Goal: Task Accomplishment & Management: Manage account settings

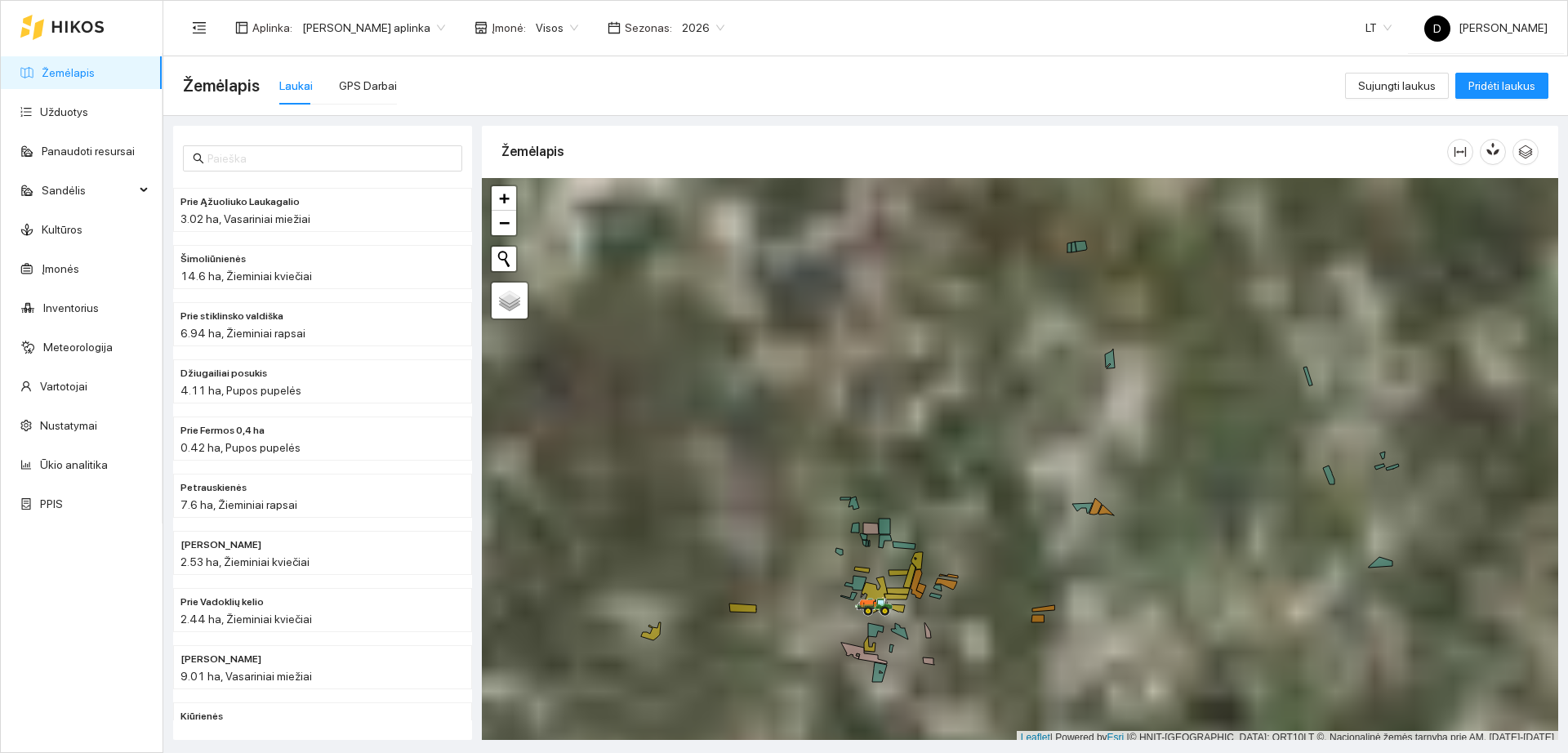
click at [99, 36] on div at bounding box center [62, 27] width 84 height 53
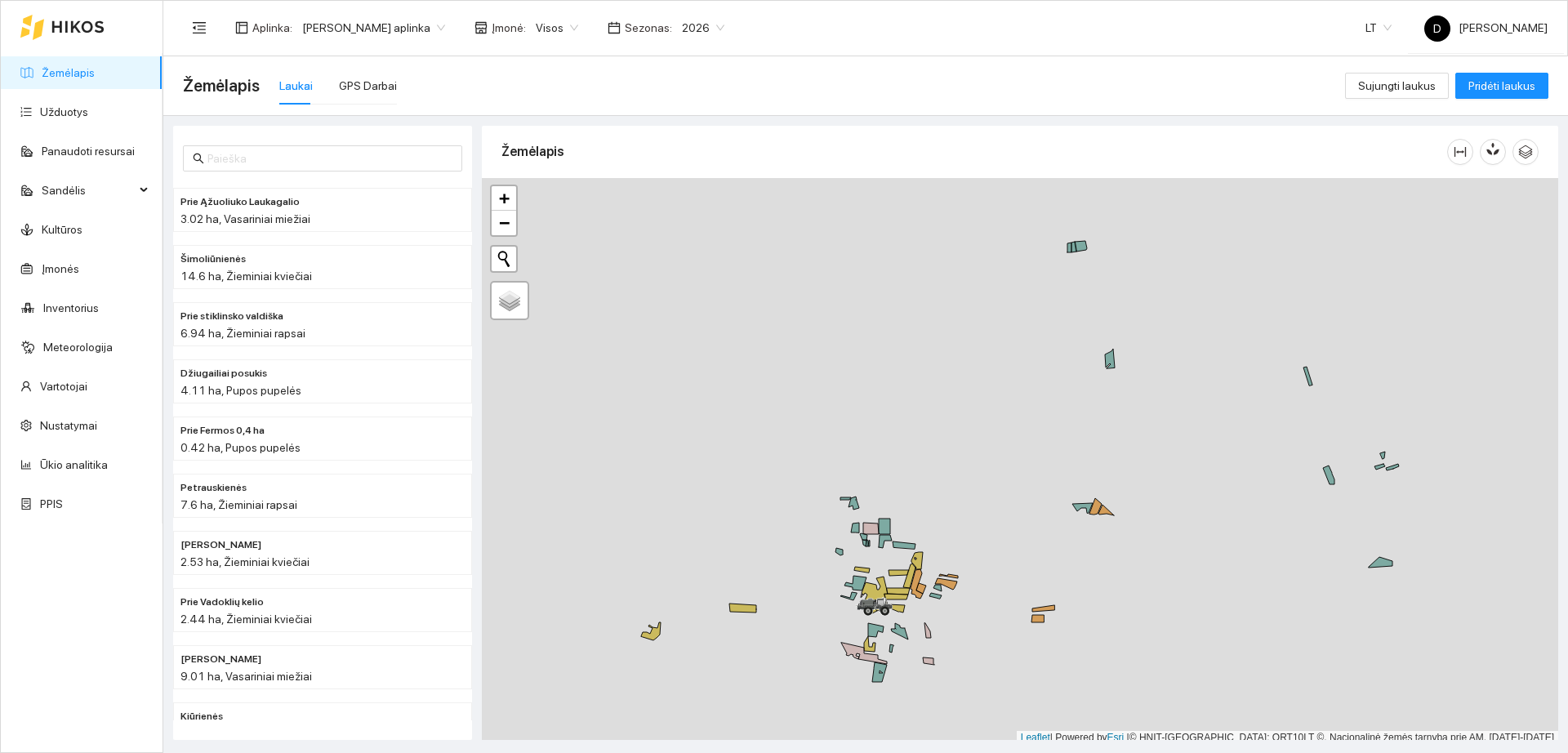
click at [86, 40] on div at bounding box center [62, 27] width 84 height 53
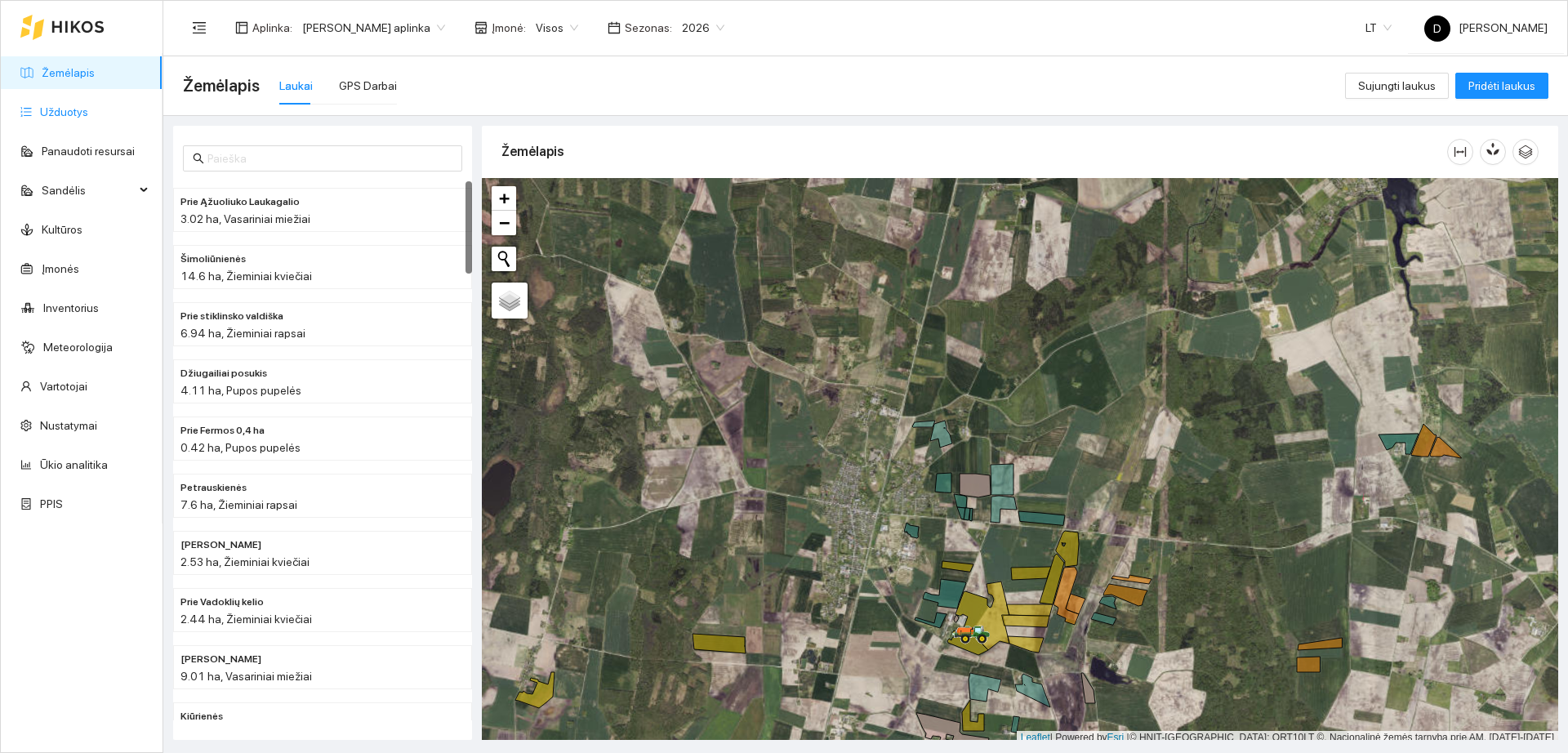
click at [64, 115] on link "Užduotys" at bounding box center [64, 112] width 48 height 13
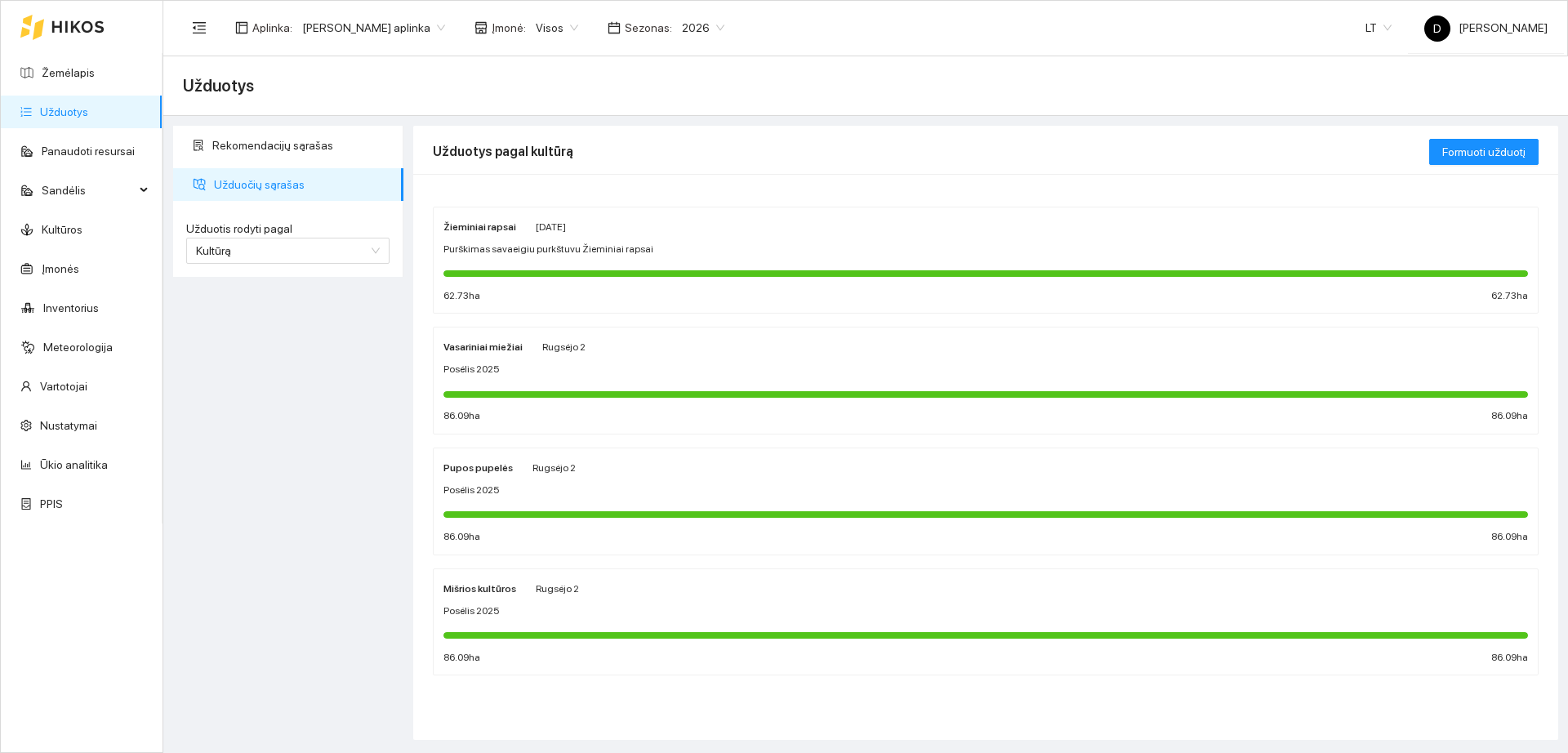
click at [538, 266] on div at bounding box center [986, 273] width 1085 height 18
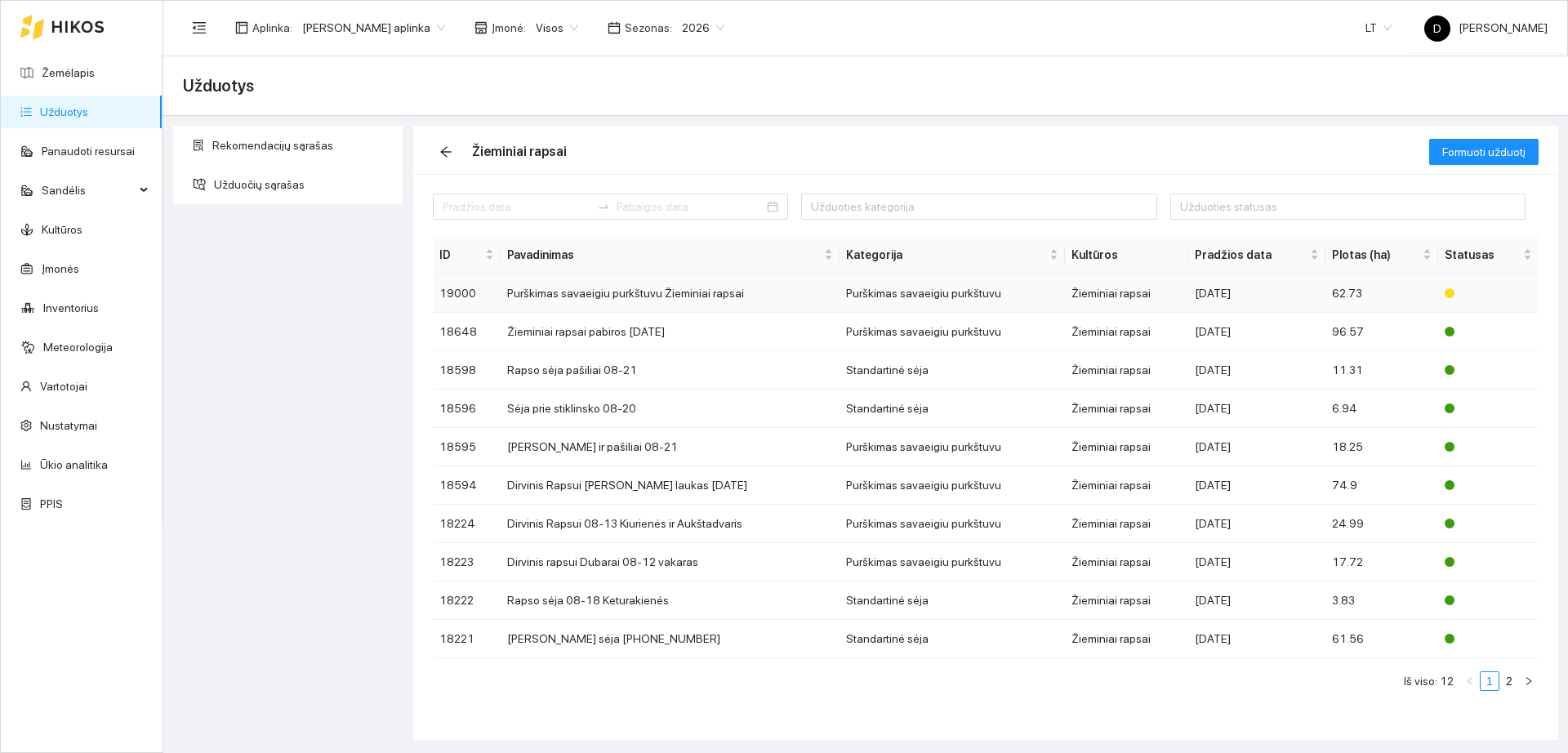
click at [1193, 306] on td "[DATE]" at bounding box center [1257, 293] width 136 height 39
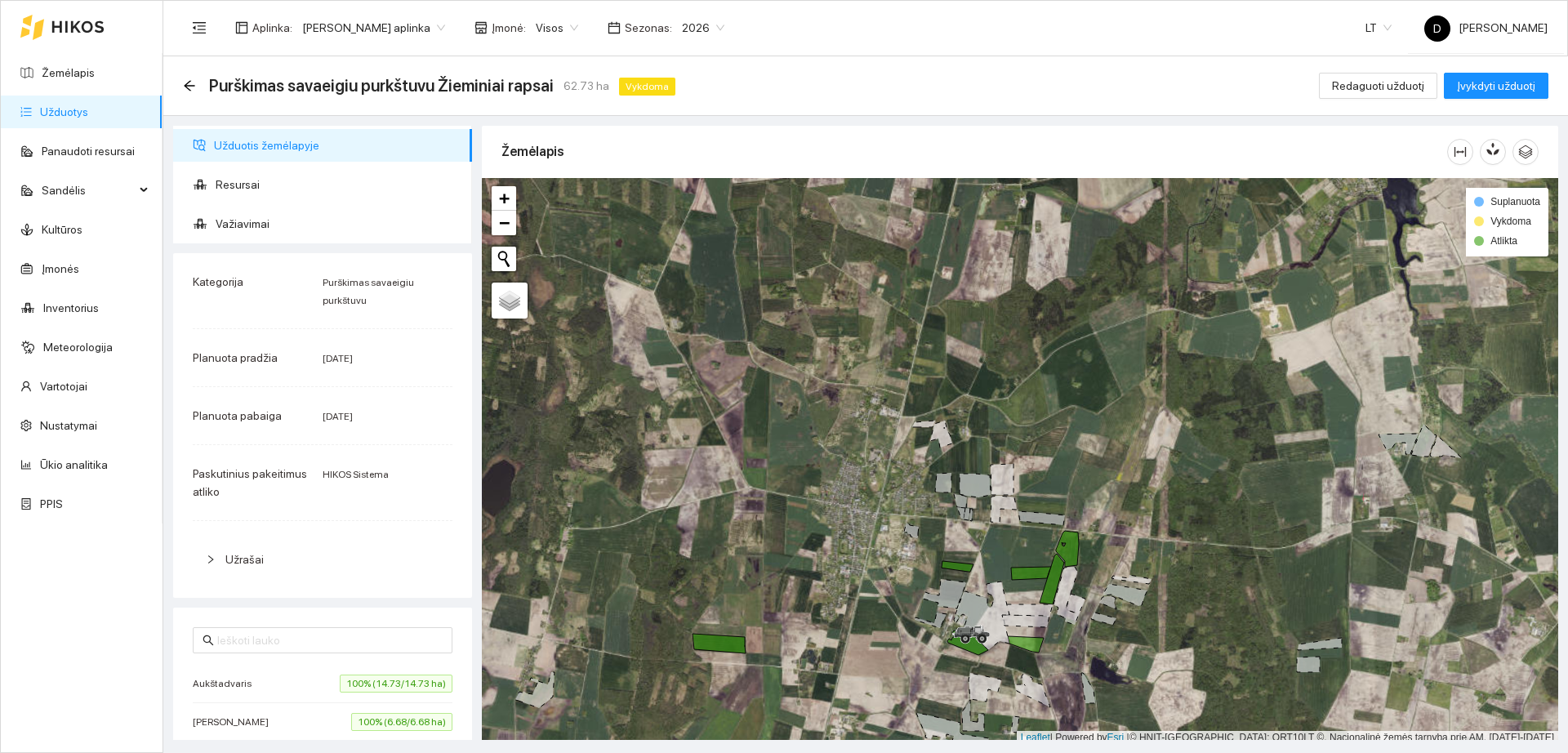
scroll to position [5, 0]
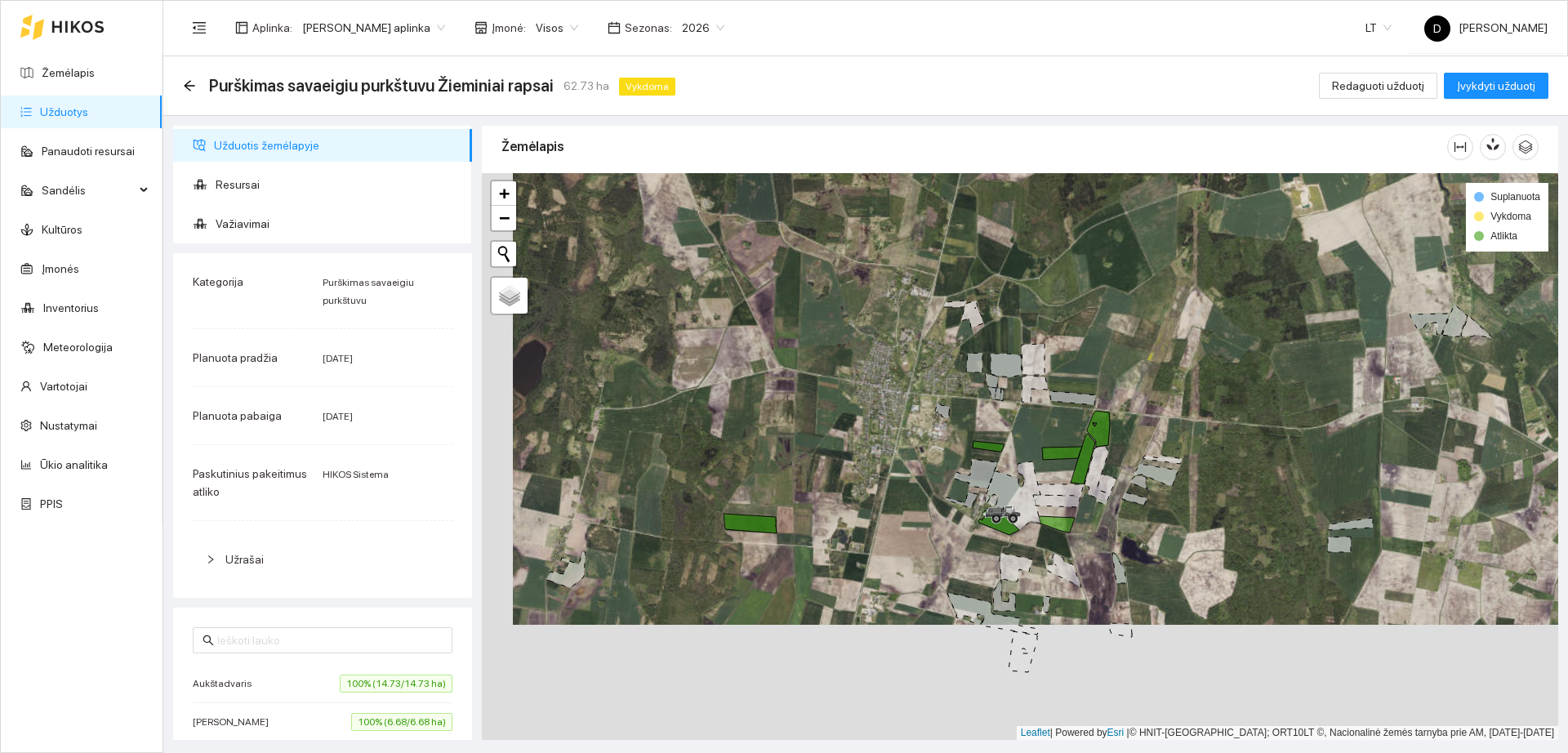
drag, startPoint x: 1190, startPoint y: 663, endPoint x: 1225, endPoint y: 469, distance: 197.1
click at [1225, 469] on div "+ − Nieko nerasta. Bandykite dar kartą." at bounding box center [1020, 457] width 1077 height 567
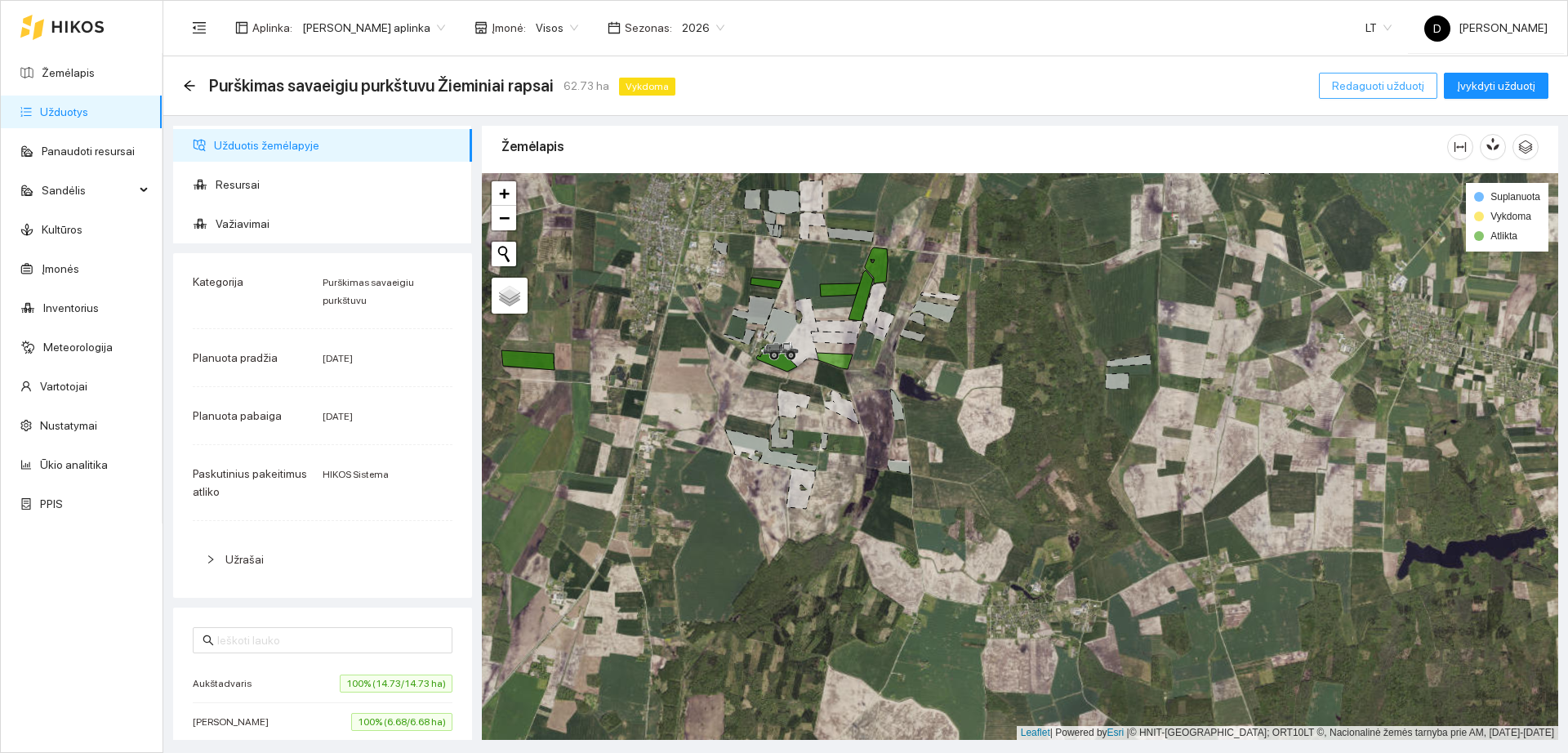
click at [1376, 89] on span "Redaguoti užduotį" at bounding box center [1378, 85] width 92 height 18
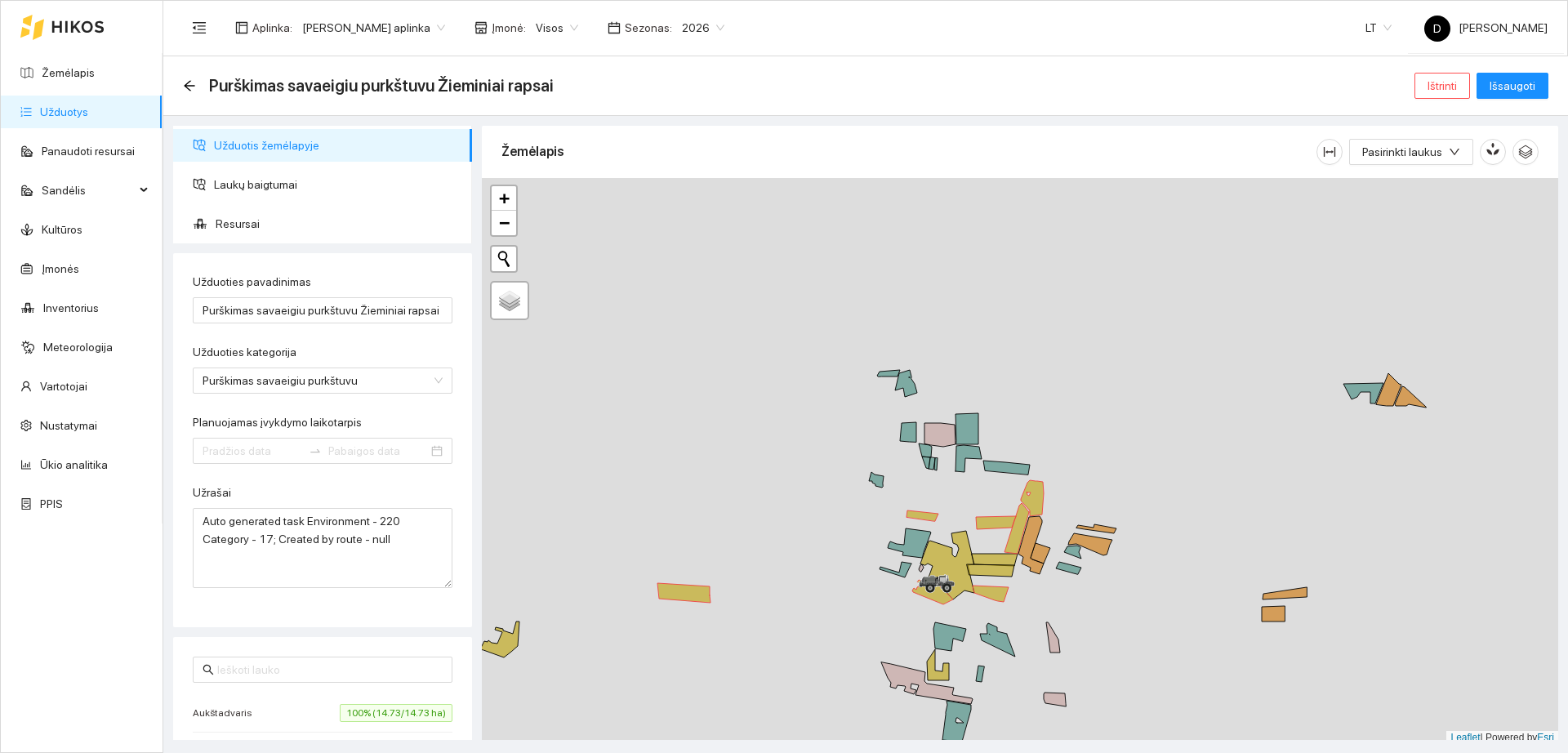
type input "[DATE]"
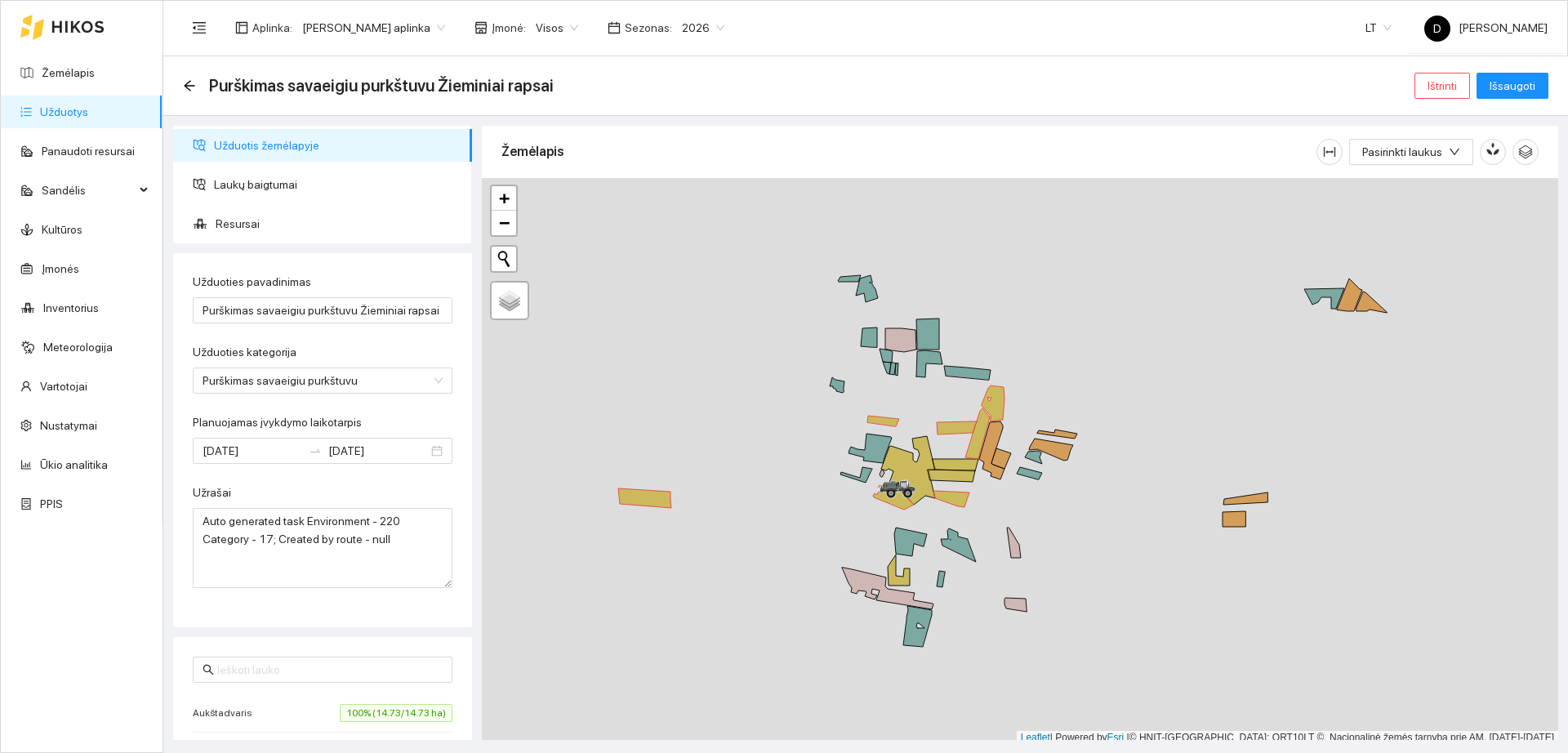
scroll to position [5, 0]
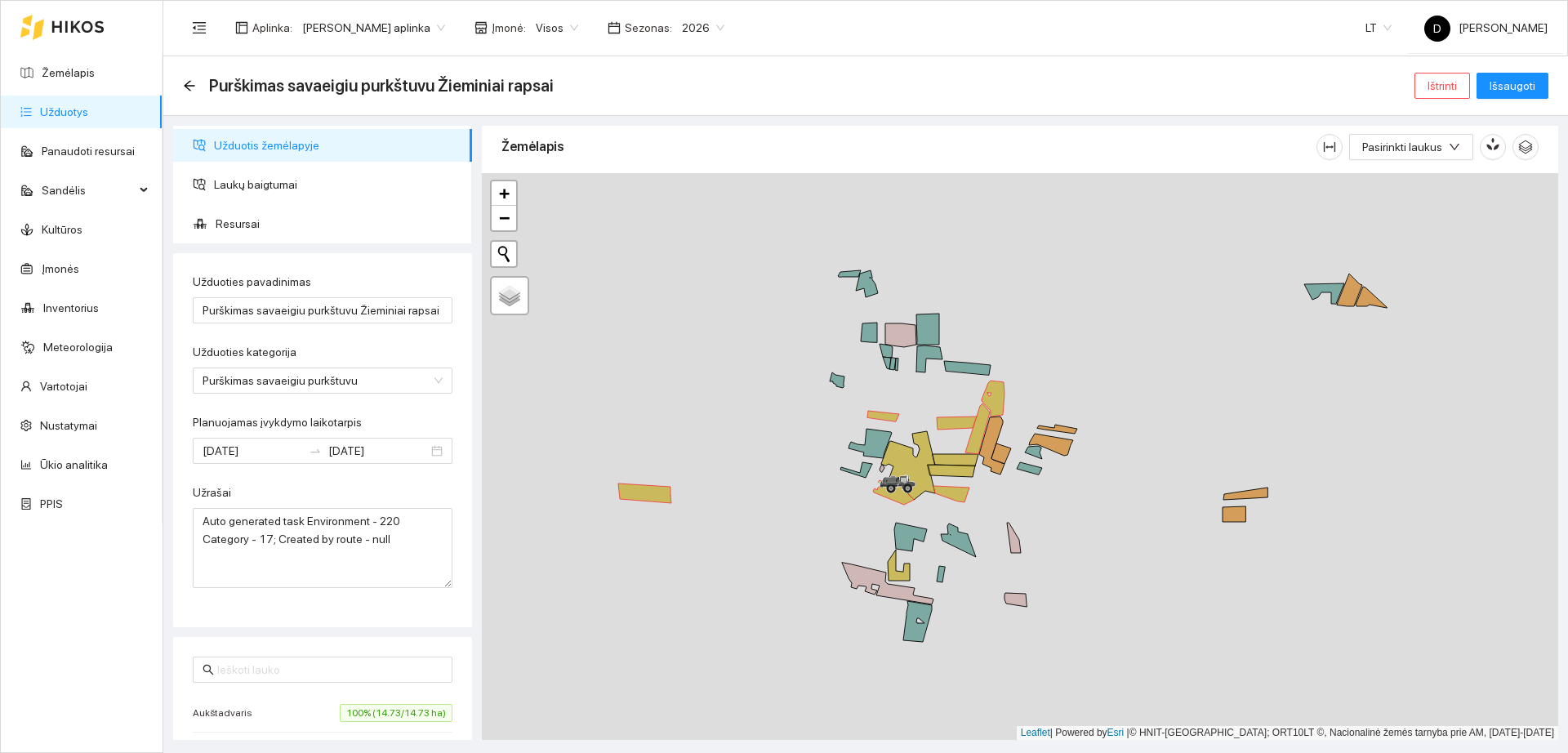
drag, startPoint x: 800, startPoint y: 521, endPoint x: 747, endPoint y: 266, distance: 260.4
click at [747, 266] on div "+ − Nieko nerasta. Bandykite dar kartą." at bounding box center [1020, 457] width 1077 height 567
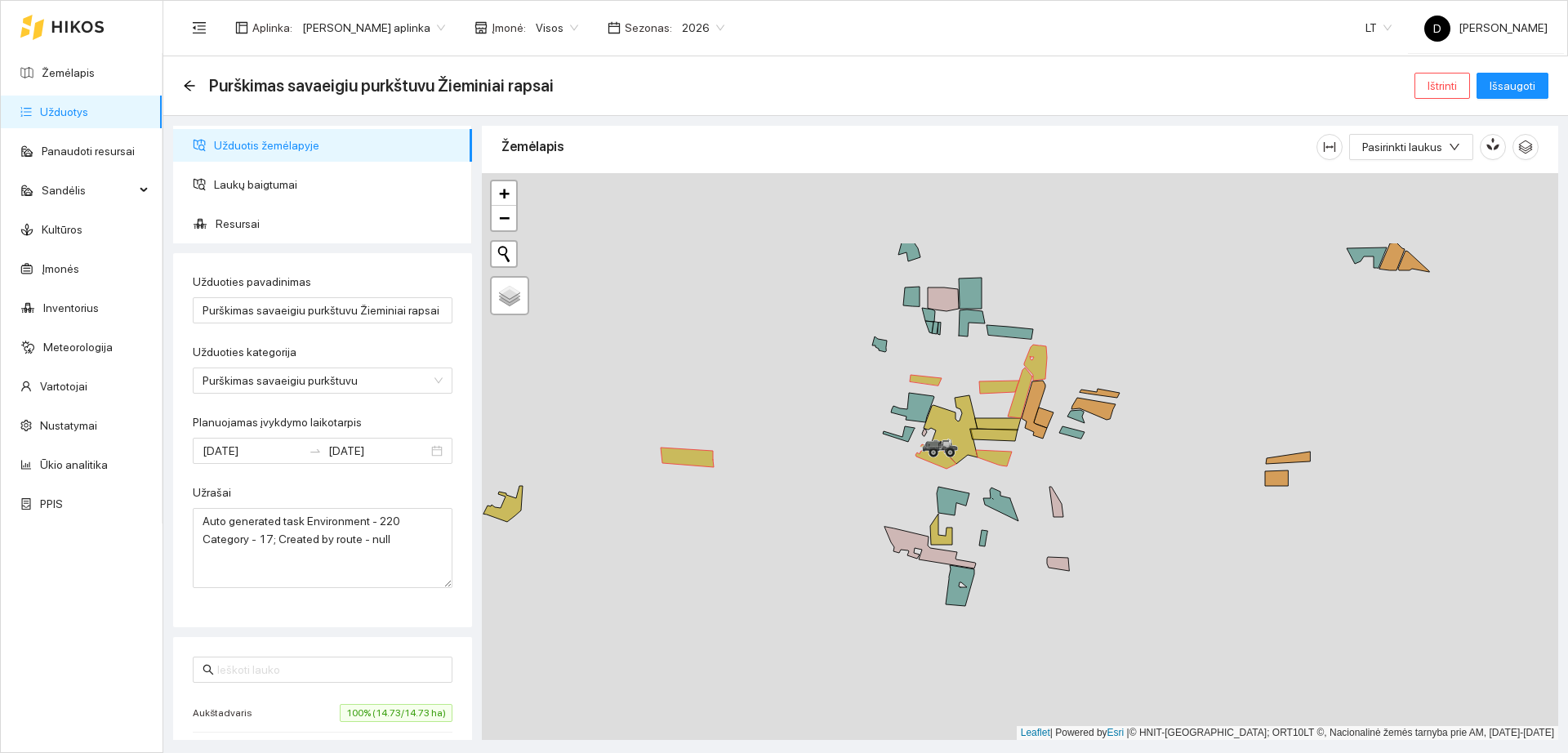
click at [1094, 466] on div "+ − Nieko nerasta. Bandykite dar kartą." at bounding box center [1020, 457] width 1077 height 567
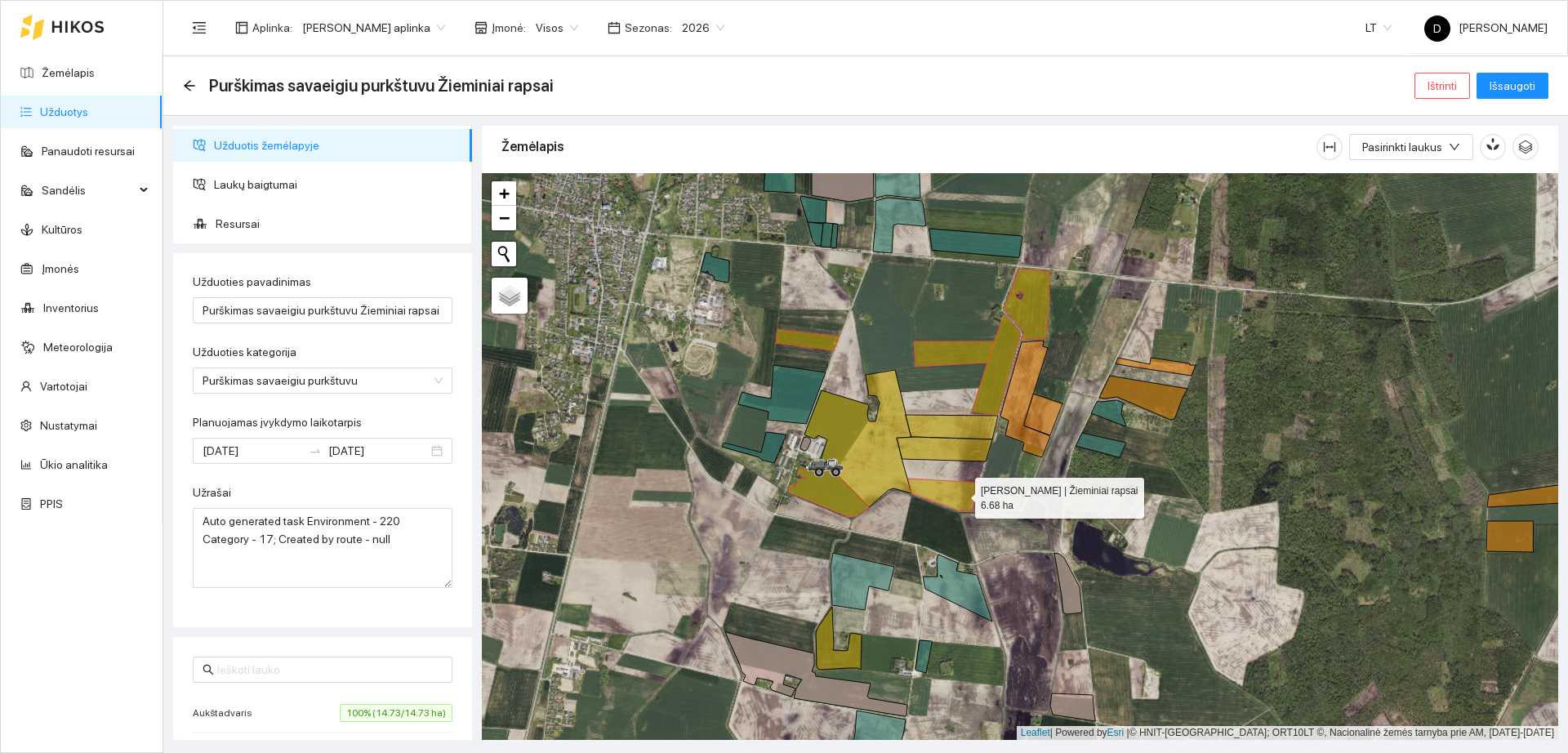
click at [957, 492] on icon at bounding box center [943, 495] width 71 height 33
click at [808, 495] on icon at bounding box center [828, 491] width 80 height 53
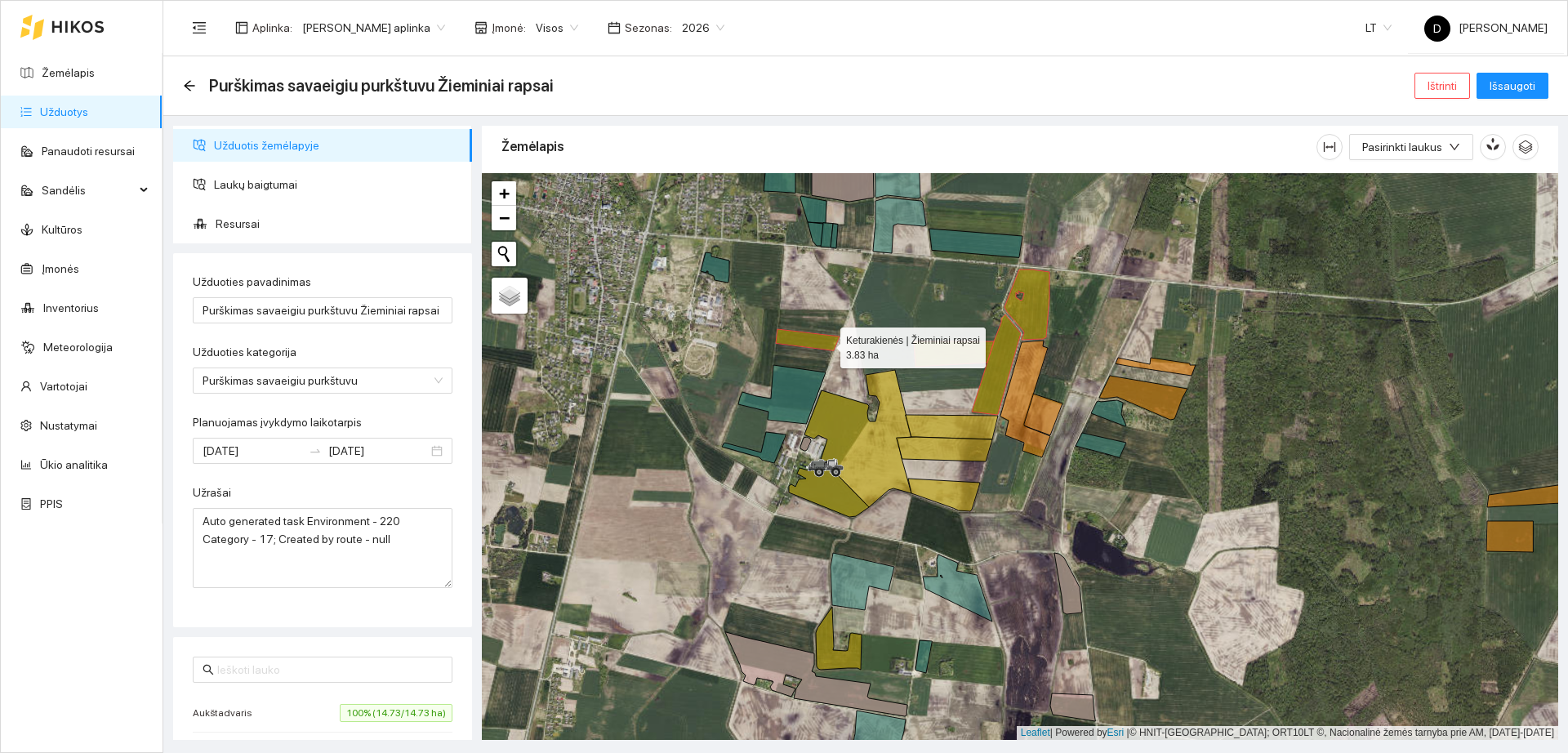
click at [825, 344] on icon at bounding box center [808, 340] width 64 height 21
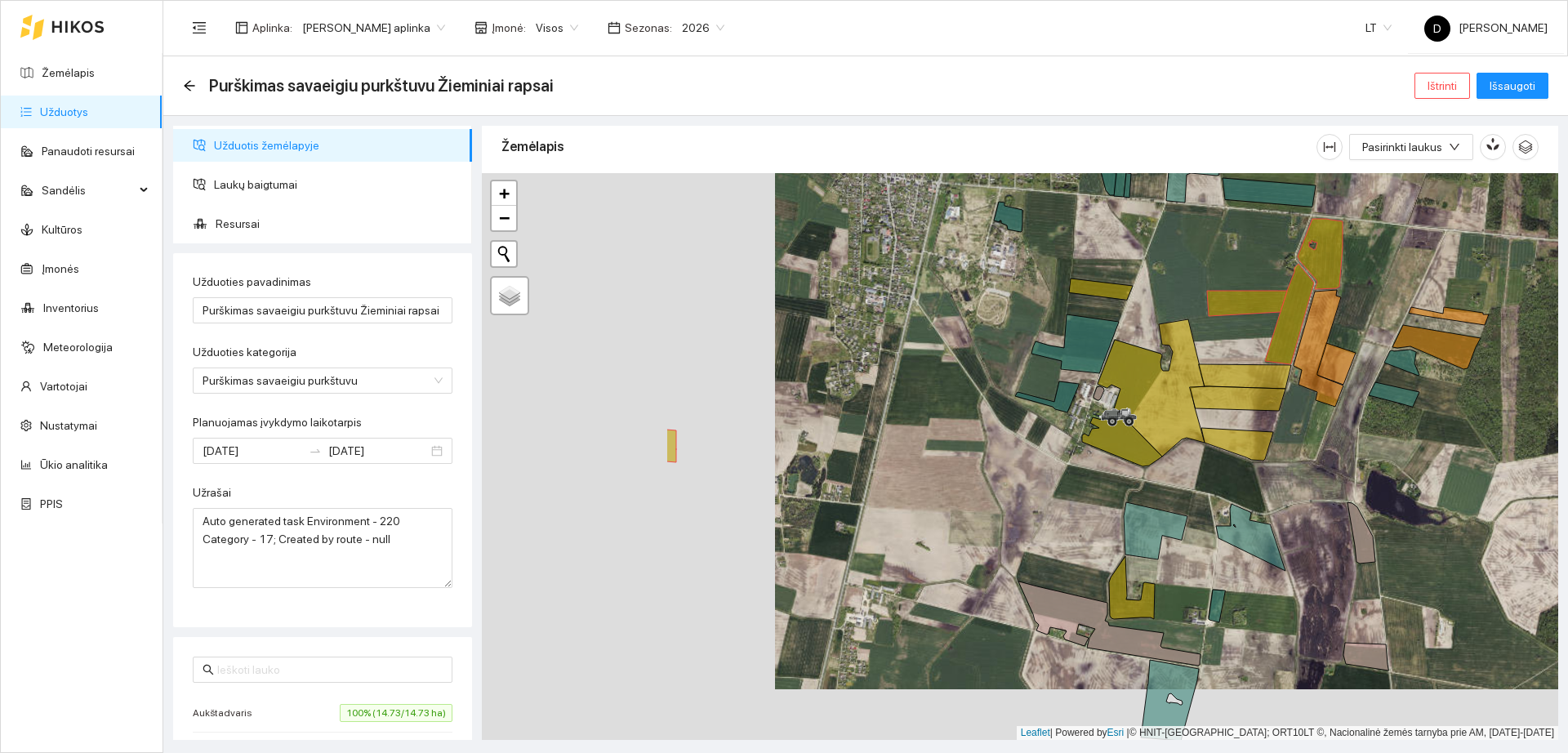
drag, startPoint x: 650, startPoint y: 430, endPoint x: 943, endPoint y: 380, distance: 297.2
click at [943, 380] on div "+ − Nieko nerasta. Bandykite dar kartą." at bounding box center [1020, 457] width 1077 height 567
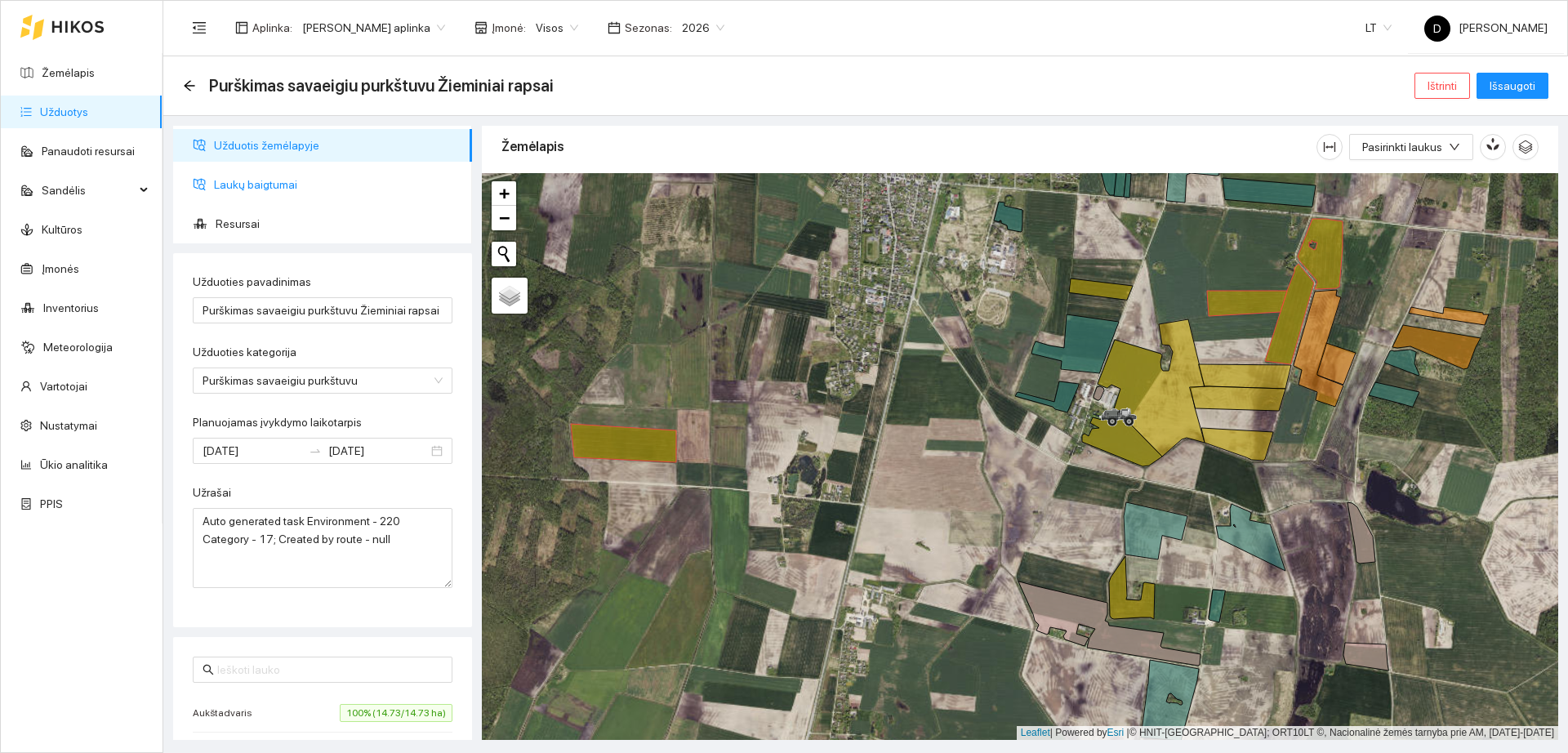
click at [300, 190] on span "Laukų baigtumai" at bounding box center [336, 185] width 245 height 33
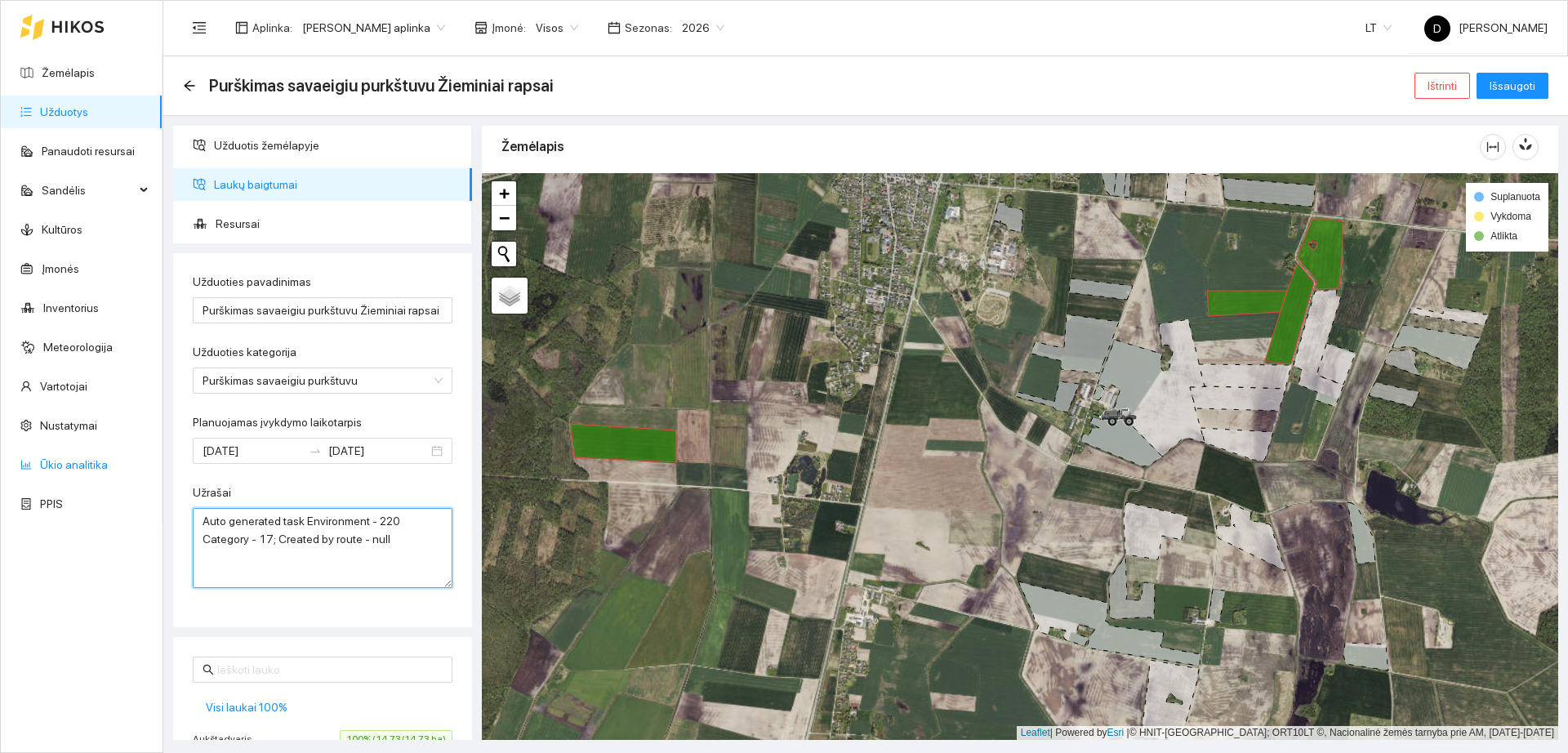
drag, startPoint x: 399, startPoint y: 545, endPoint x: 31, endPoint y: 480, distance: 373.7
click at [31, 480] on section "Žemėlapis Užduotys Panaudoti resursai Sandėlis Kultūros Įmonės Inventorius Mete…" at bounding box center [784, 376] width 1568 height 753
type textarea "A"
type textarea "Juventus 0,78 l/ ha Boras 1 l/ha Kaiso 0,15 kg/ha"
click at [350, 446] on input "[DATE]" at bounding box center [378, 451] width 99 height 18
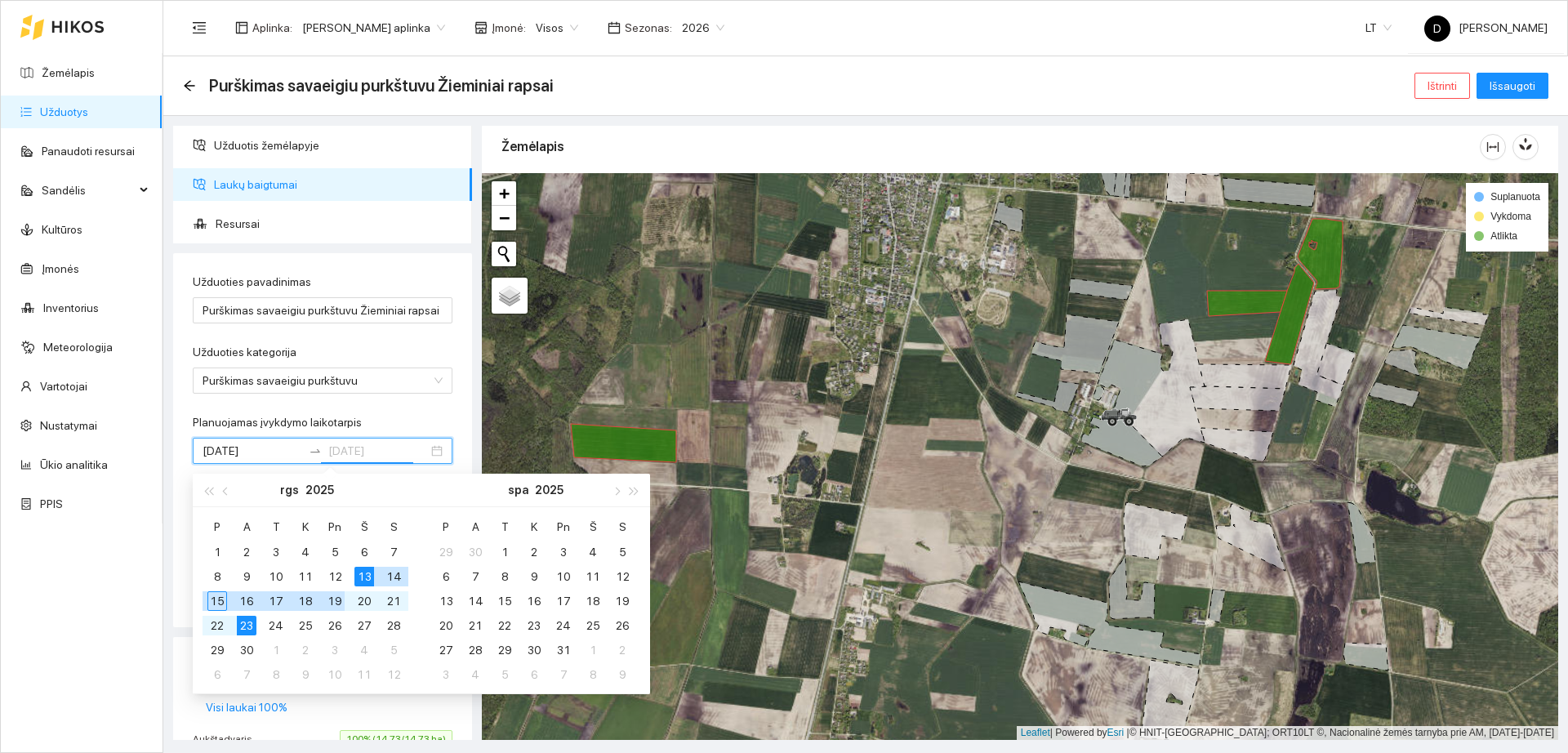
type input "[DATE]"
click at [356, 574] on div "13" at bounding box center [364, 577] width 20 height 20
type input "[DATE]"
drag, startPoint x: 425, startPoint y: 418, endPoint x: 385, endPoint y: 338, distance: 89.4
click at [422, 410] on form "Užduoties pavadinimas Purškimas savaeigiu purkštuvu Žieminiai rapsai Užduoties …" at bounding box center [323, 431] width 260 height 316
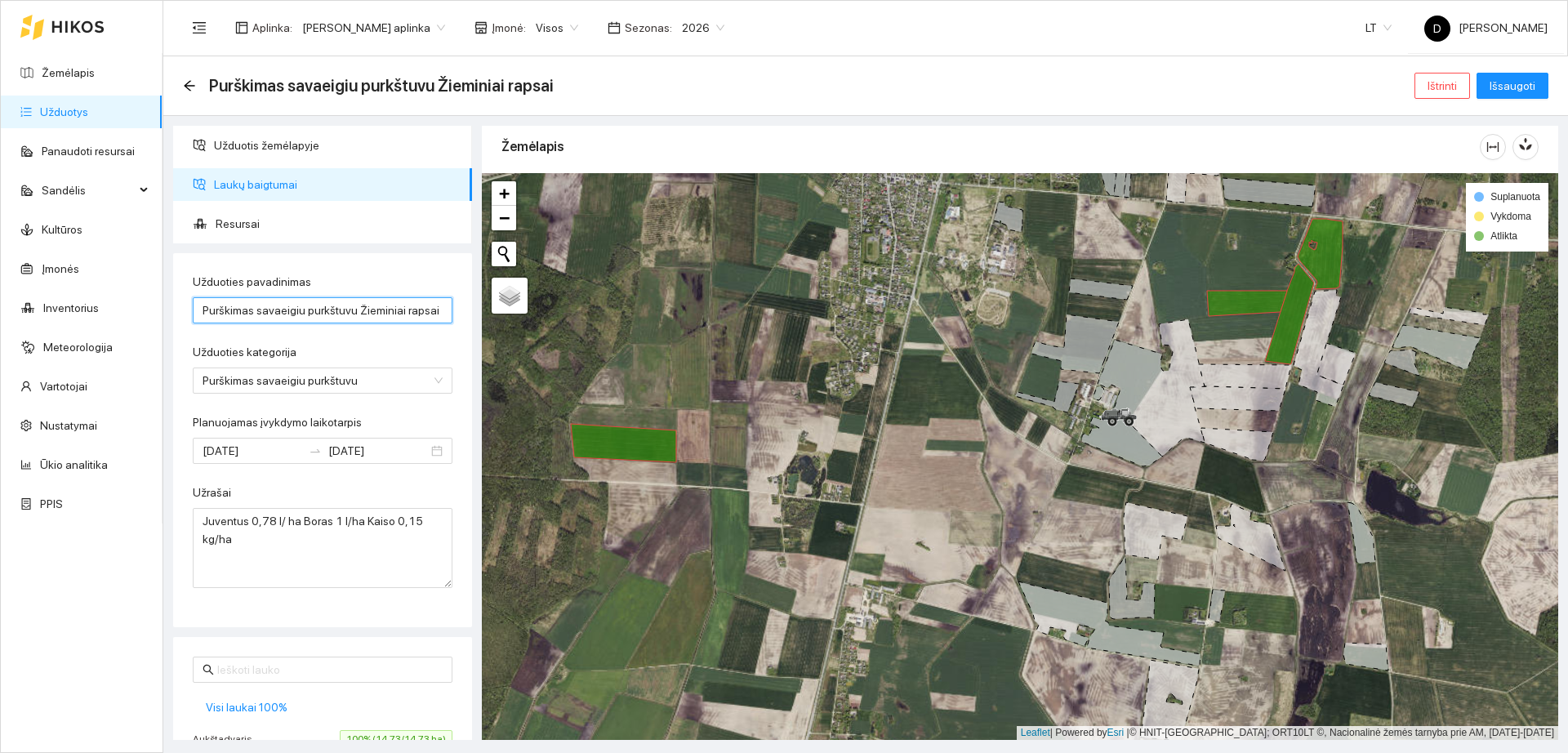
drag, startPoint x: 353, startPoint y: 309, endPoint x: 0, endPoint y: 280, distance: 354.2
click at [0, 280] on section "Žemėlapis Užduotys Panaudoti resursai Sandėlis Kultūros Įmonės Inventorius Mete…" at bounding box center [784, 376] width 1568 height 753
click at [318, 314] on input "Žieminiai rapsai" at bounding box center [323, 311] width 260 height 26
type input "Žieminiai rapsai 09-13 Juventus"
click at [1502, 85] on span "Išsaugoti" at bounding box center [1513, 85] width 46 height 18
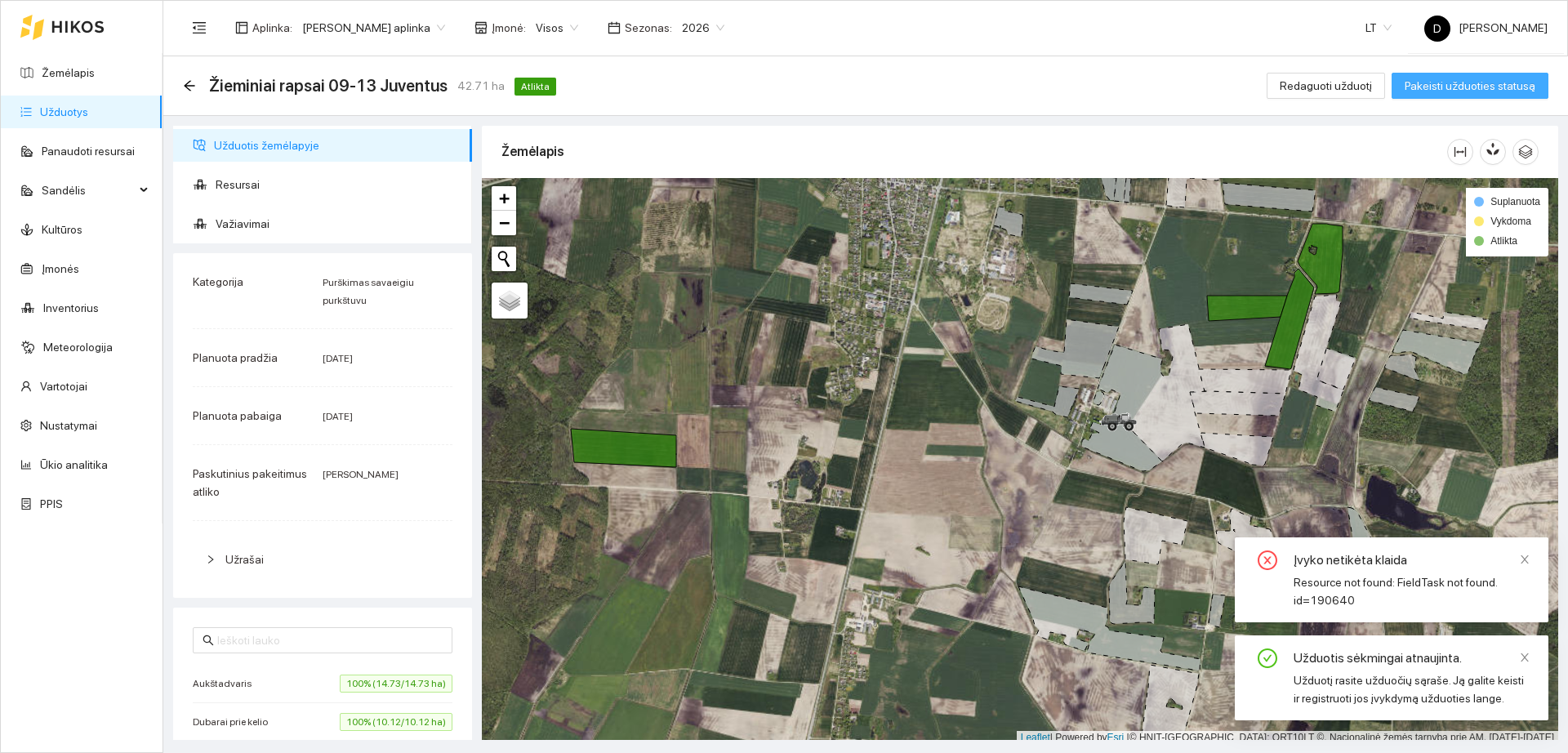
click at [1497, 89] on span "Pakeisti užduoties statusą" at bounding box center [1469, 85] width 131 height 18
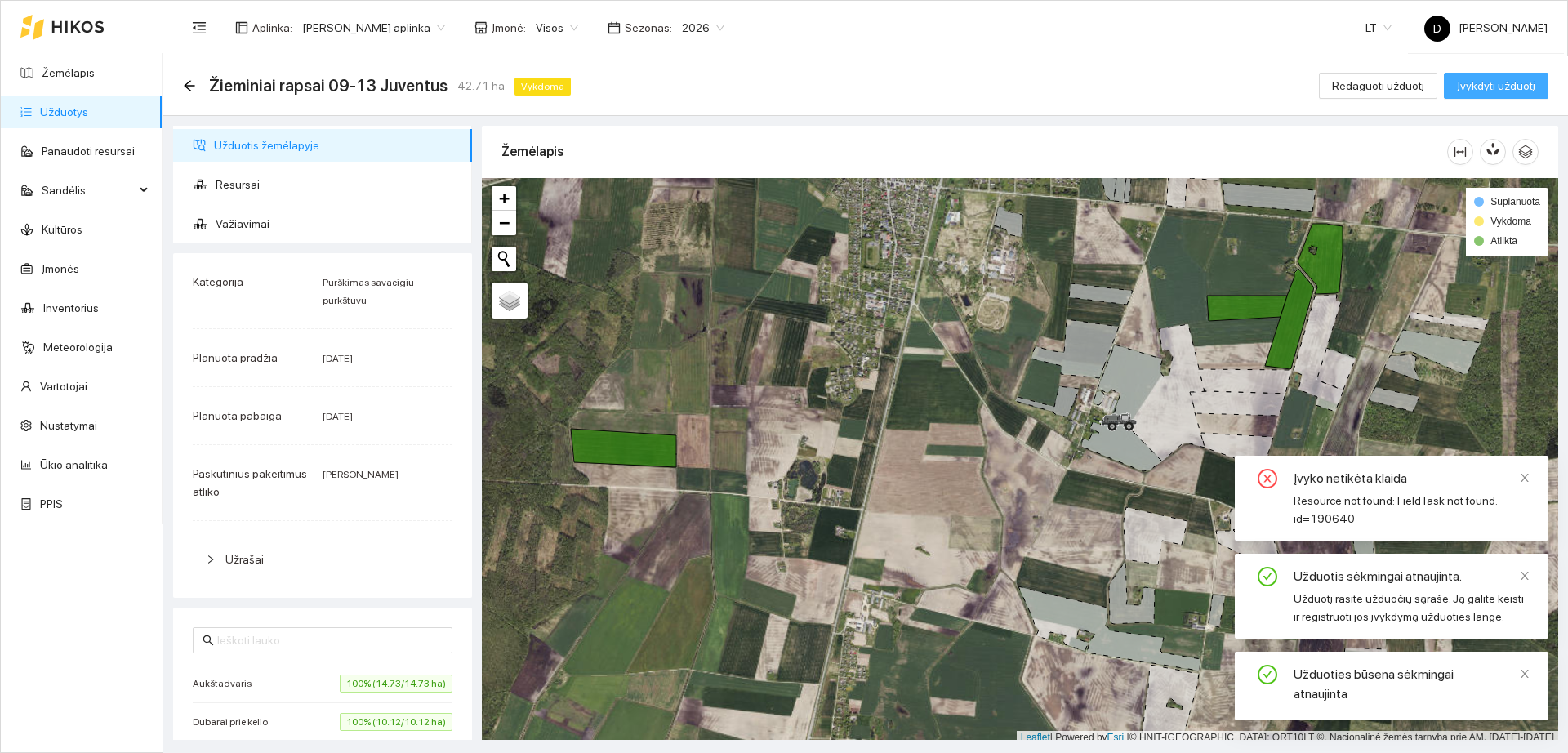
click at [1497, 89] on span "Įvykdyti užduotį" at bounding box center [1496, 85] width 78 height 18
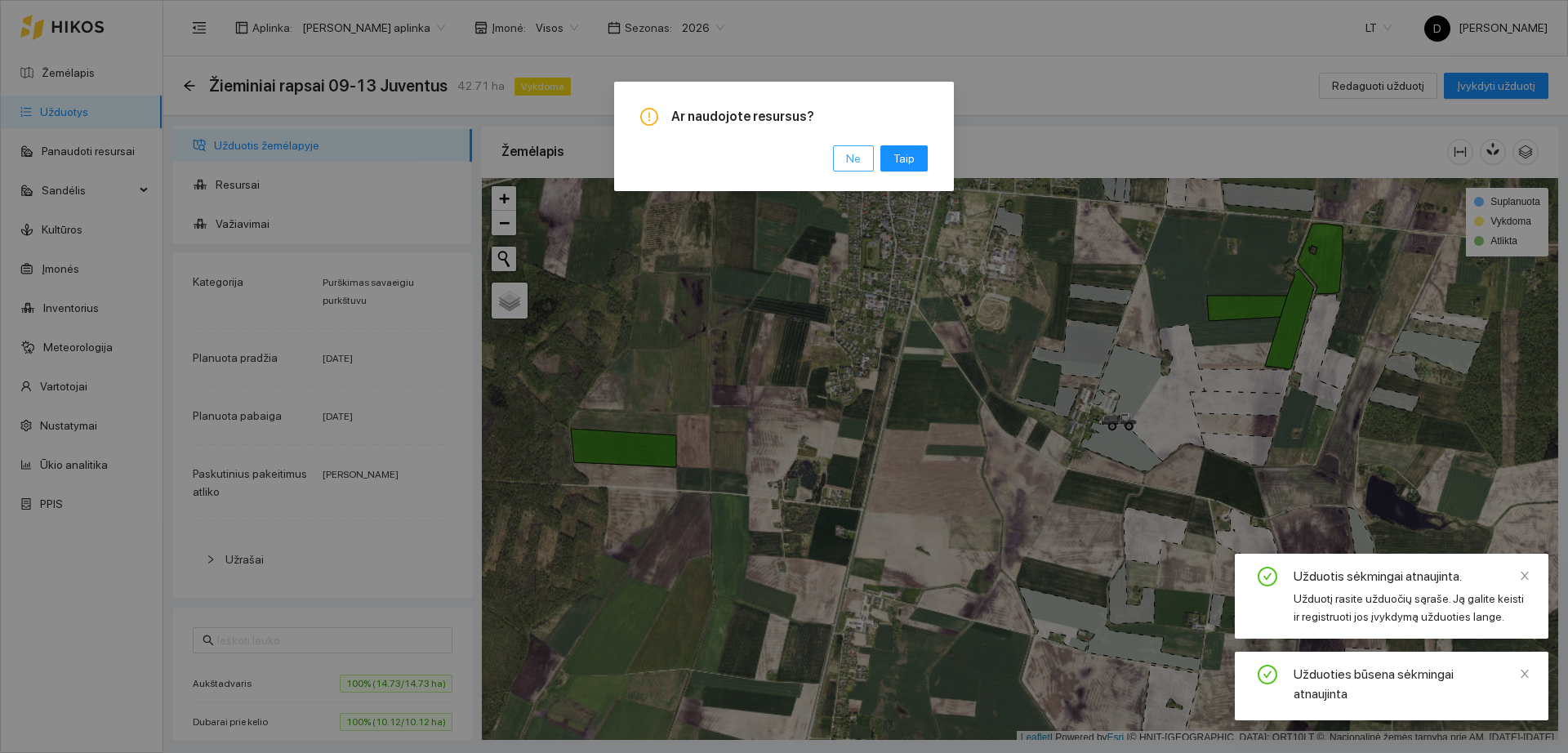
click at [848, 157] on button "Ne" at bounding box center [854, 159] width 41 height 26
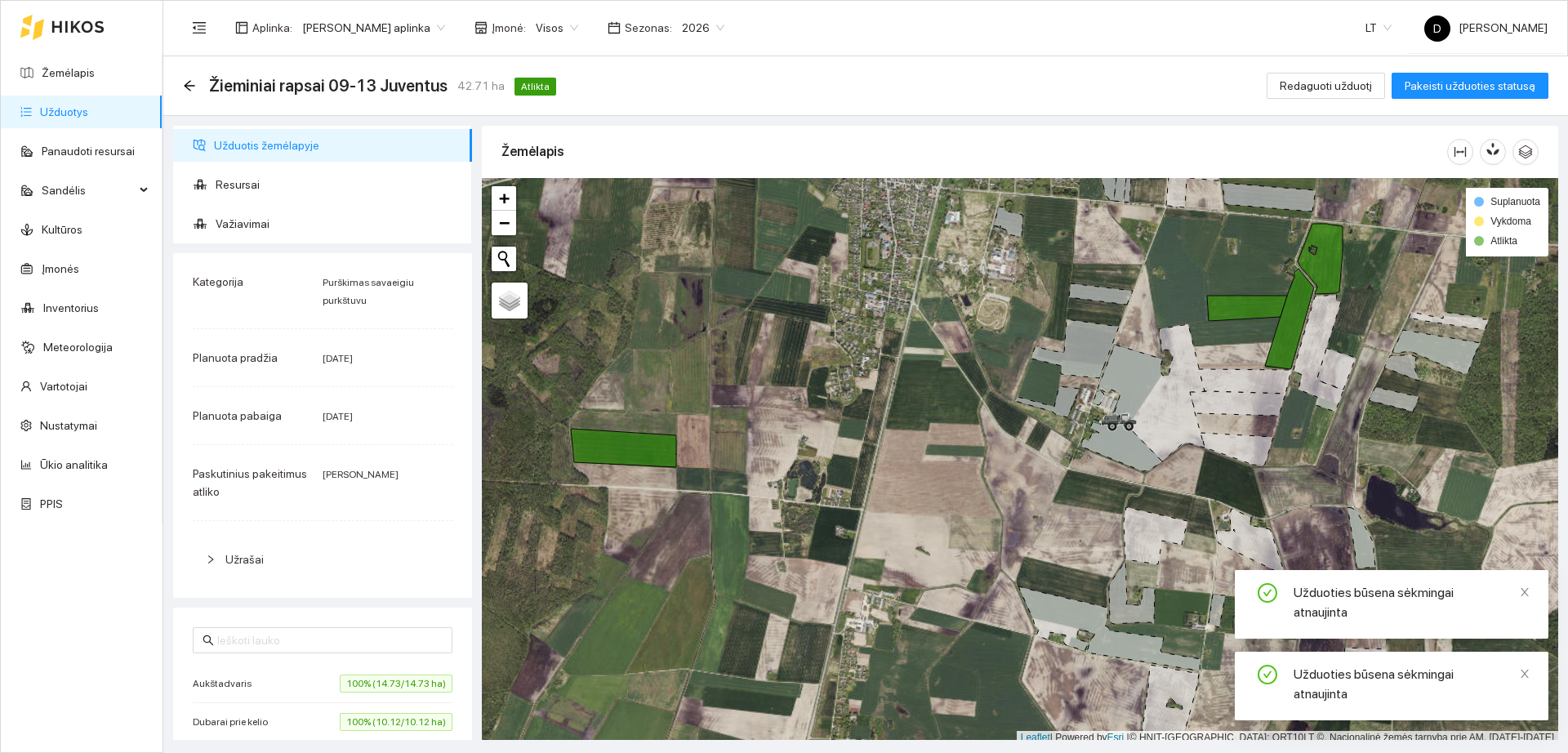
click at [67, 118] on link "Užduotys" at bounding box center [64, 112] width 48 height 13
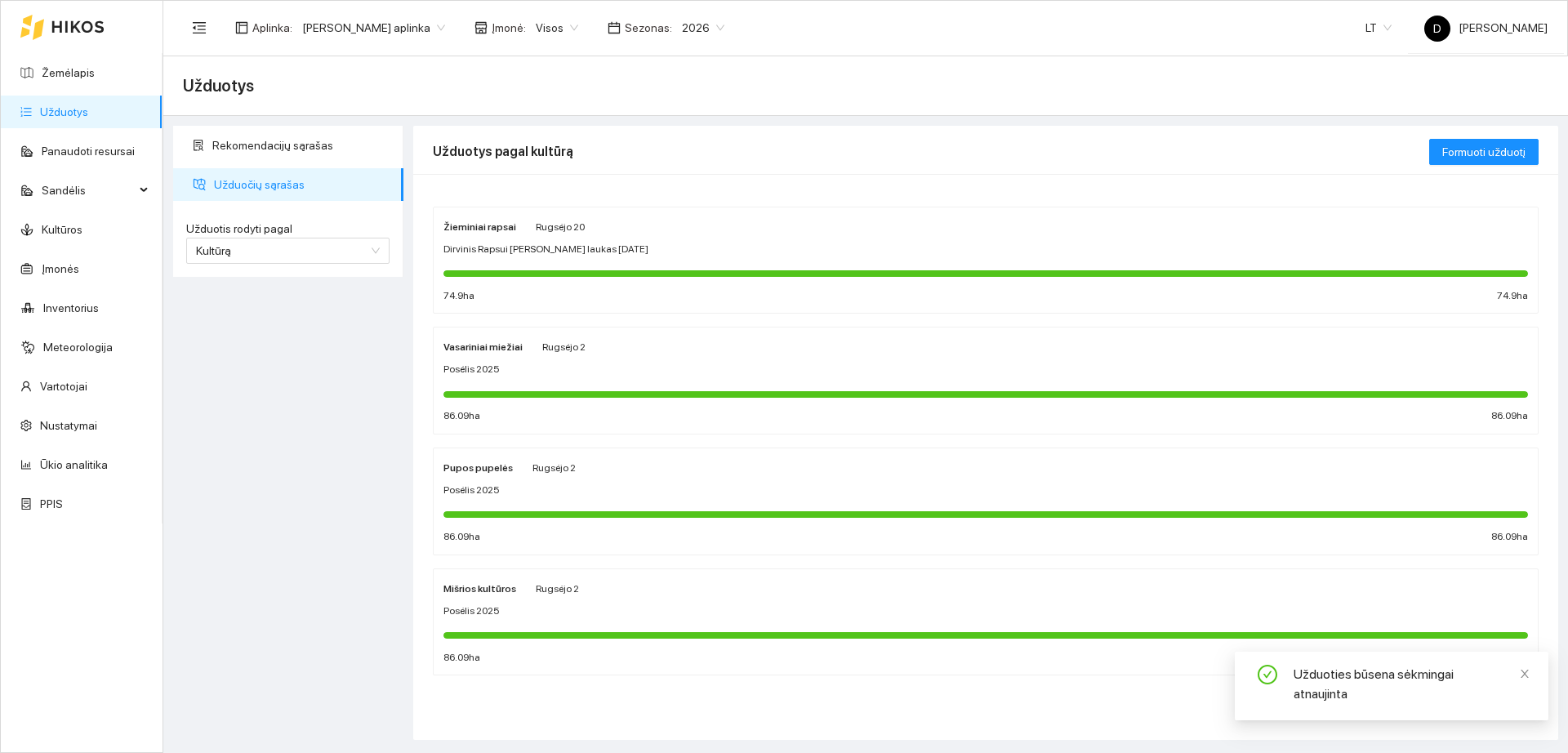
click at [593, 243] on span "Dirvinis Rapsui [PERSON_NAME] laukas [DATE]" at bounding box center [546, 249] width 205 height 16
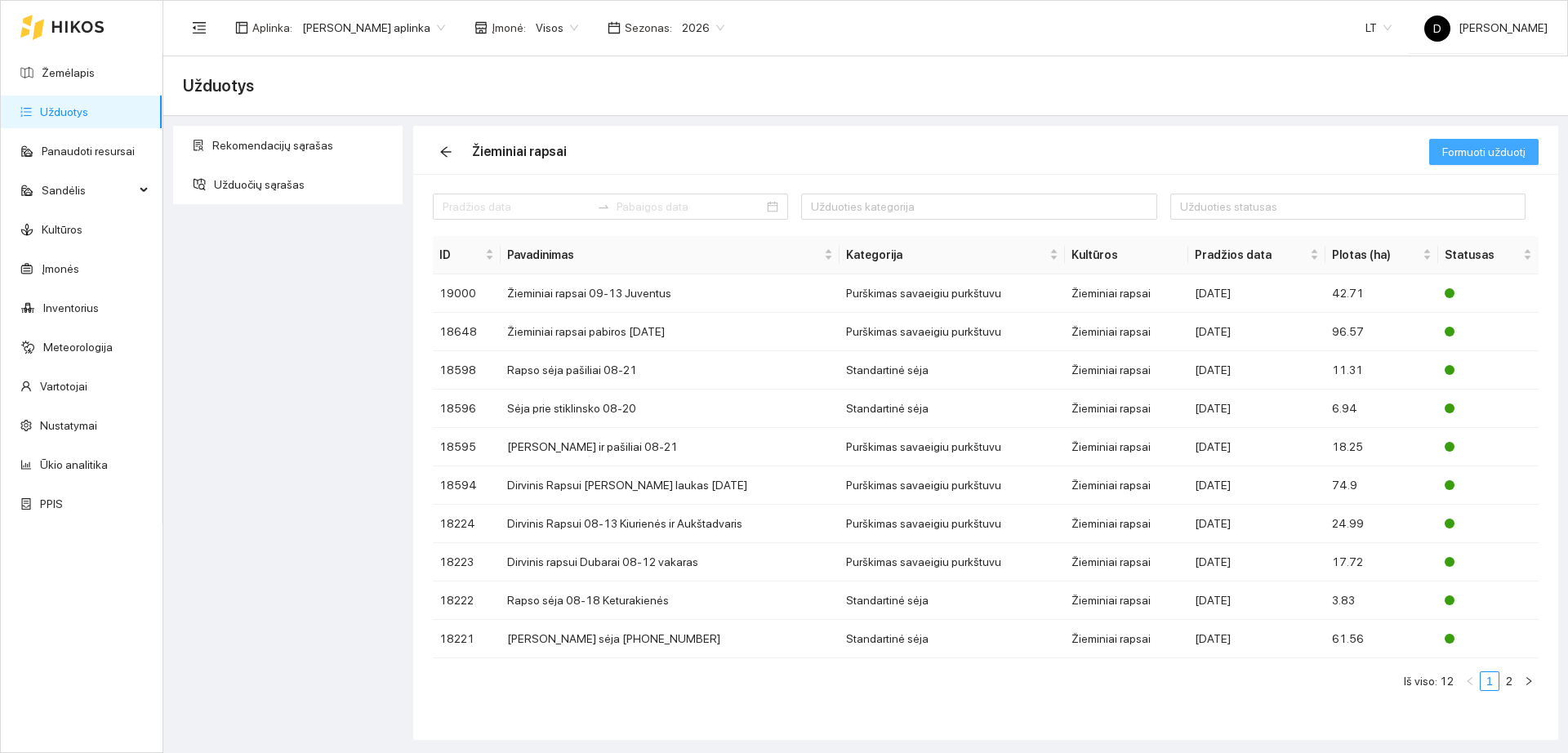
click at [1434, 160] on button "Formuoti užduotį" at bounding box center [1483, 152] width 109 height 26
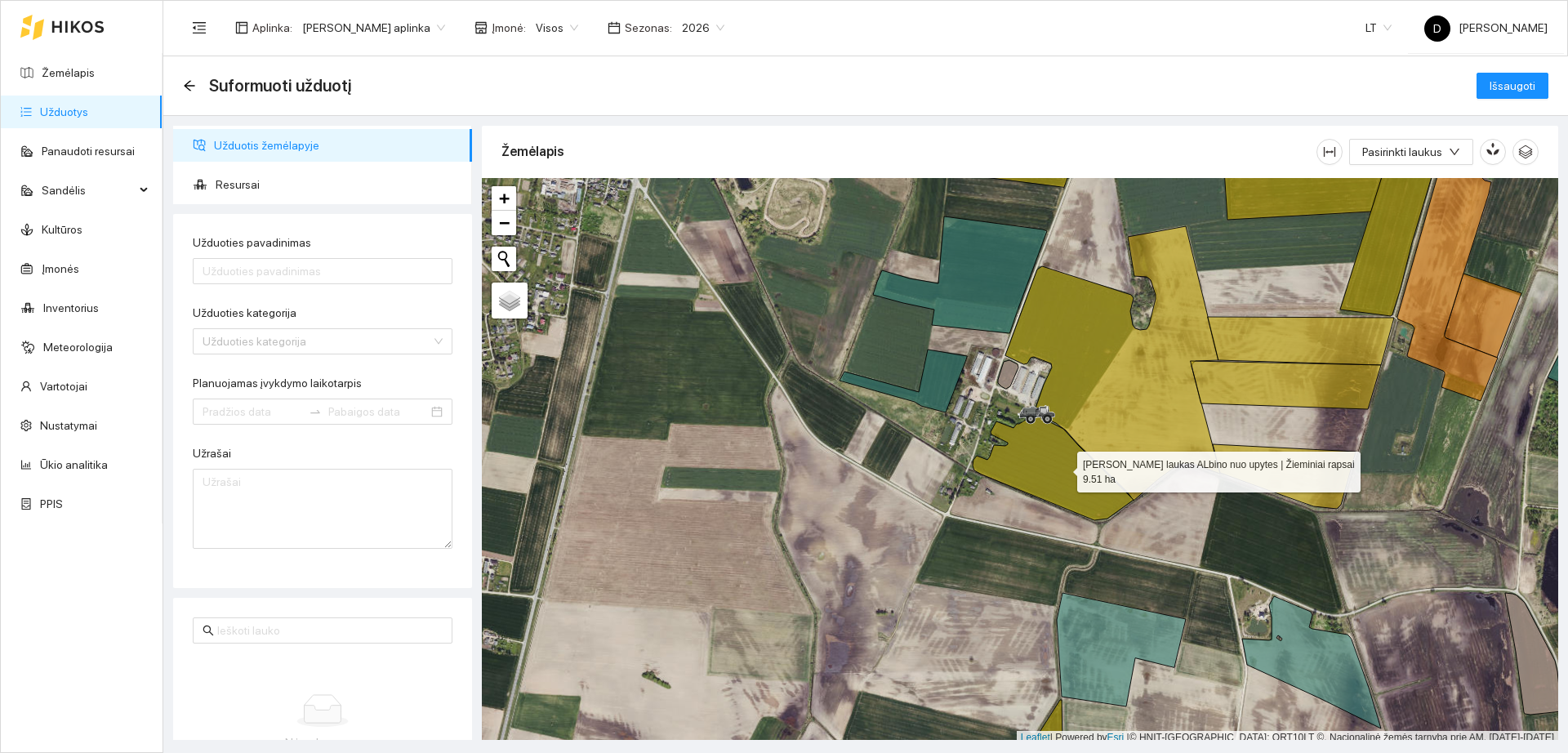
click at [1063, 466] on icon at bounding box center [1054, 467] width 161 height 106
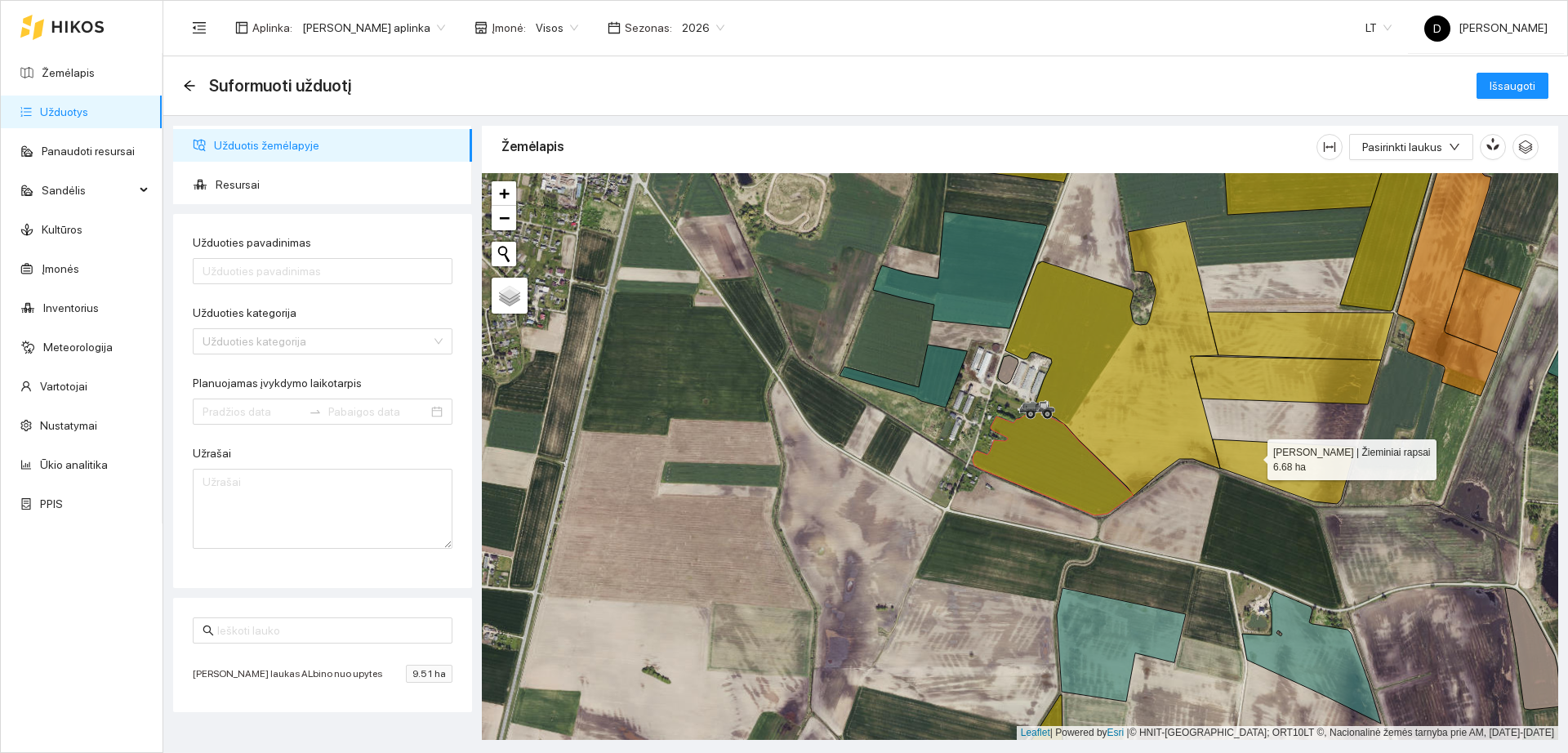
click at [1253, 456] on icon at bounding box center [1284, 472] width 143 height 65
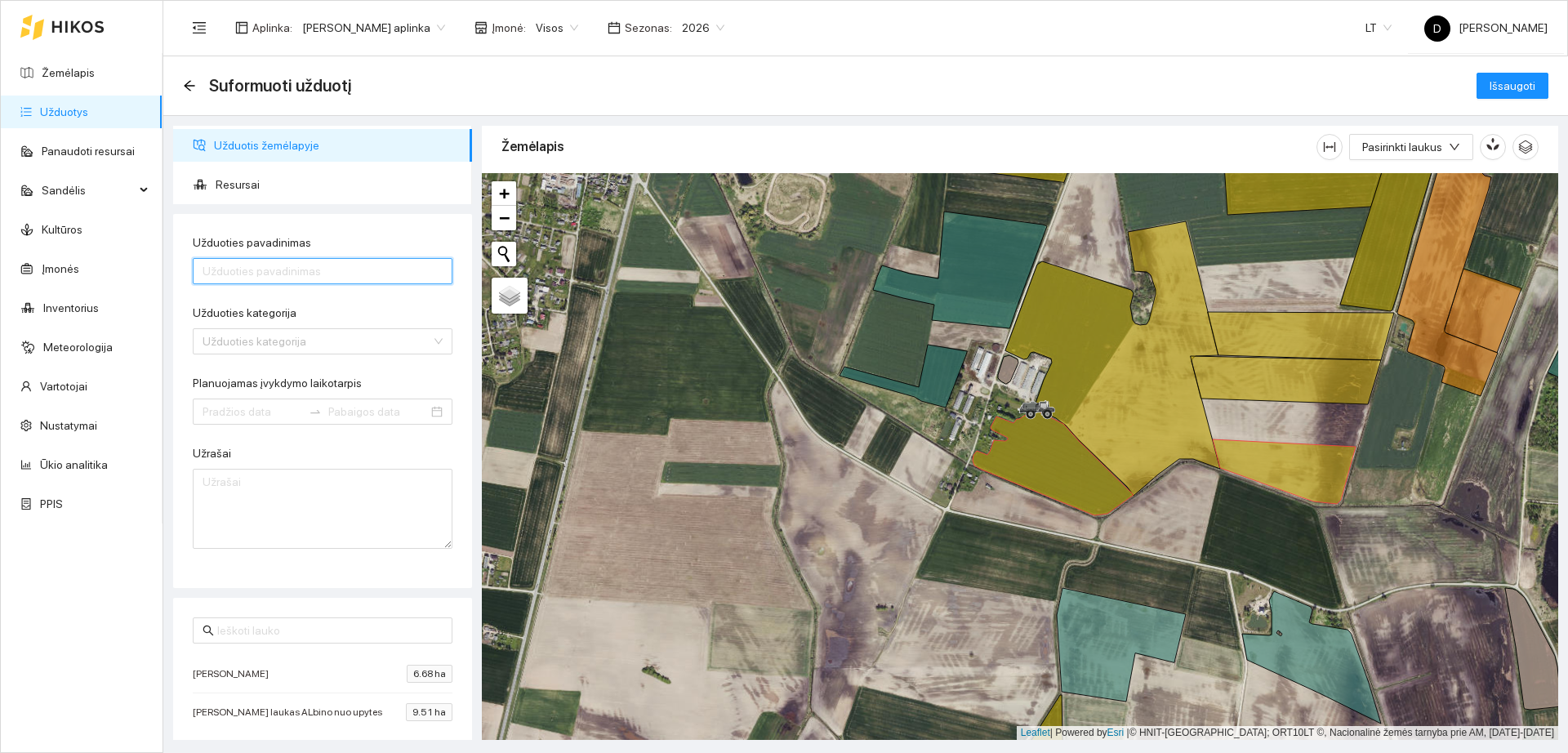
click at [305, 280] on input "Užduoties pavadinimas" at bounding box center [323, 271] width 260 height 26
type input "+ieminiai Rapsai Juventus po Arimo"
click at [315, 339] on input "Užduoties kategorija" at bounding box center [316, 342] width 228 height 25
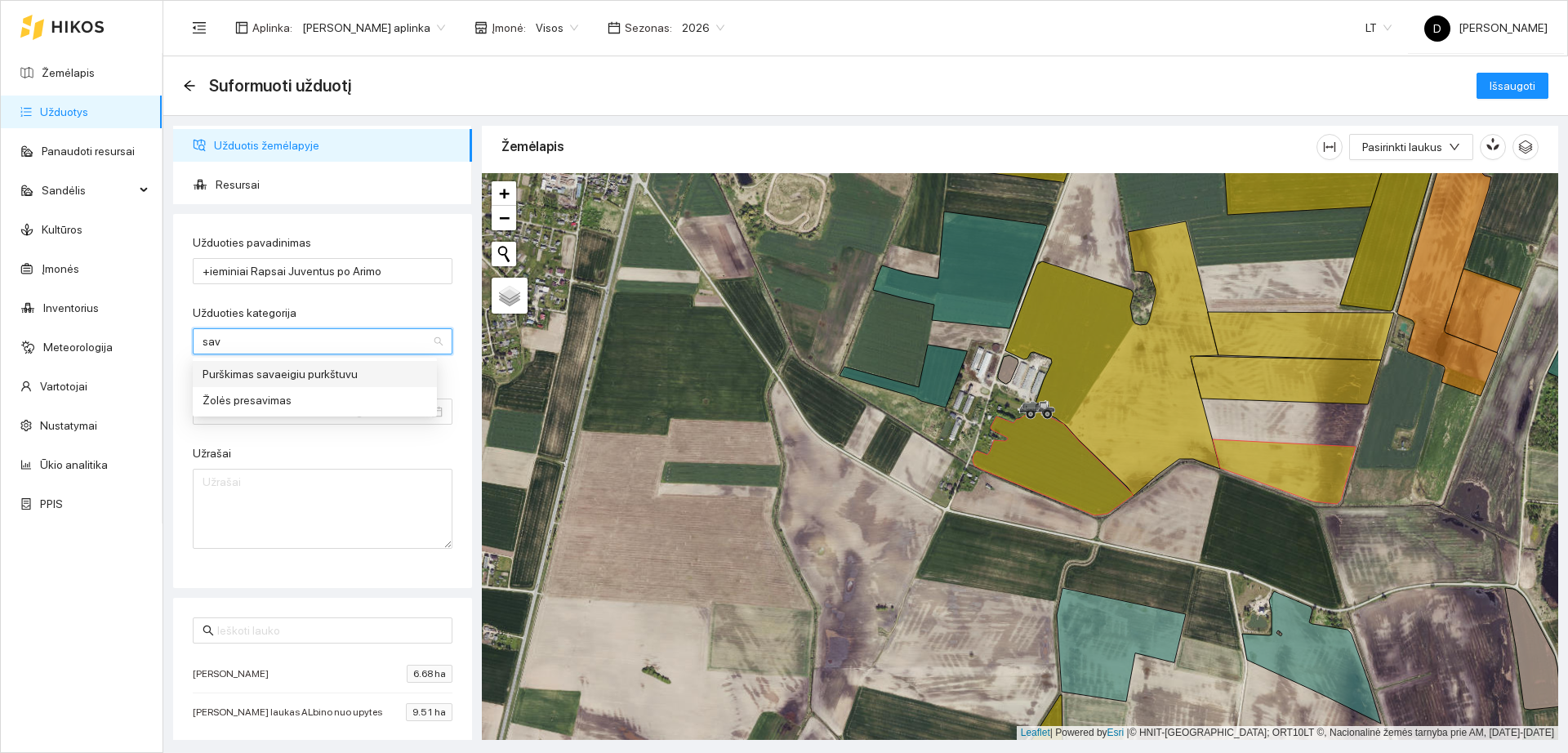
type input "sava"
click at [302, 369] on div "Purškimas savaeigiu purkštuvu" at bounding box center [314, 374] width 224 height 18
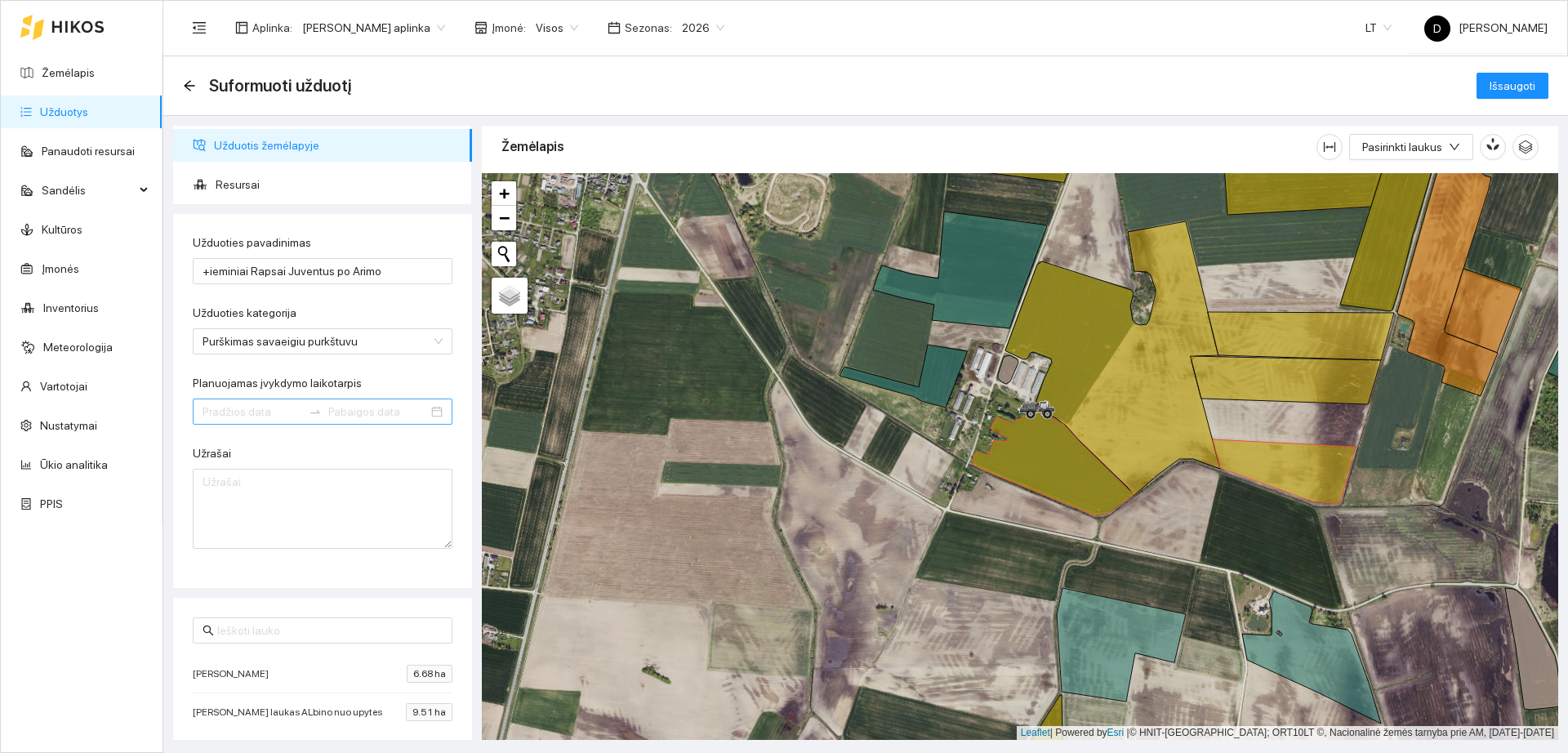
click at [302, 406] on div at bounding box center [316, 412] width 26 height 13
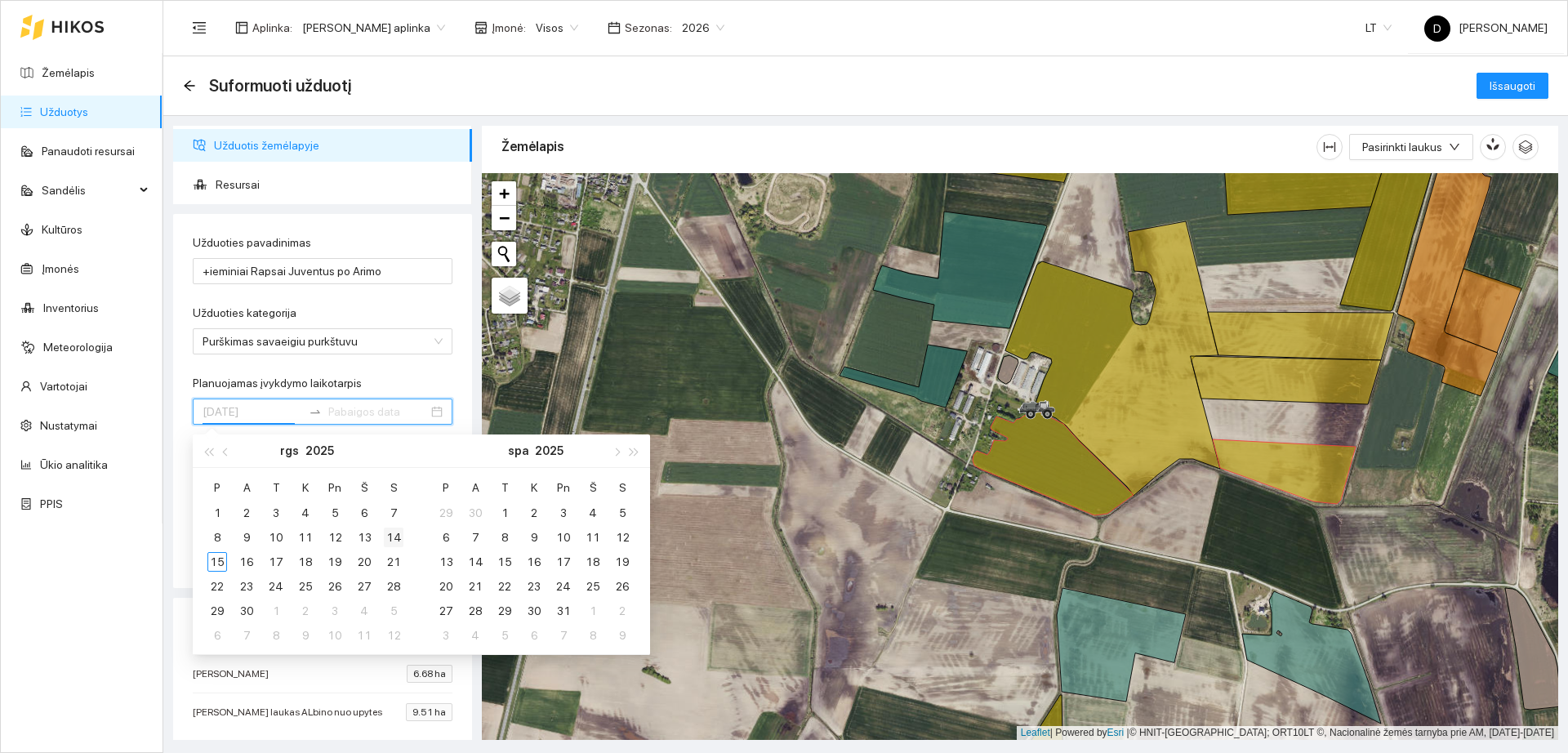
type input "[DATE]"
click at [398, 540] on div "14" at bounding box center [394, 538] width 20 height 20
type input "[DATE]"
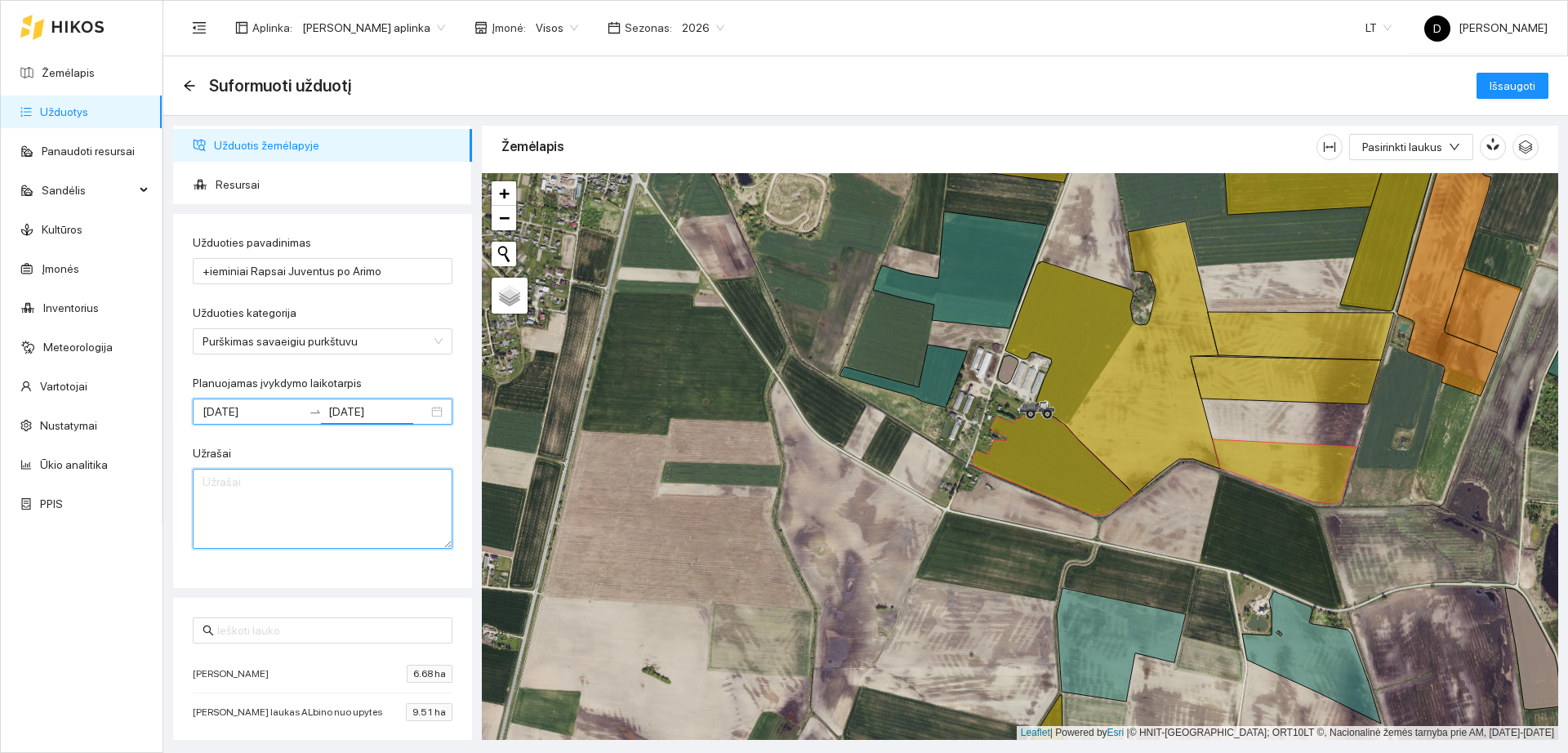
click at [349, 504] on textarea "Užrašai" at bounding box center [323, 508] width 260 height 80
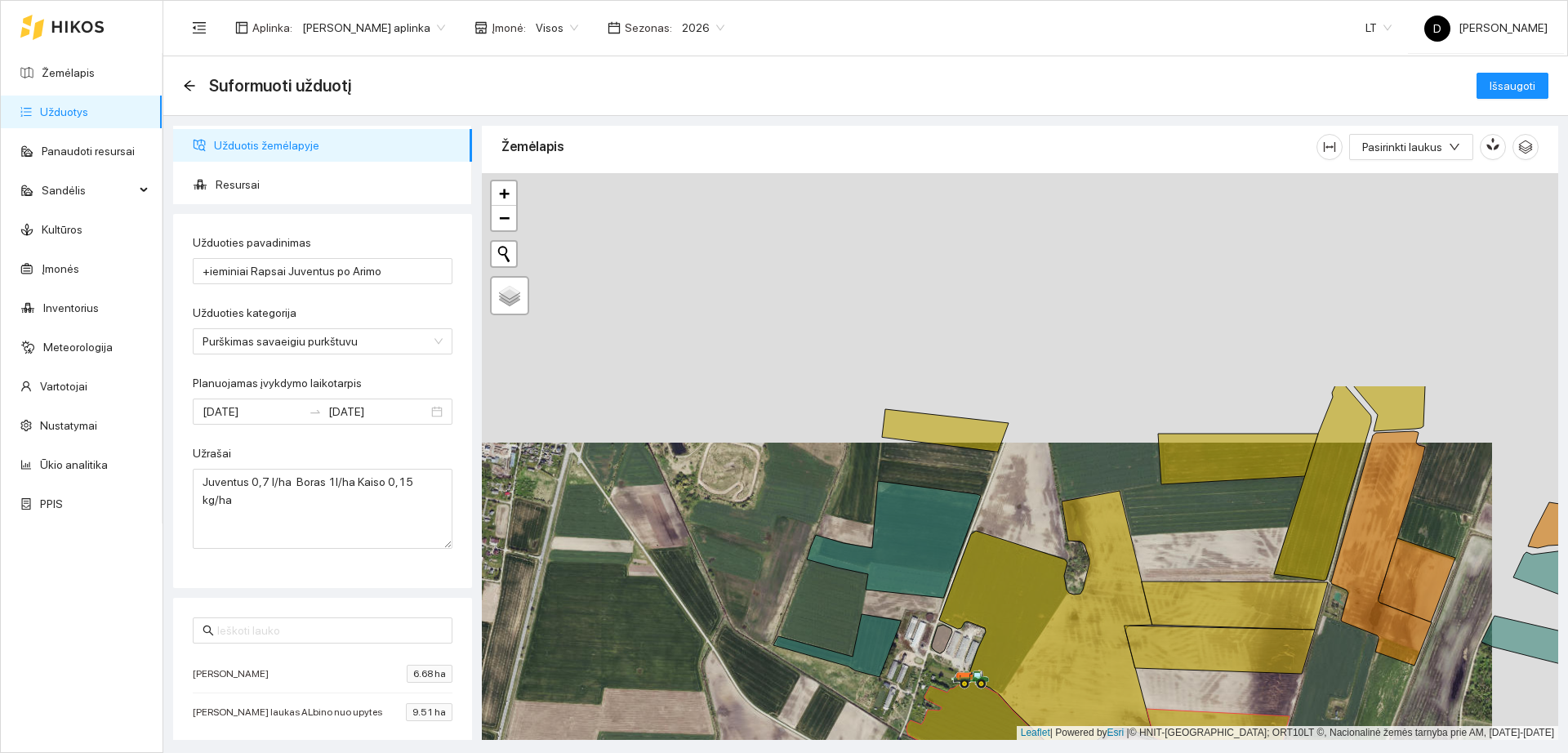
drag, startPoint x: 875, startPoint y: 331, endPoint x: 806, endPoint y: 594, distance: 271.9
click at [805, 603] on div "+ − Žemėlapis Palydovas Leaflet" at bounding box center [1020, 457] width 1077 height 567
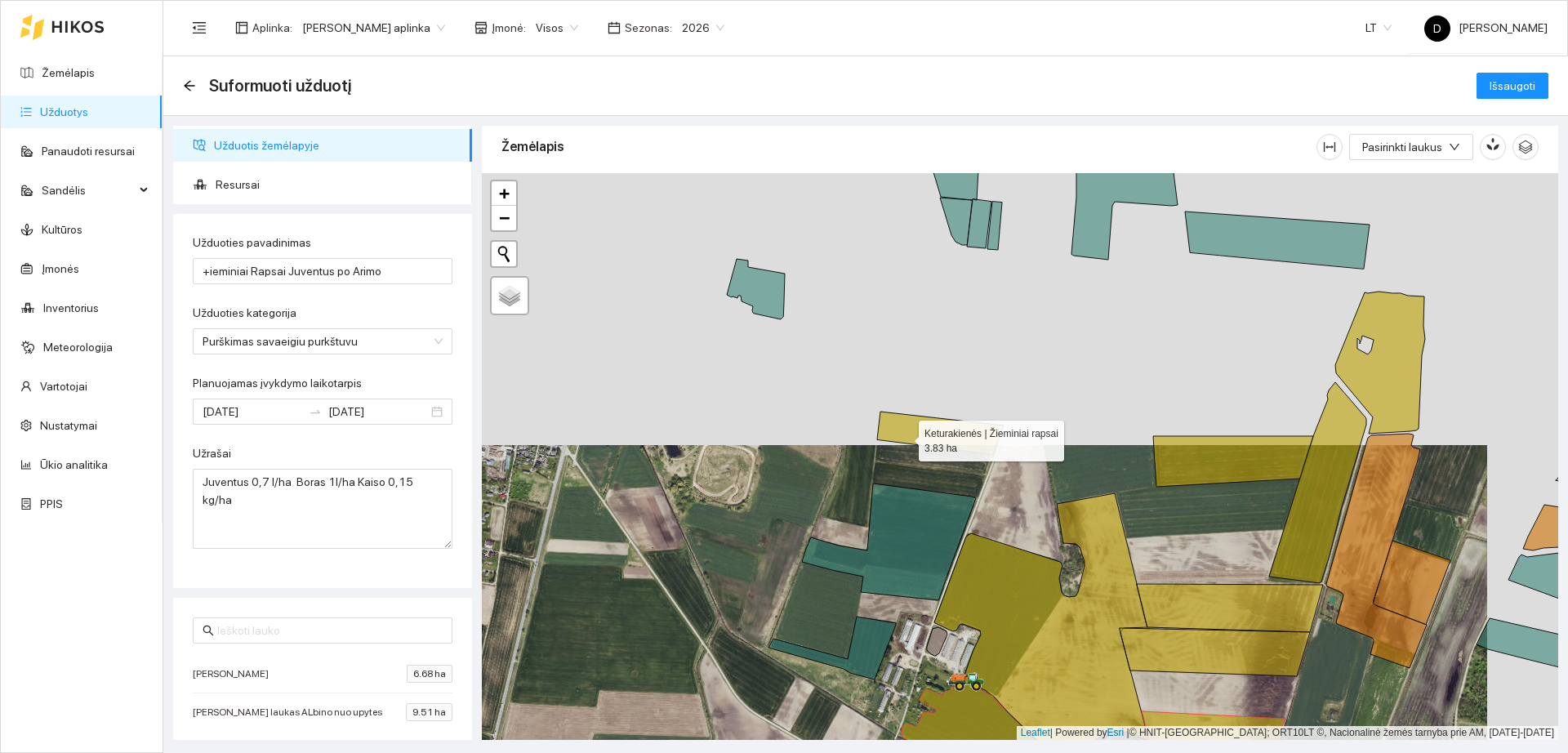
click at [904, 437] on icon at bounding box center [940, 433] width 127 height 43
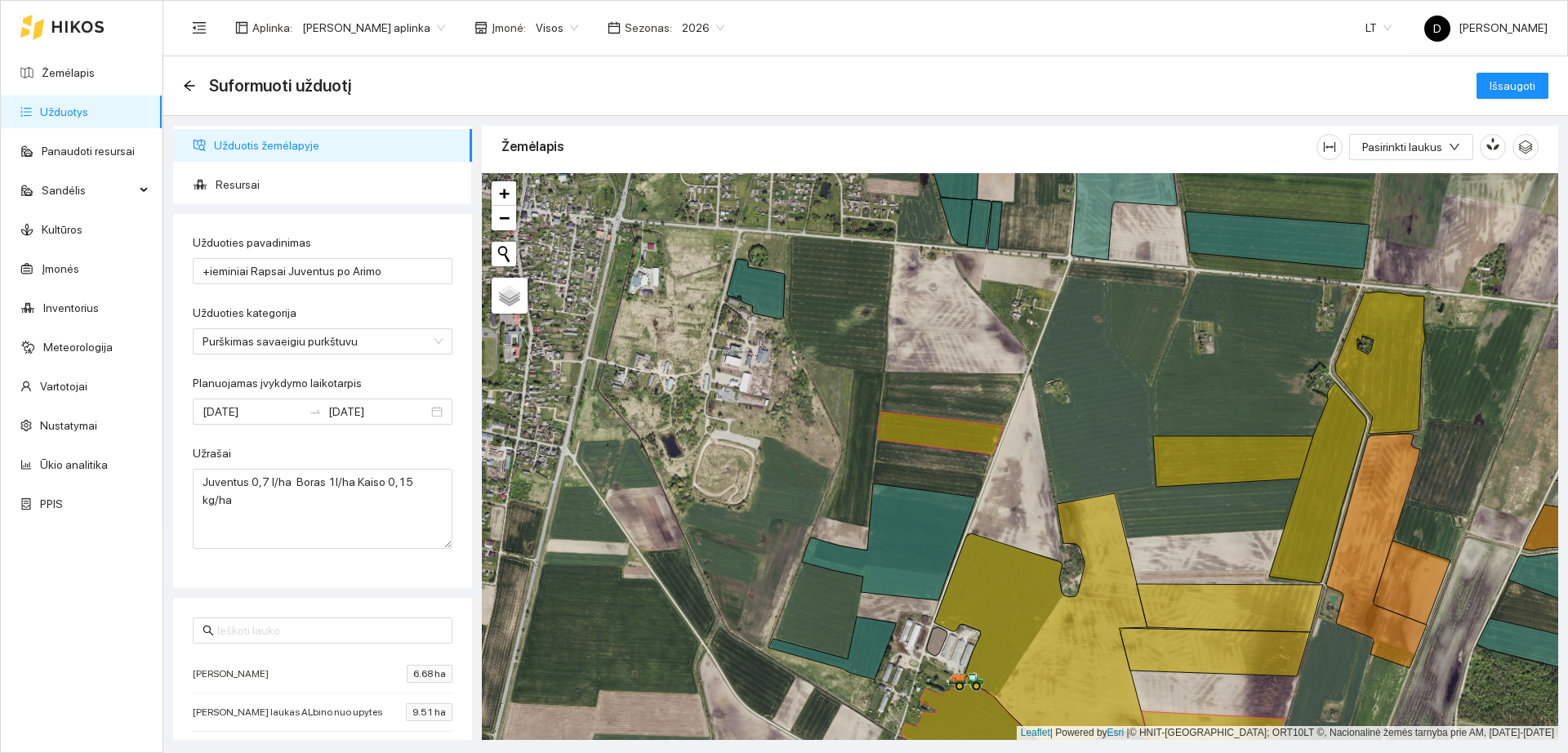
scroll to position [54, 0]
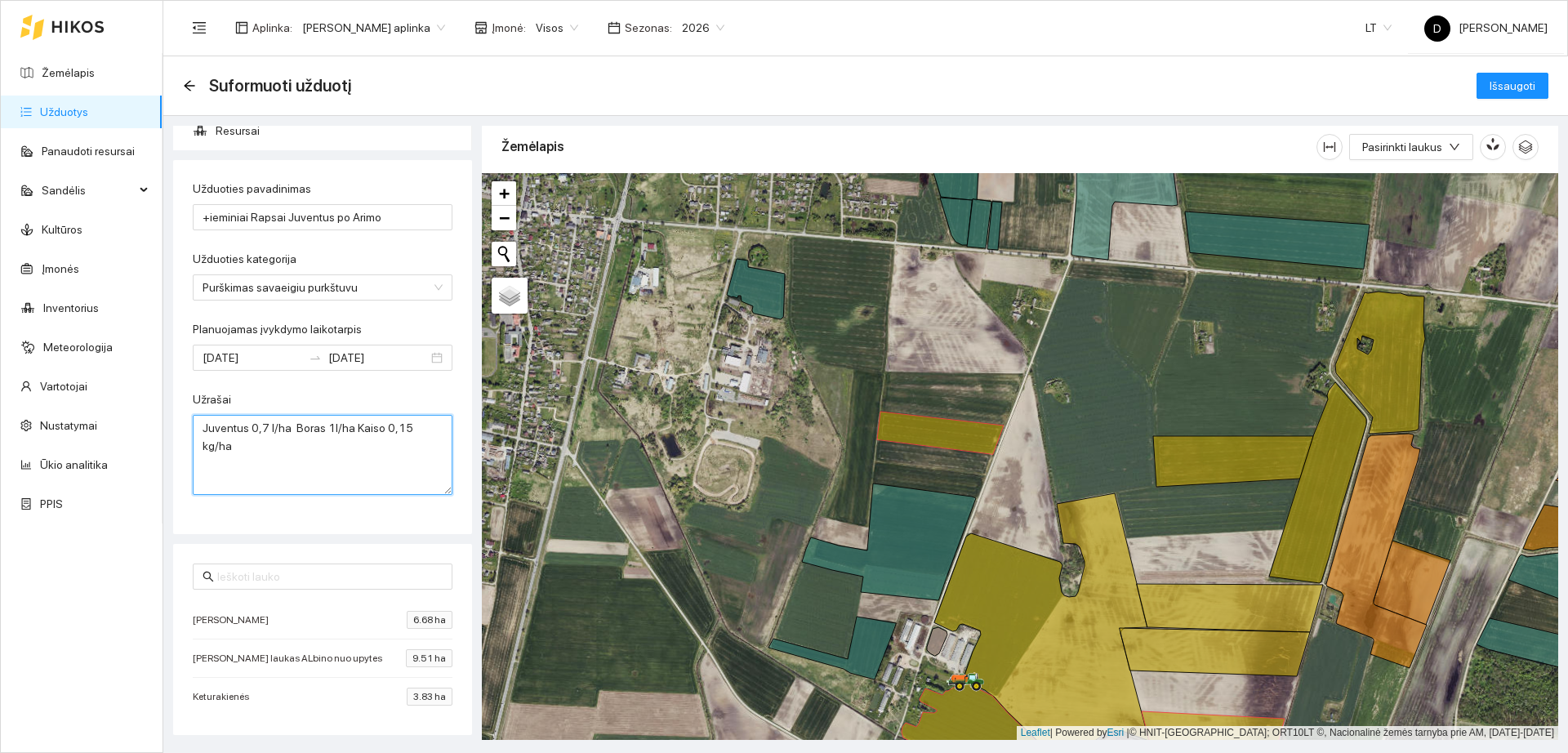
click at [299, 457] on textarea "Juventus 0,7 l/ha Boras 1l/ha Kaiso 0,15 kg/ha" at bounding box center [323, 455] width 260 height 80
click at [293, 489] on textarea "Juventus 0,7 l/ha Boras 1l/ha Kaiso 0,15 kg/ha Keturakien4s ir didelis laukas p…" at bounding box center [323, 455] width 260 height 80
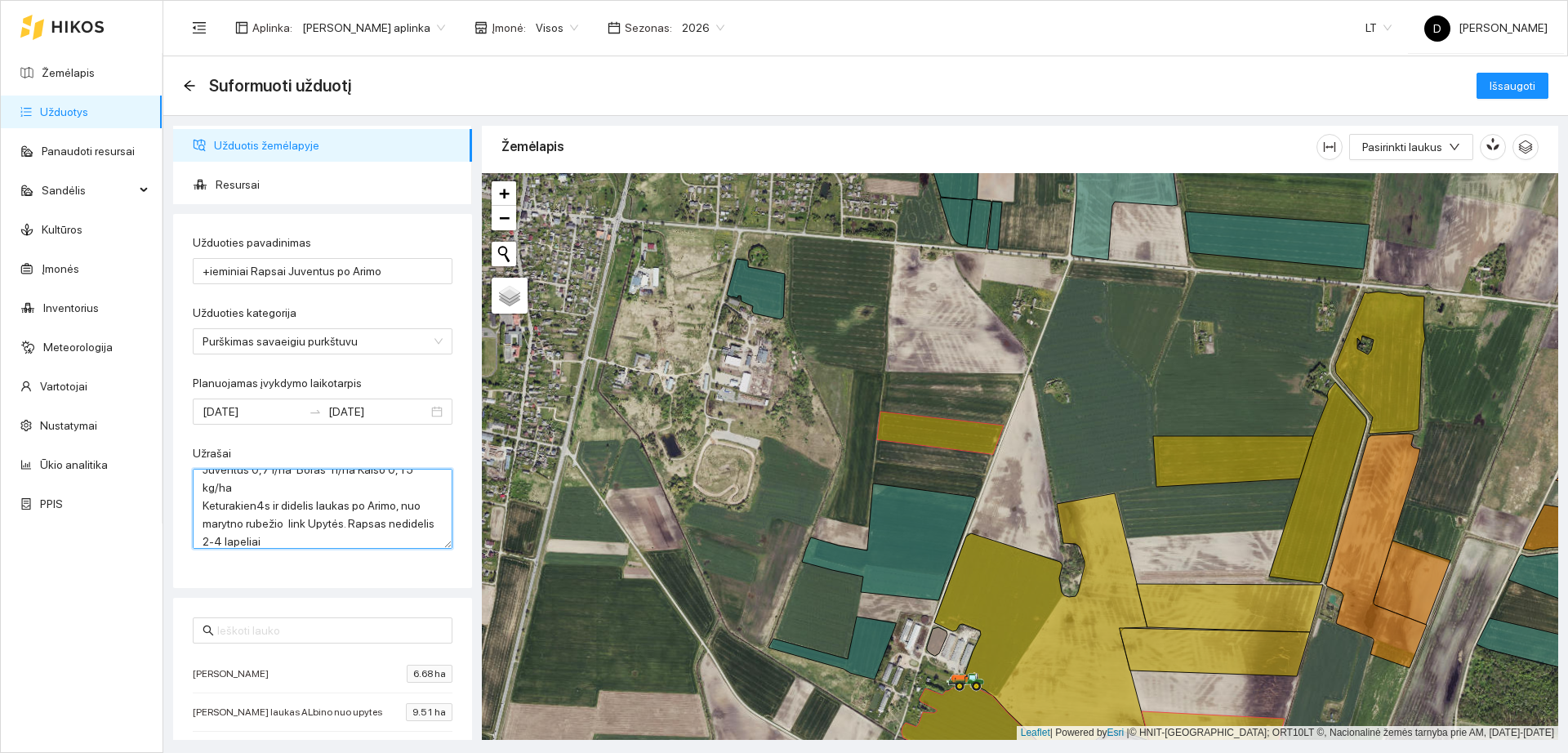
click at [314, 485] on textarea "Juventus 0,7 l/ha Boras 1l/ha Kaiso 0,15 kg/ha Keturakien4s ir didelis laukas p…" at bounding box center [323, 508] width 260 height 80
click at [258, 507] on textarea "Juventus 0,7 l/ha Boras 1l/ha Kaiso 0,15 kg/ha Keturakien4s ir didelis laukas p…" at bounding box center [323, 508] width 260 height 80
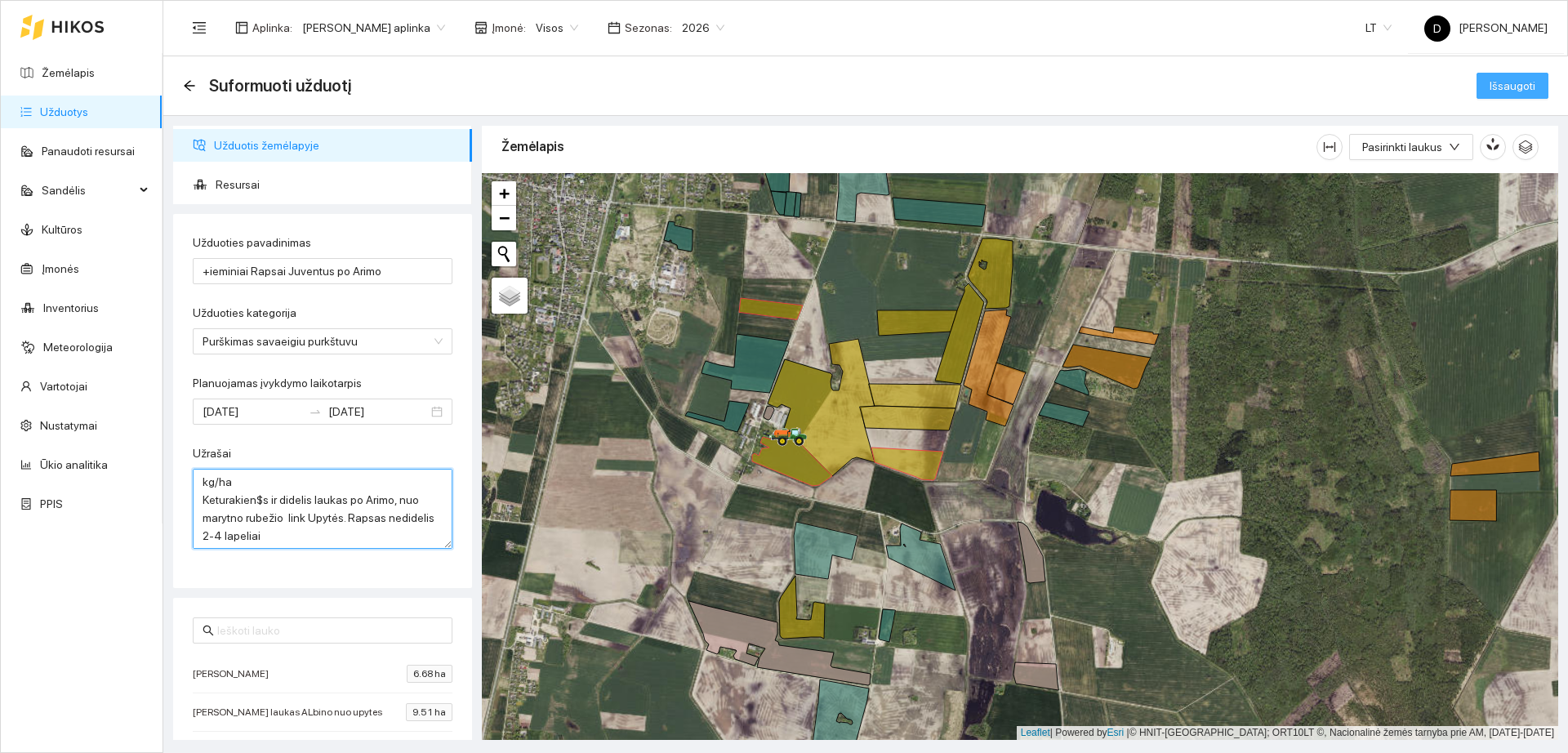
type textarea "Juventus 0,7 l/ha Boras 1l/ha Kaiso 0,15 kg/ha Keturakien$s ir didelis laukas p…"
click at [1496, 85] on span "Išsaugoti" at bounding box center [1513, 85] width 46 height 18
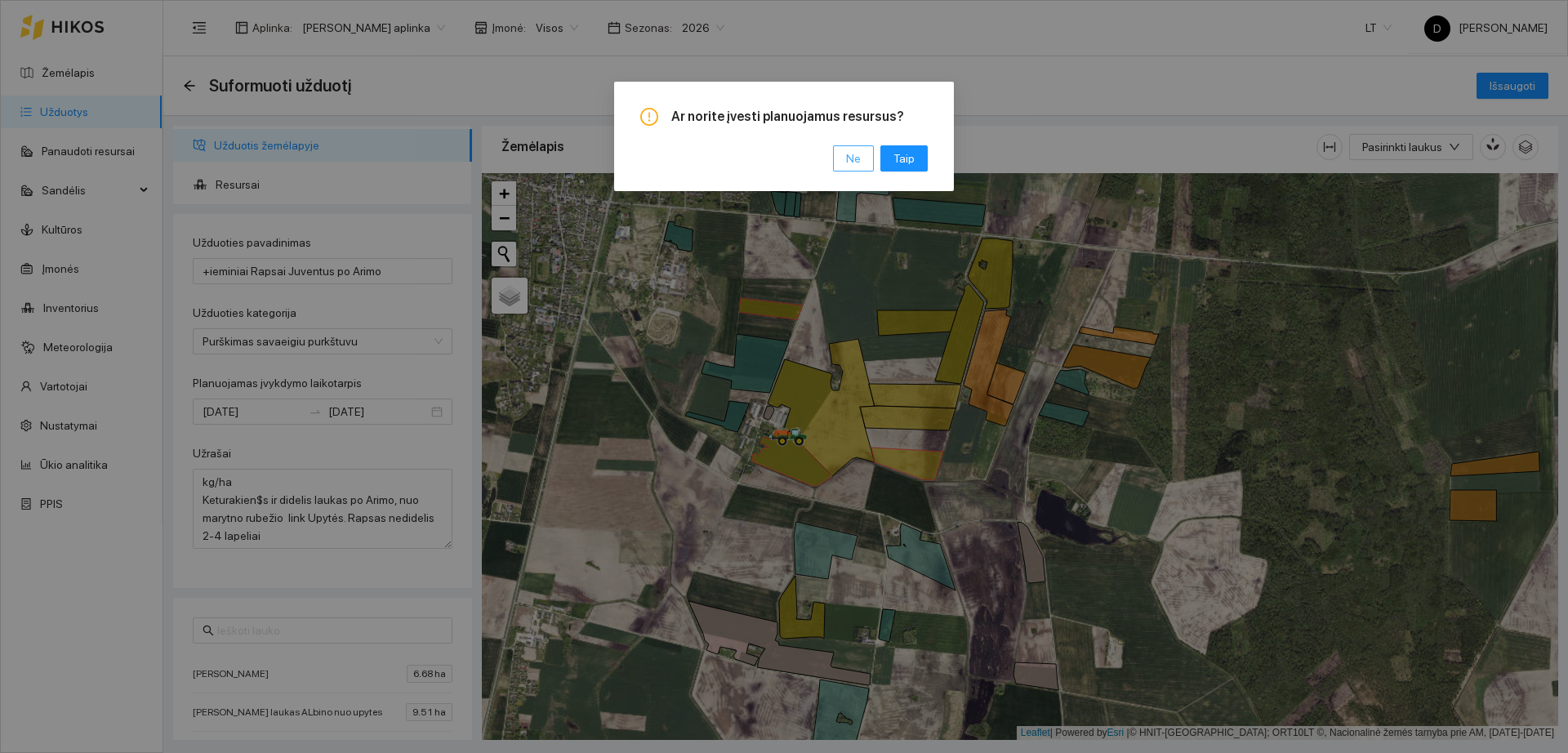
click at [841, 151] on button "Ne" at bounding box center [854, 159] width 41 height 26
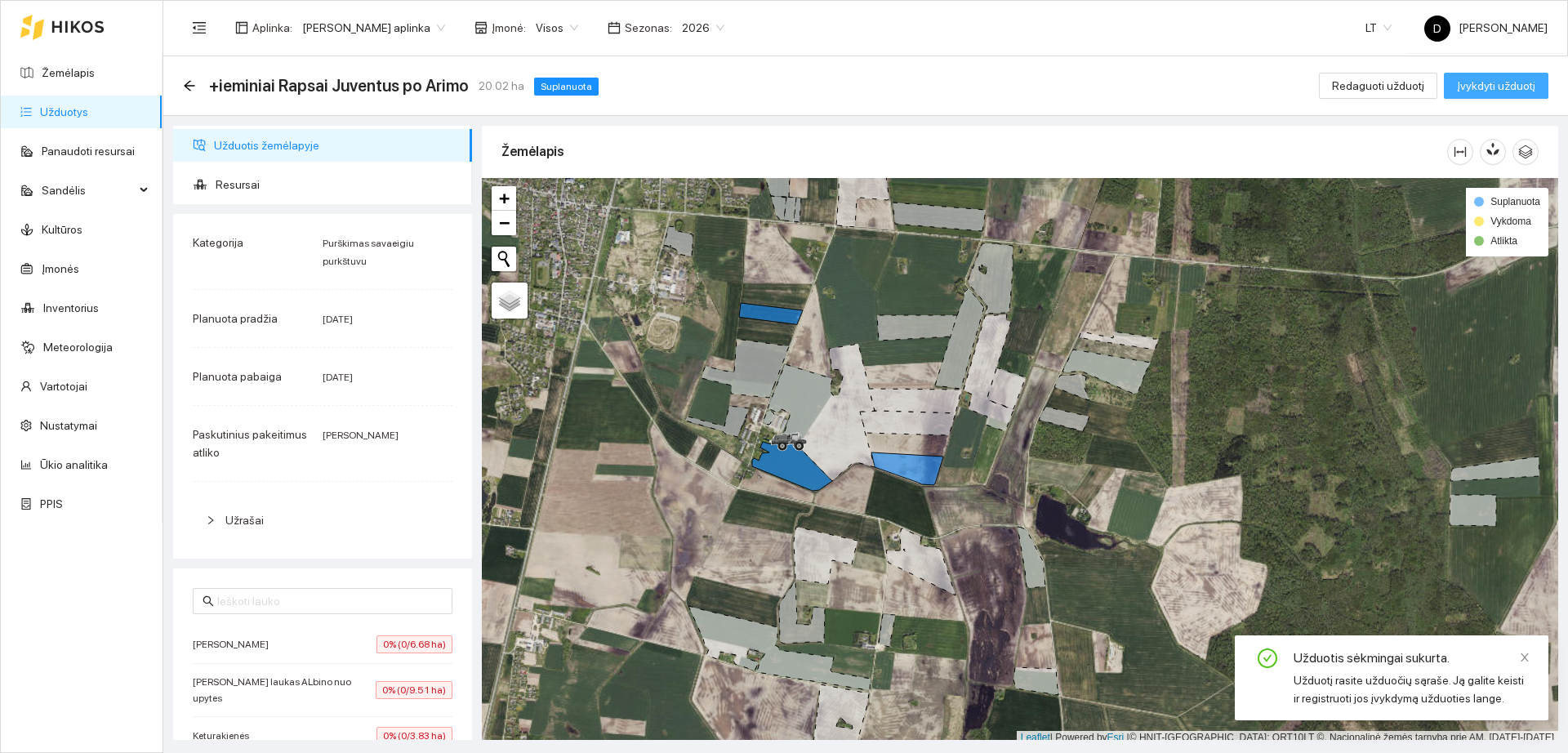
click at [1515, 90] on span "Įvykdyti užduotį" at bounding box center [1496, 85] width 78 height 18
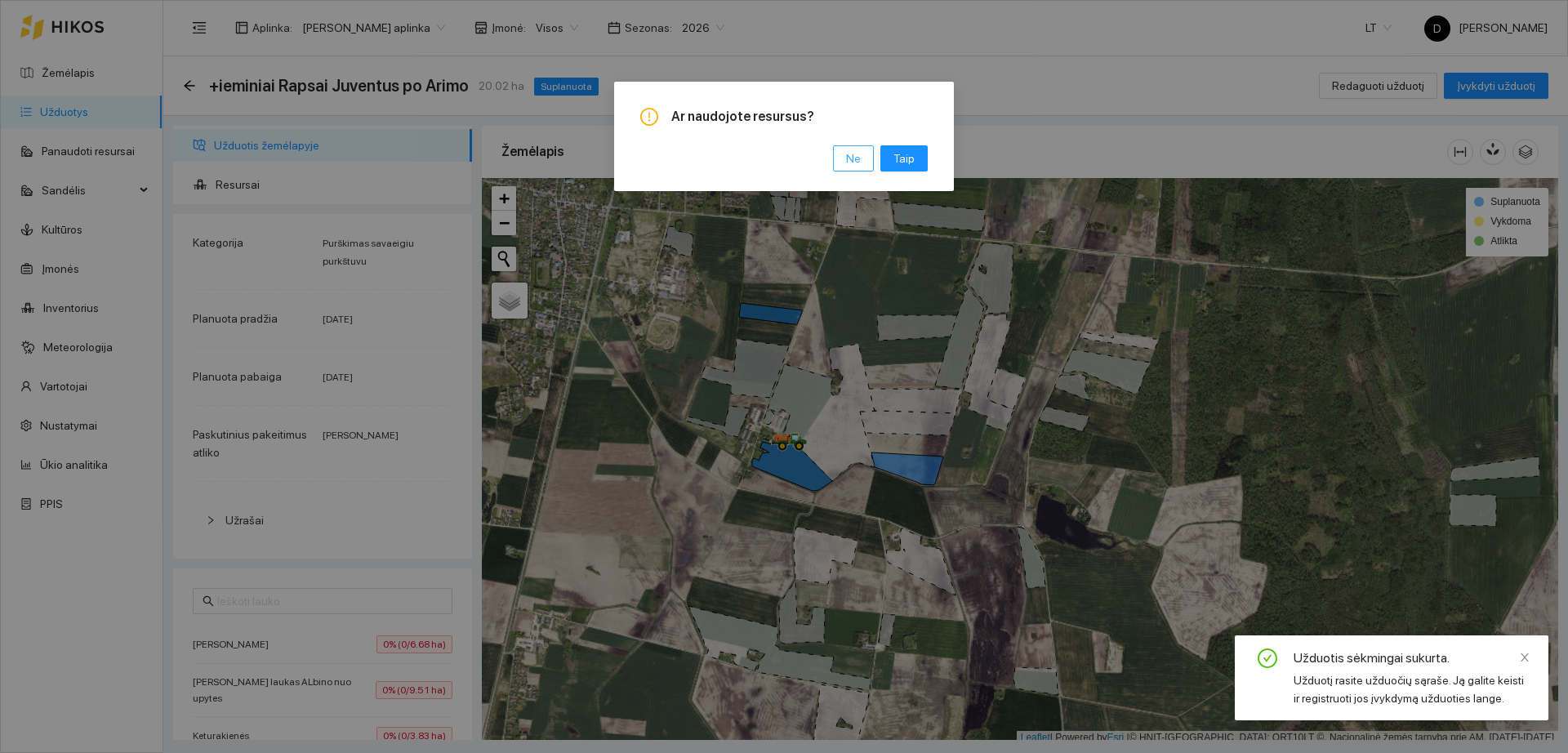
click at [855, 162] on span "Ne" at bounding box center [854, 159] width 15 height 18
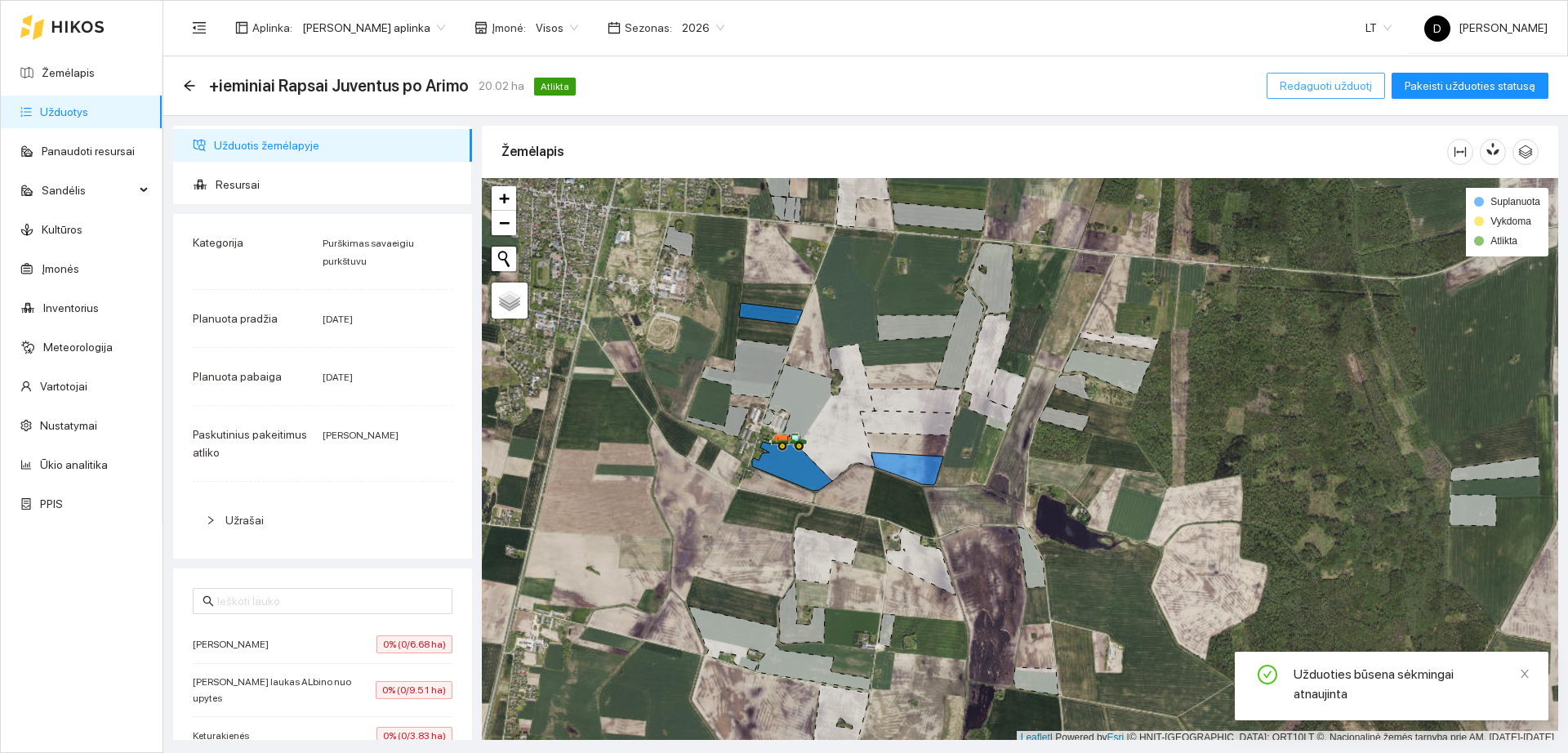
click at [1367, 88] on span "Redaguoti užduotį" at bounding box center [1326, 85] width 92 height 18
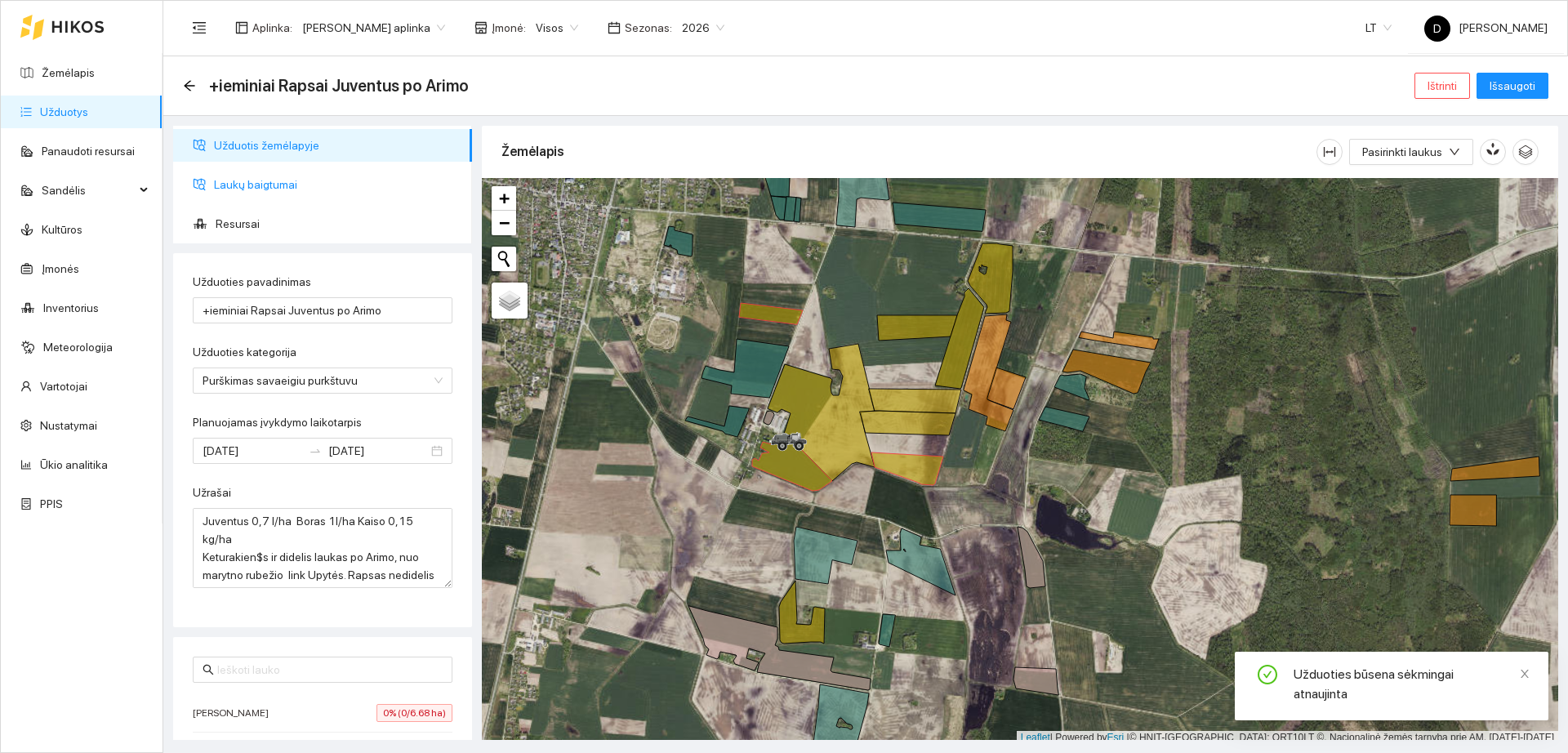
click at [277, 180] on span "Laukų baigtumai" at bounding box center [336, 185] width 245 height 33
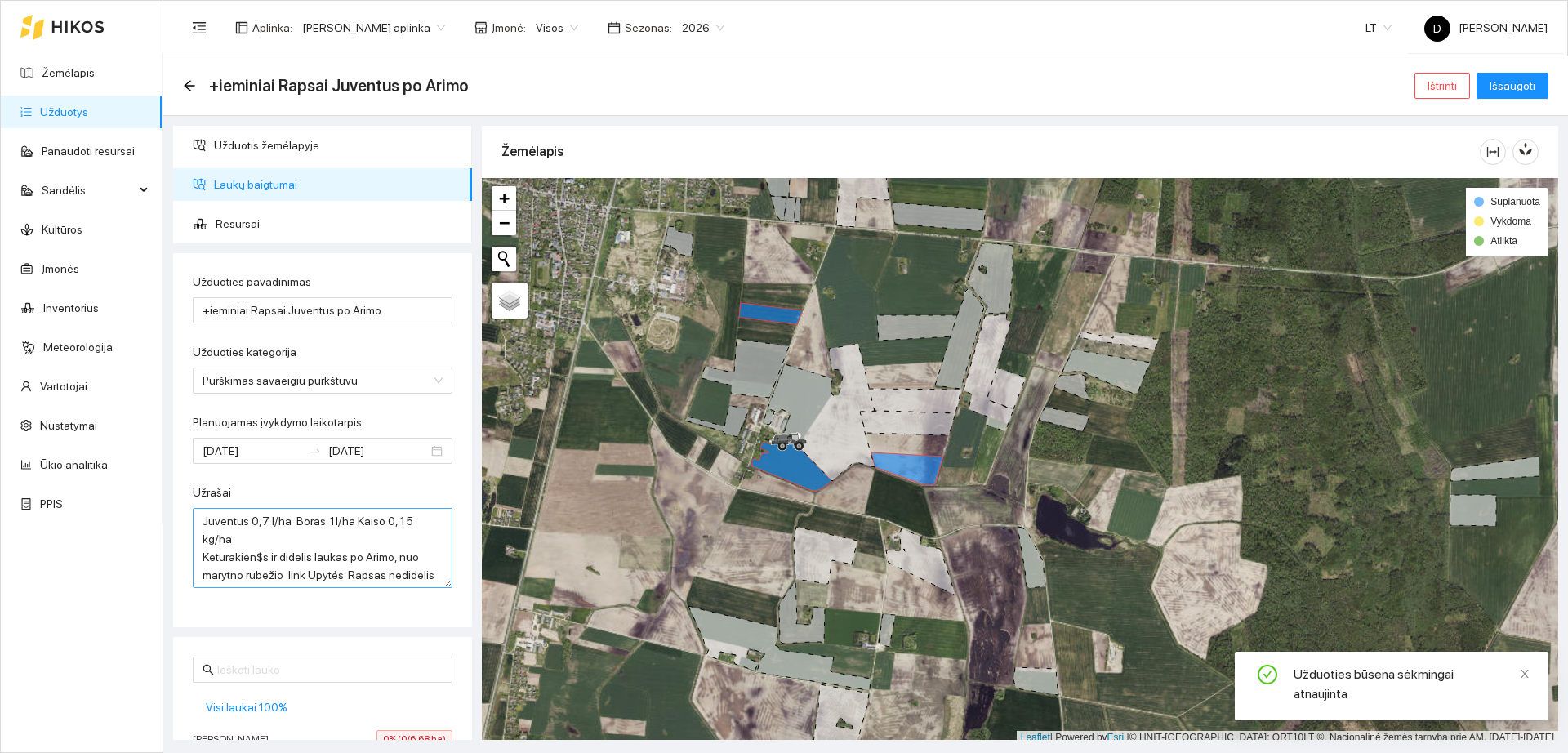
scroll to position [18, 0]
click at [274, 709] on span "Visi laukai 100%" at bounding box center [246, 708] width 81 height 18
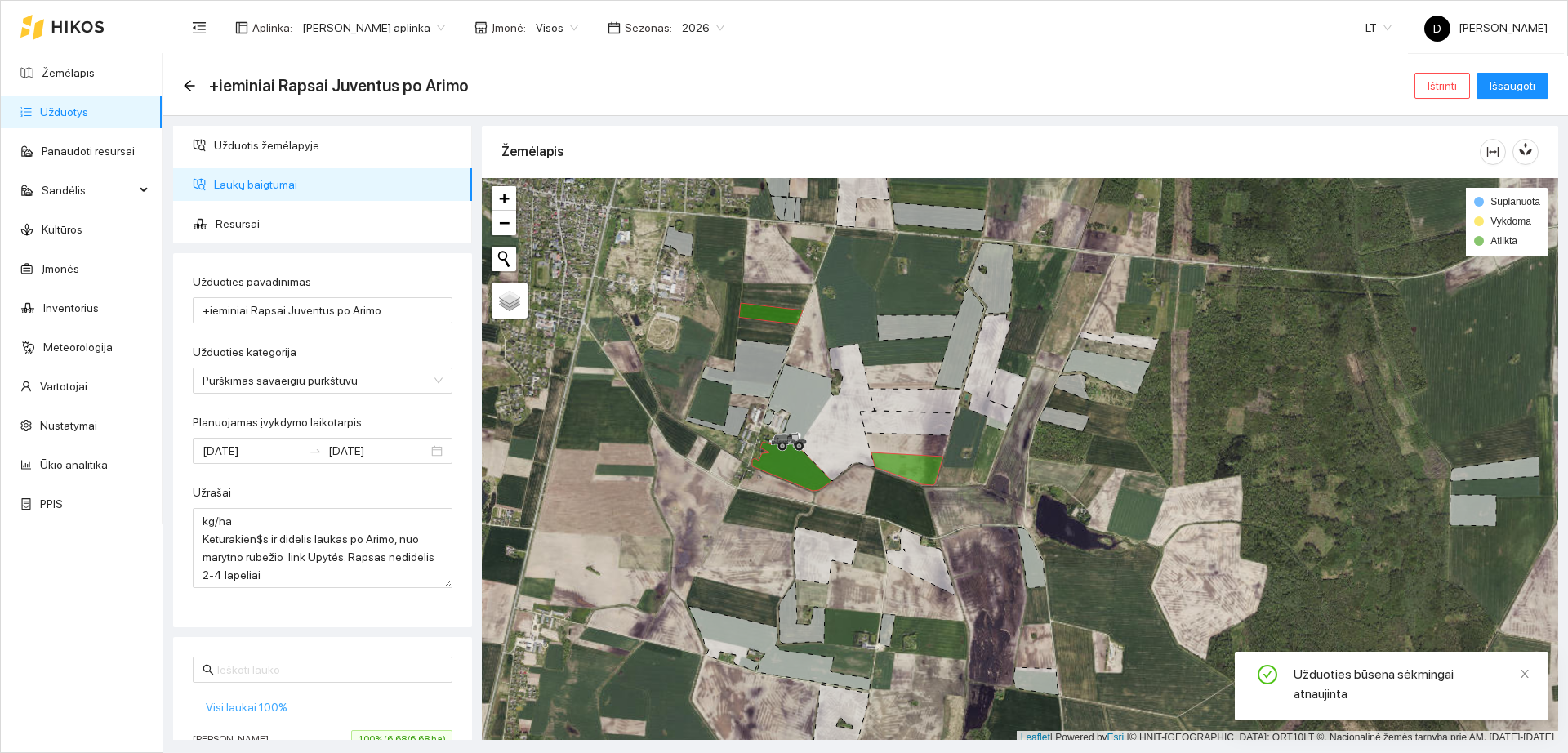
scroll to position [134, 0]
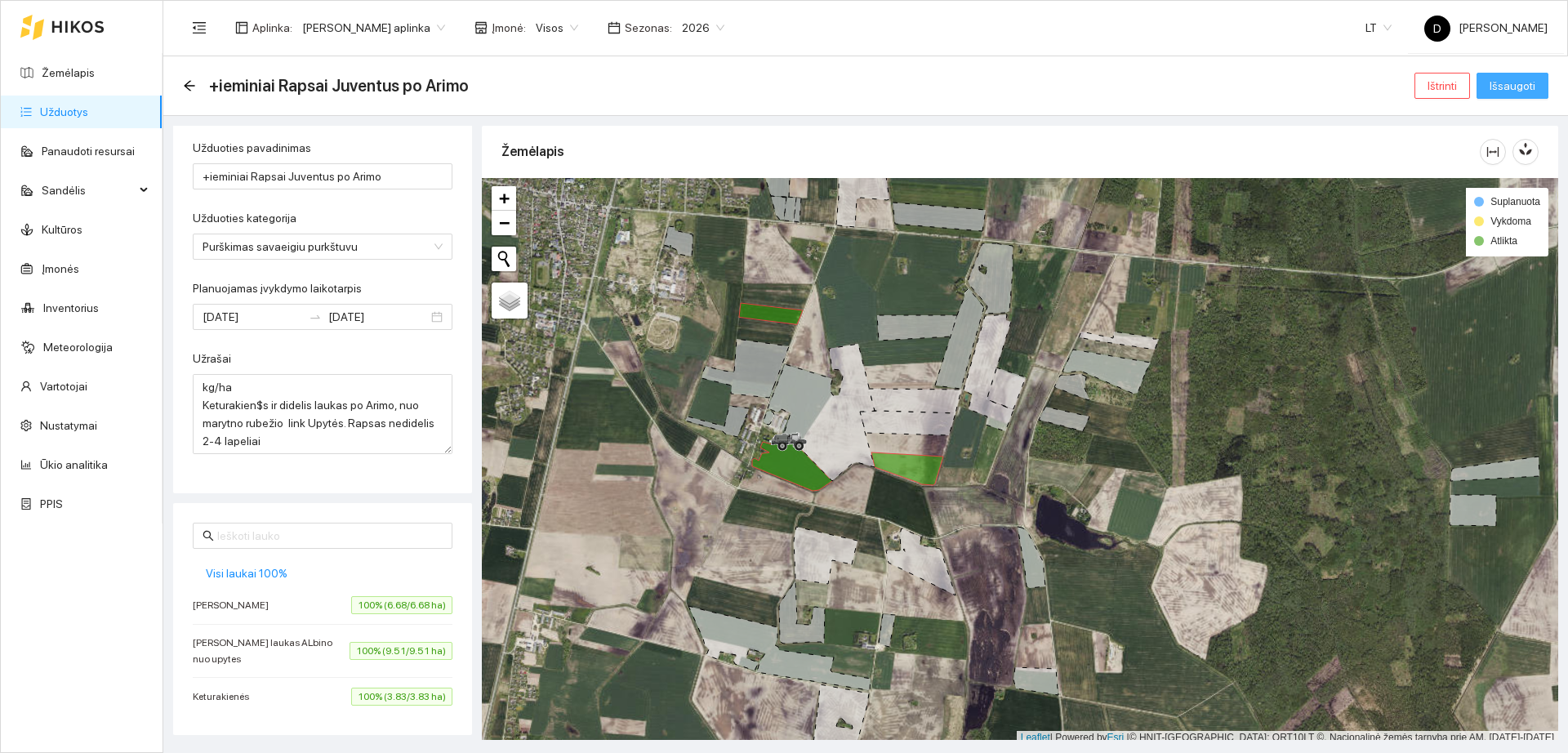
click at [1522, 91] on span "Išsaugoti" at bounding box center [1513, 85] width 46 height 18
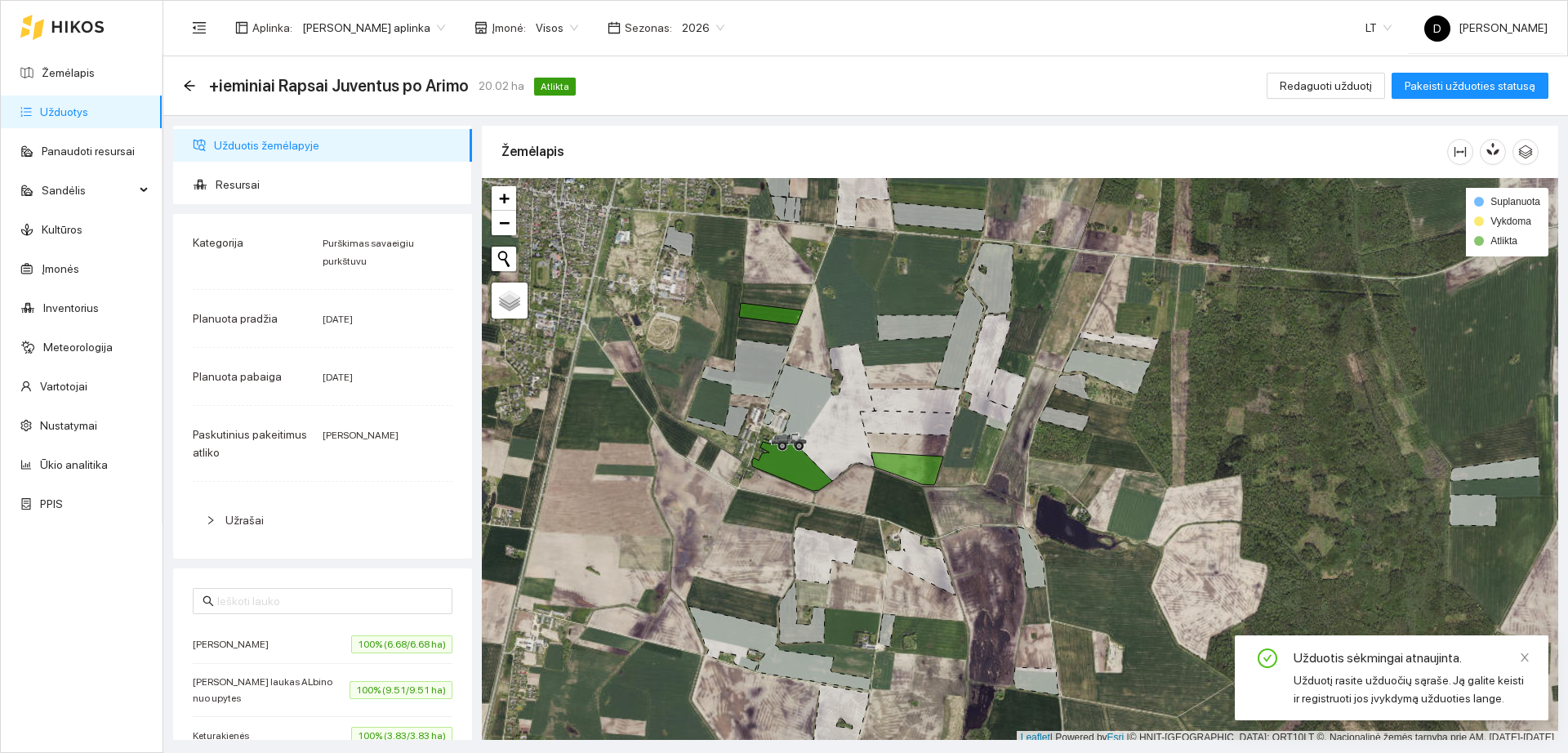
click at [62, 110] on link "Užduotys" at bounding box center [64, 112] width 48 height 13
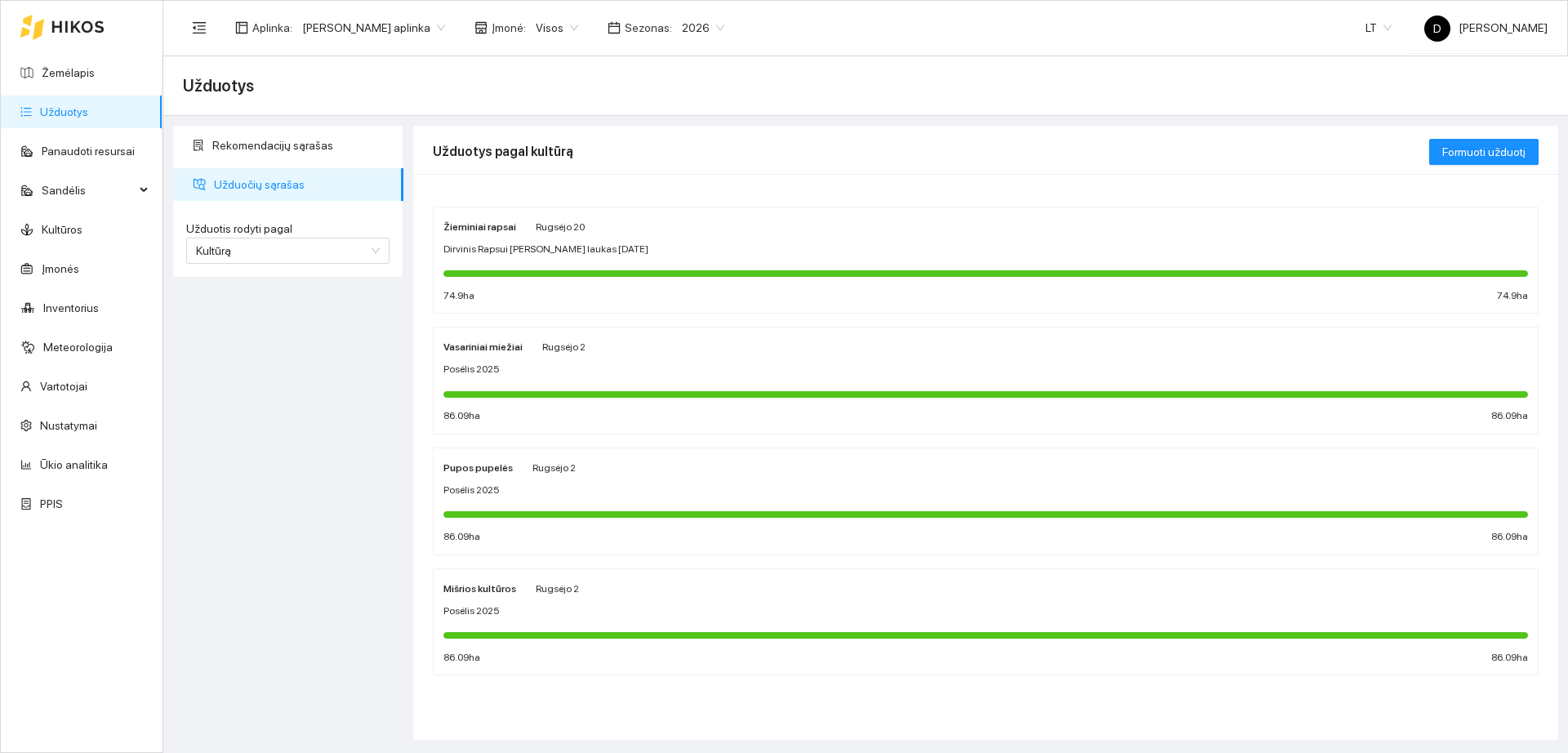
click at [643, 376] on div "Posėlis 2025" at bounding box center [986, 369] width 1085 height 16
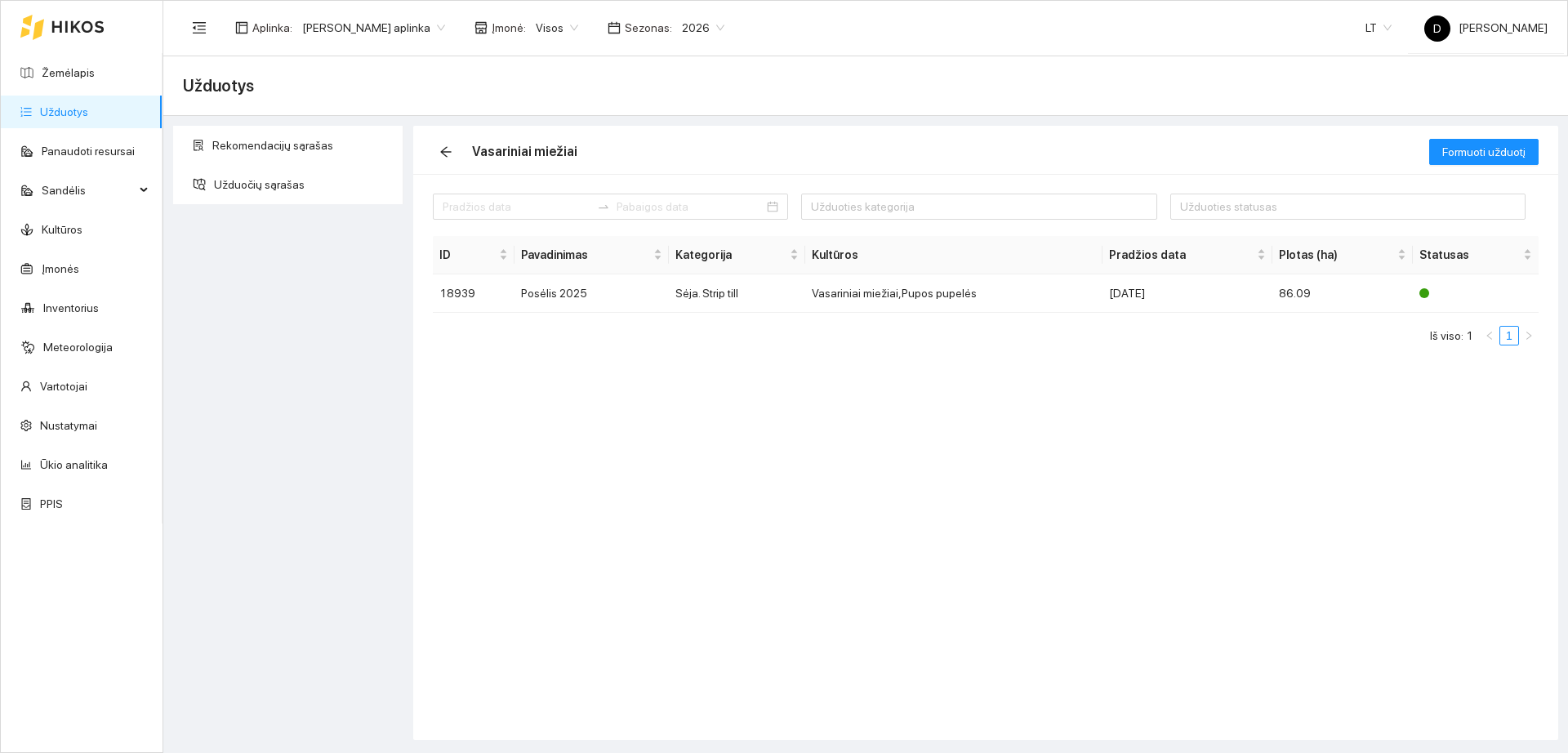
click at [88, 117] on link "Užduotys" at bounding box center [64, 112] width 48 height 13
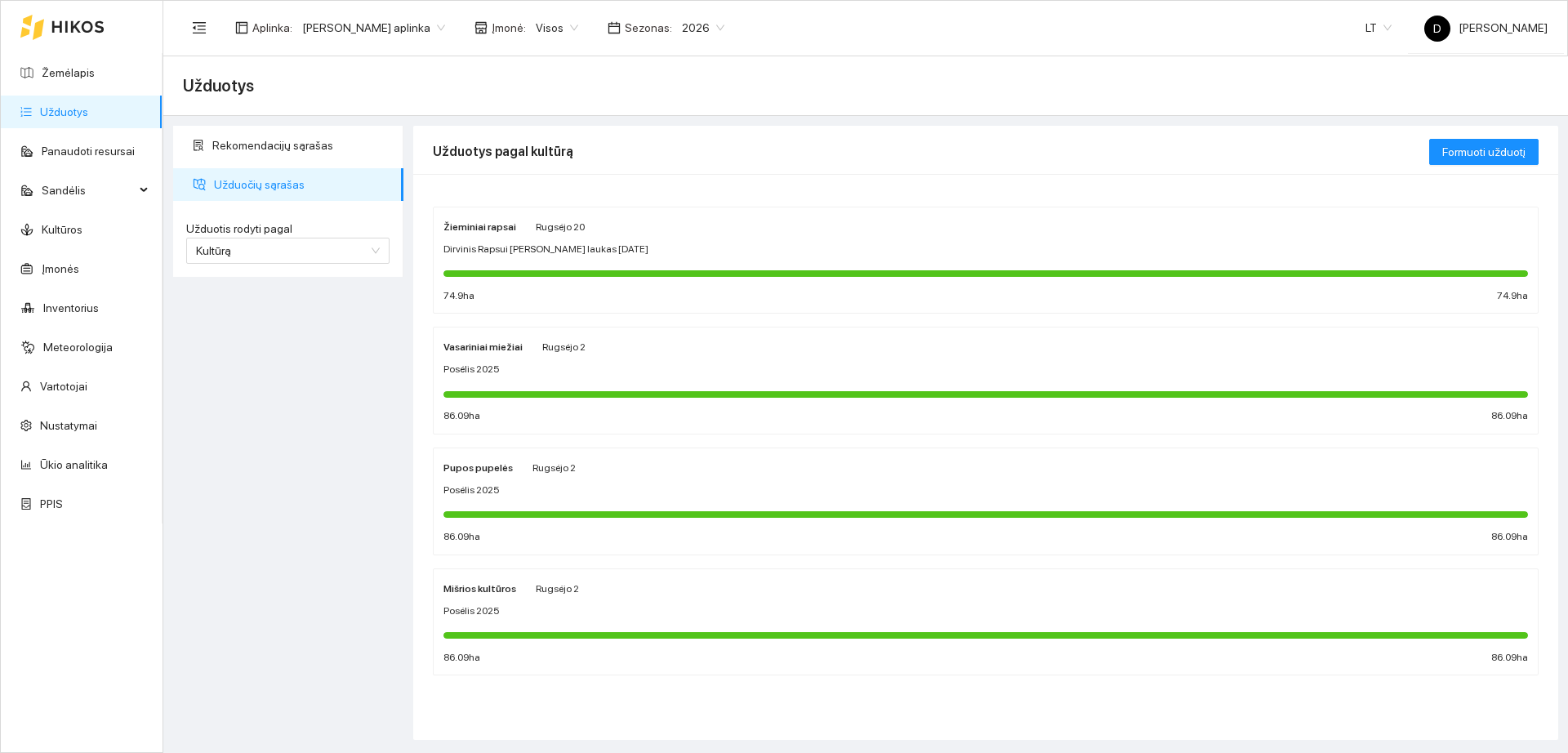
click at [573, 496] on div "Posėlis 2025" at bounding box center [986, 490] width 1085 height 16
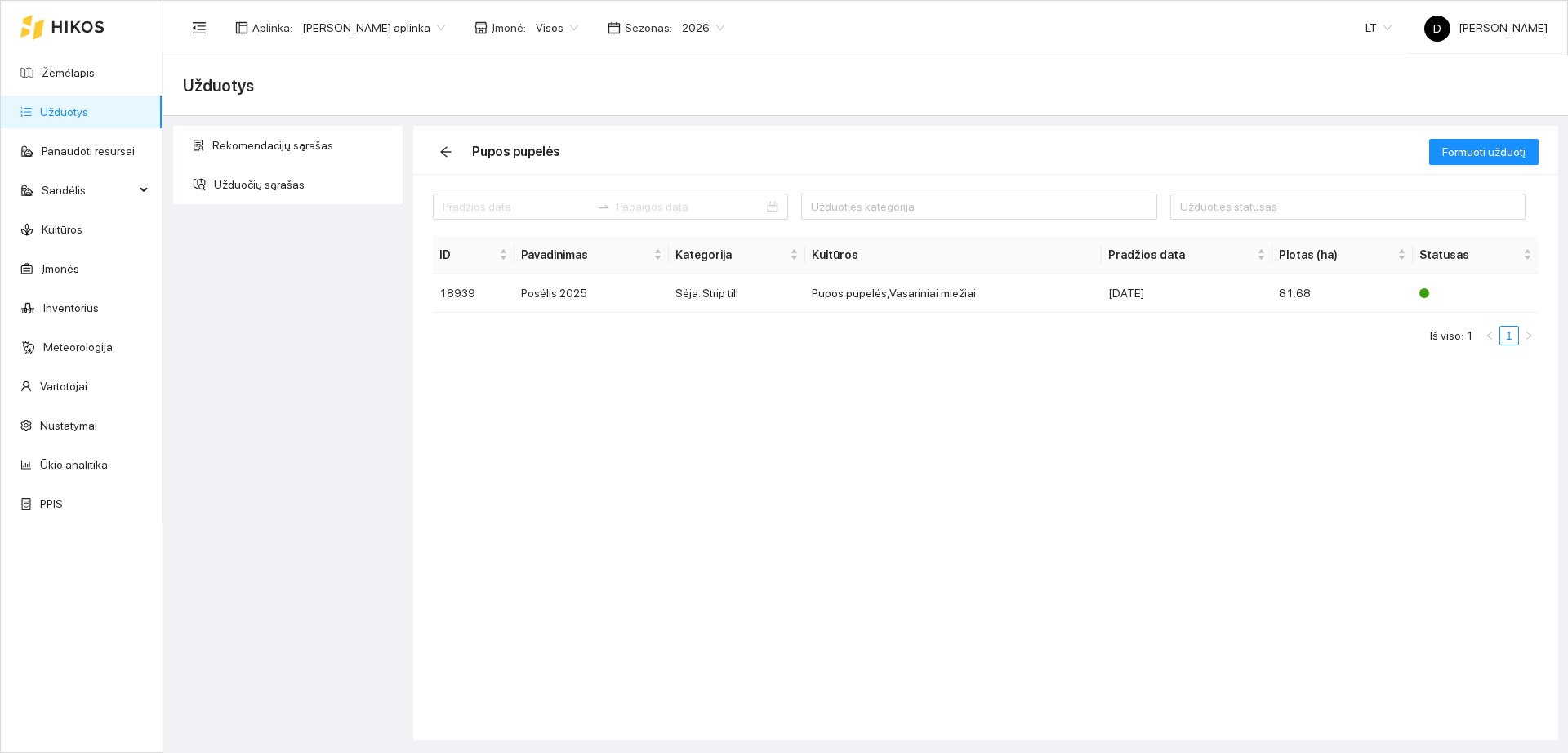
click at [88, 108] on link "Užduotys" at bounding box center [64, 112] width 48 height 13
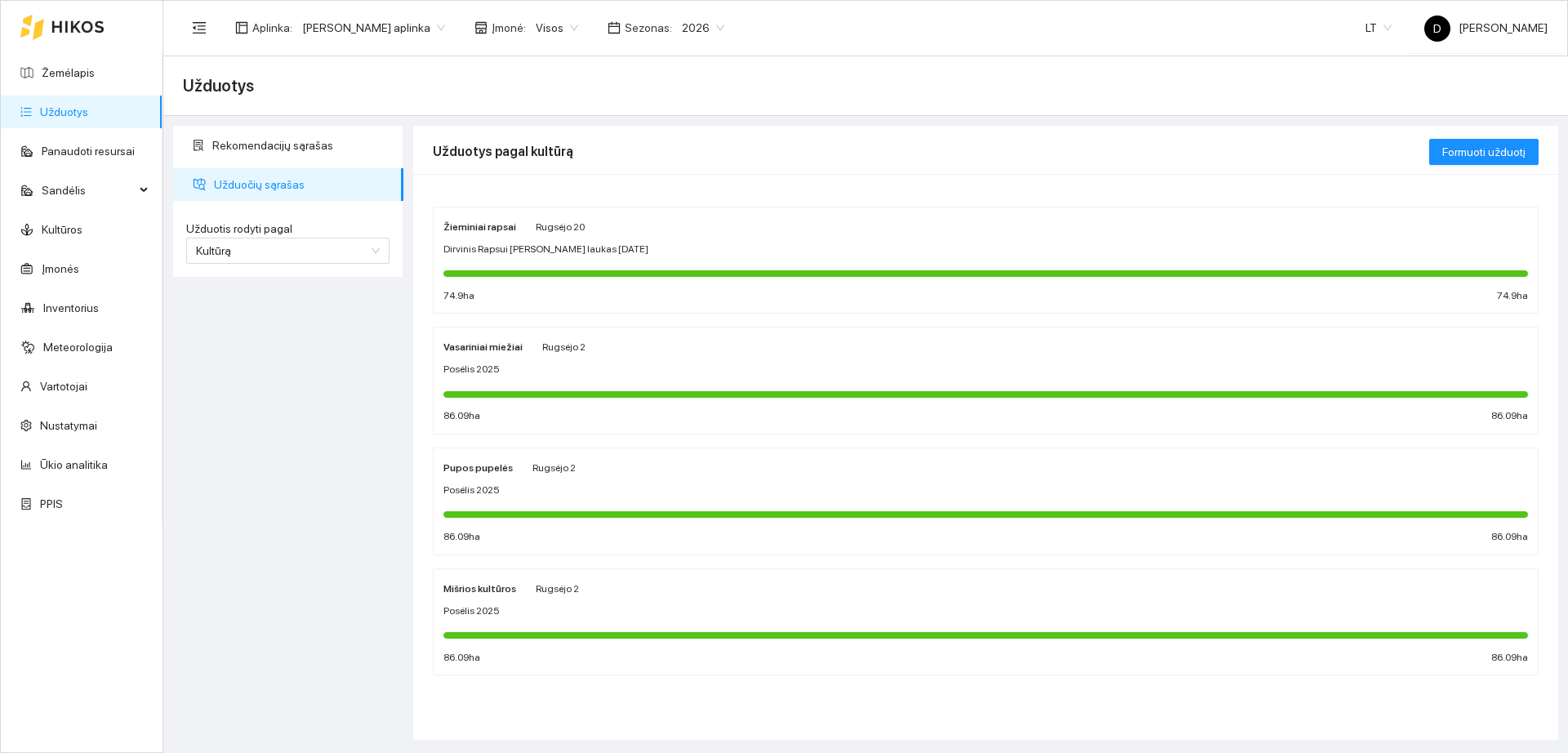
click at [490, 617] on span "Posėlis 2025" at bounding box center [472, 611] width 57 height 16
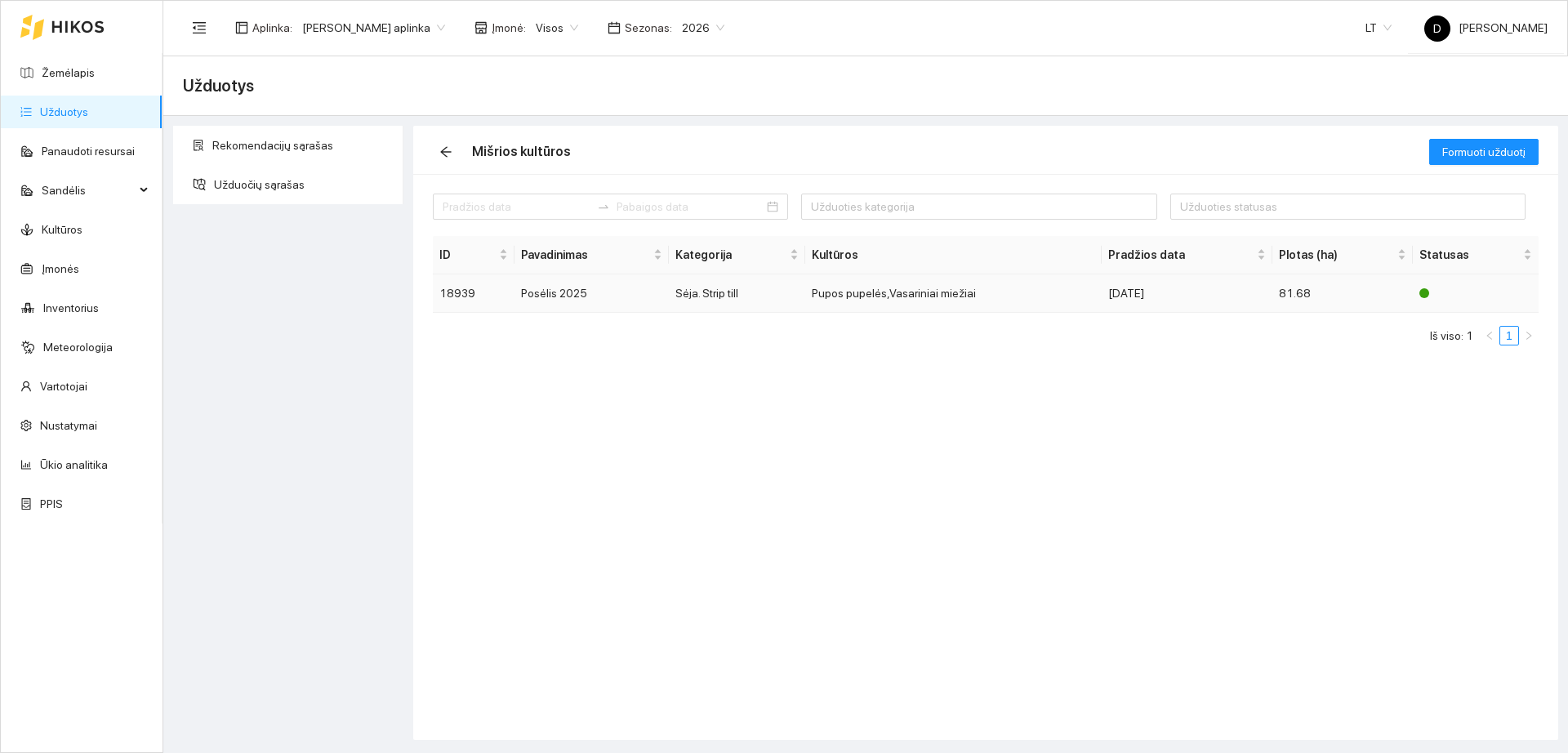
click at [1284, 276] on td "81.68" at bounding box center [1342, 293] width 141 height 39
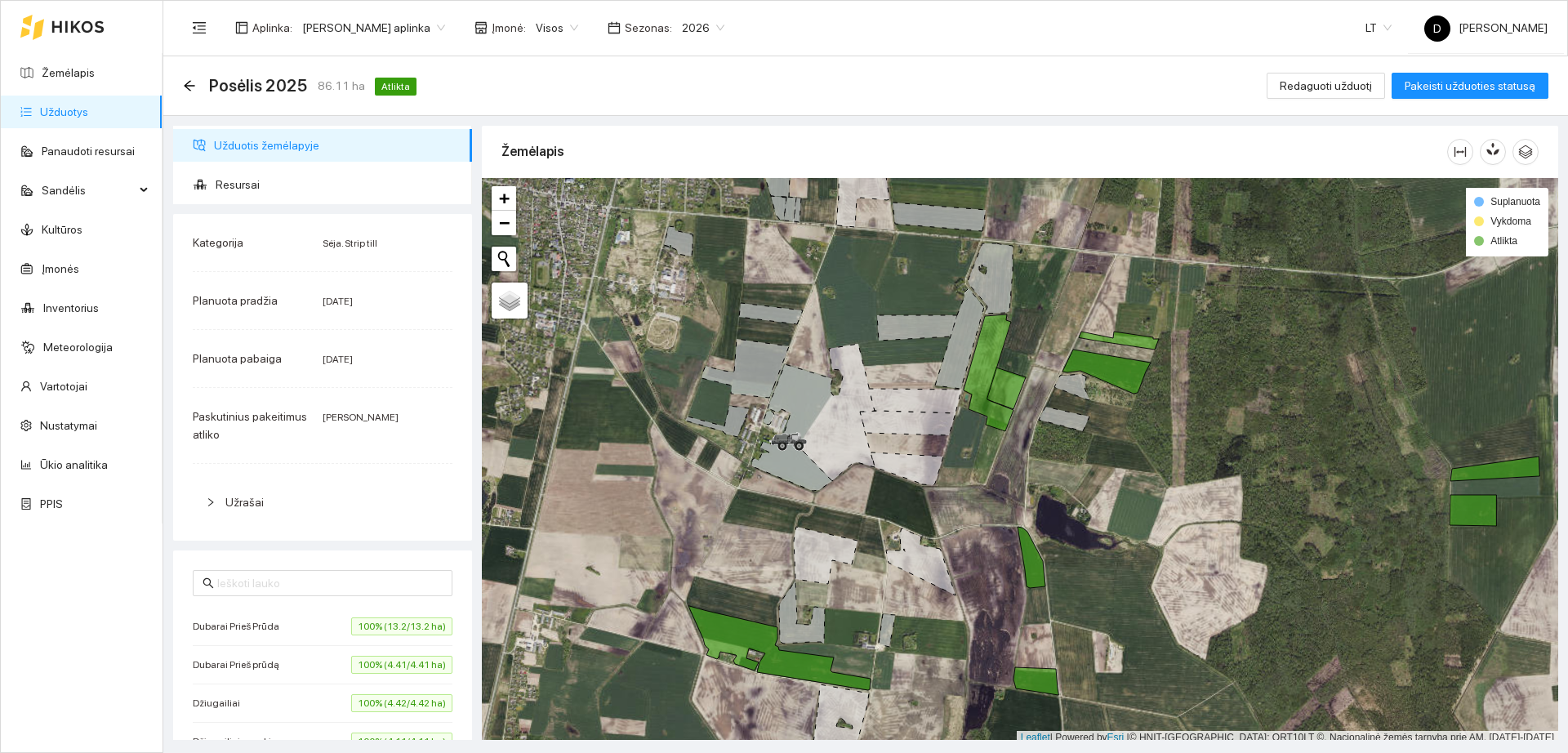
click at [267, 150] on span "Užduotis žemėlapyje" at bounding box center [336, 146] width 245 height 33
click at [88, 106] on link "Užduotys" at bounding box center [64, 112] width 48 height 13
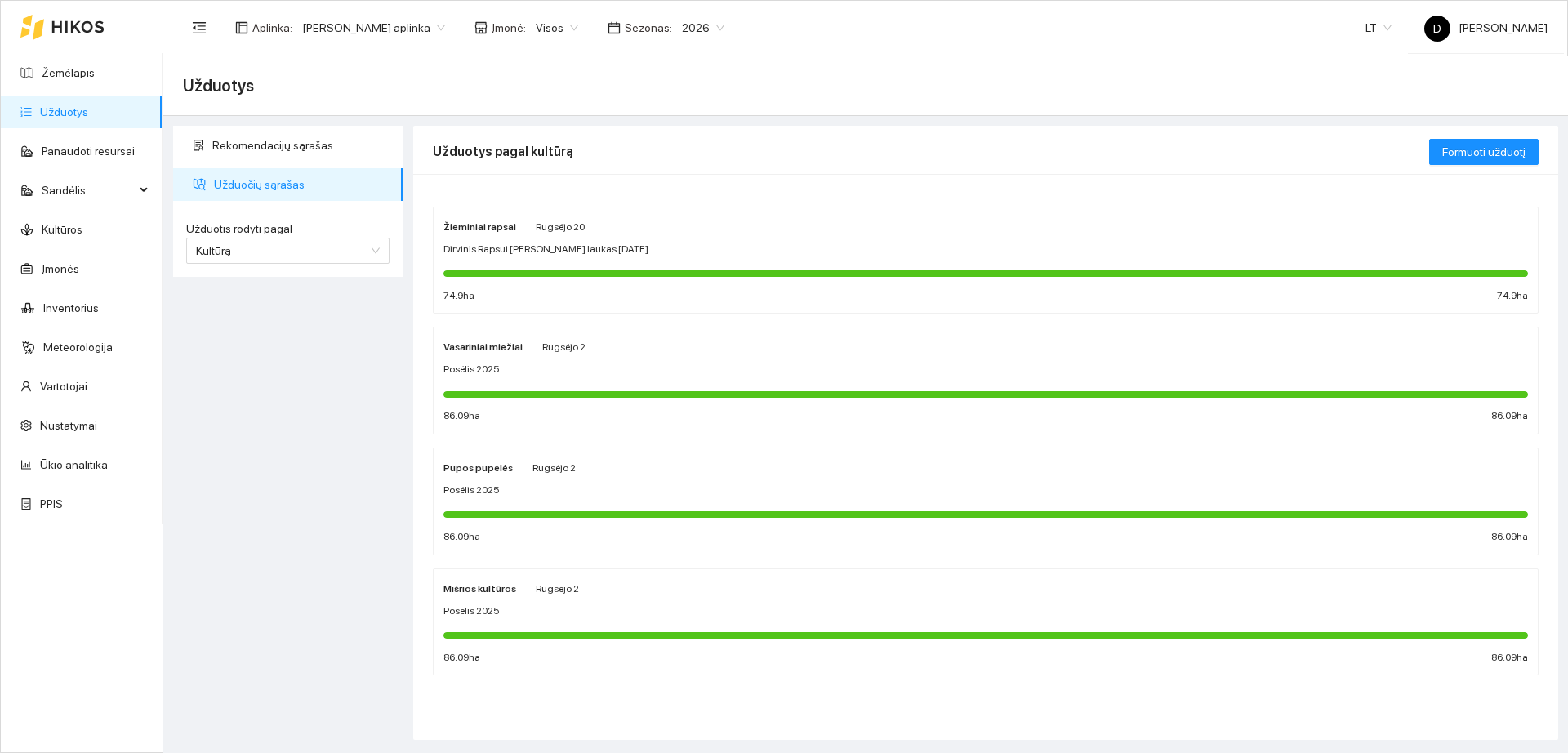
click at [637, 619] on div "Mišrios kultūros [DATE] Posėlis 2025 86.09 ha 86.09 ha" at bounding box center [986, 622] width 1085 height 86
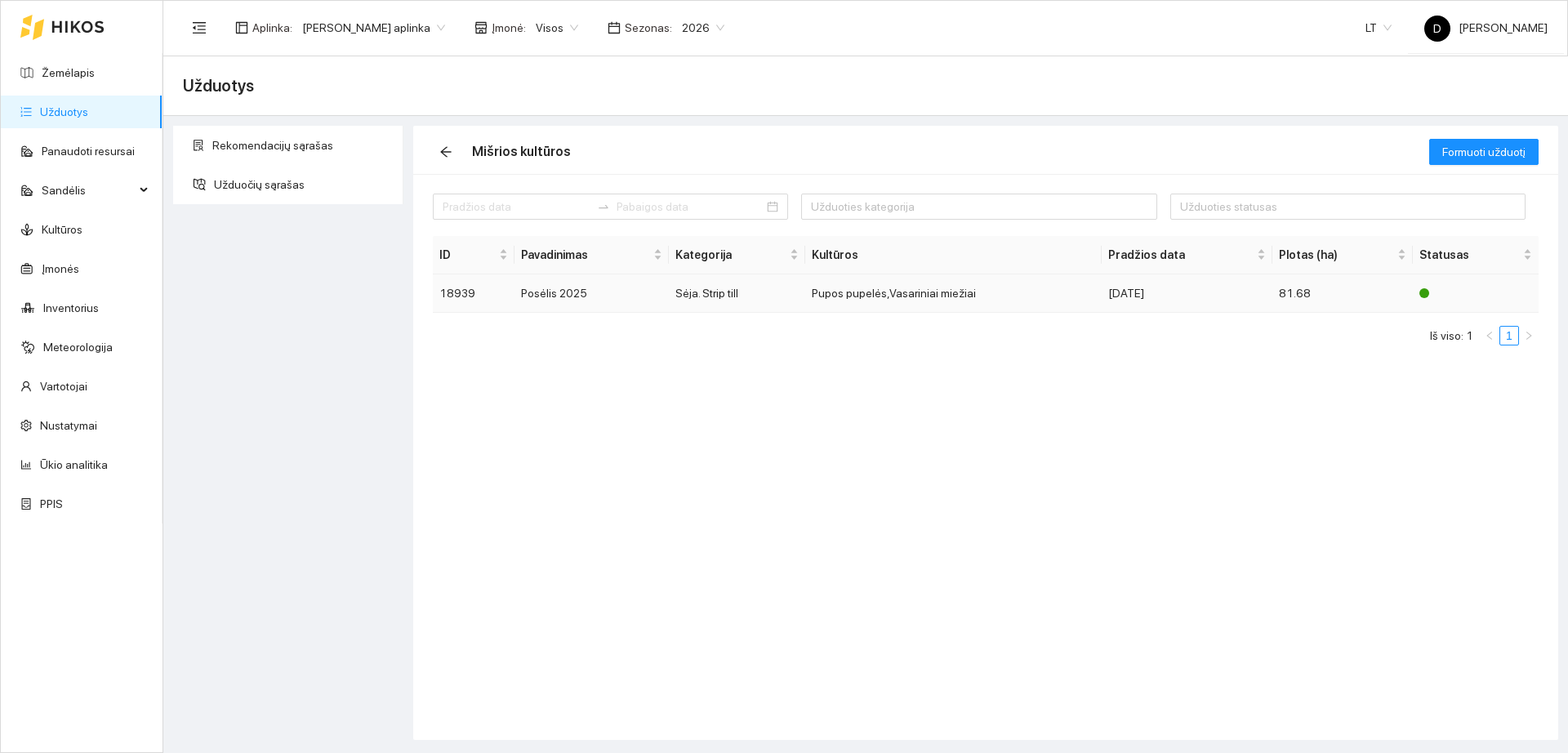
click at [734, 284] on td "Sėja. Strip till" at bounding box center [737, 293] width 136 height 39
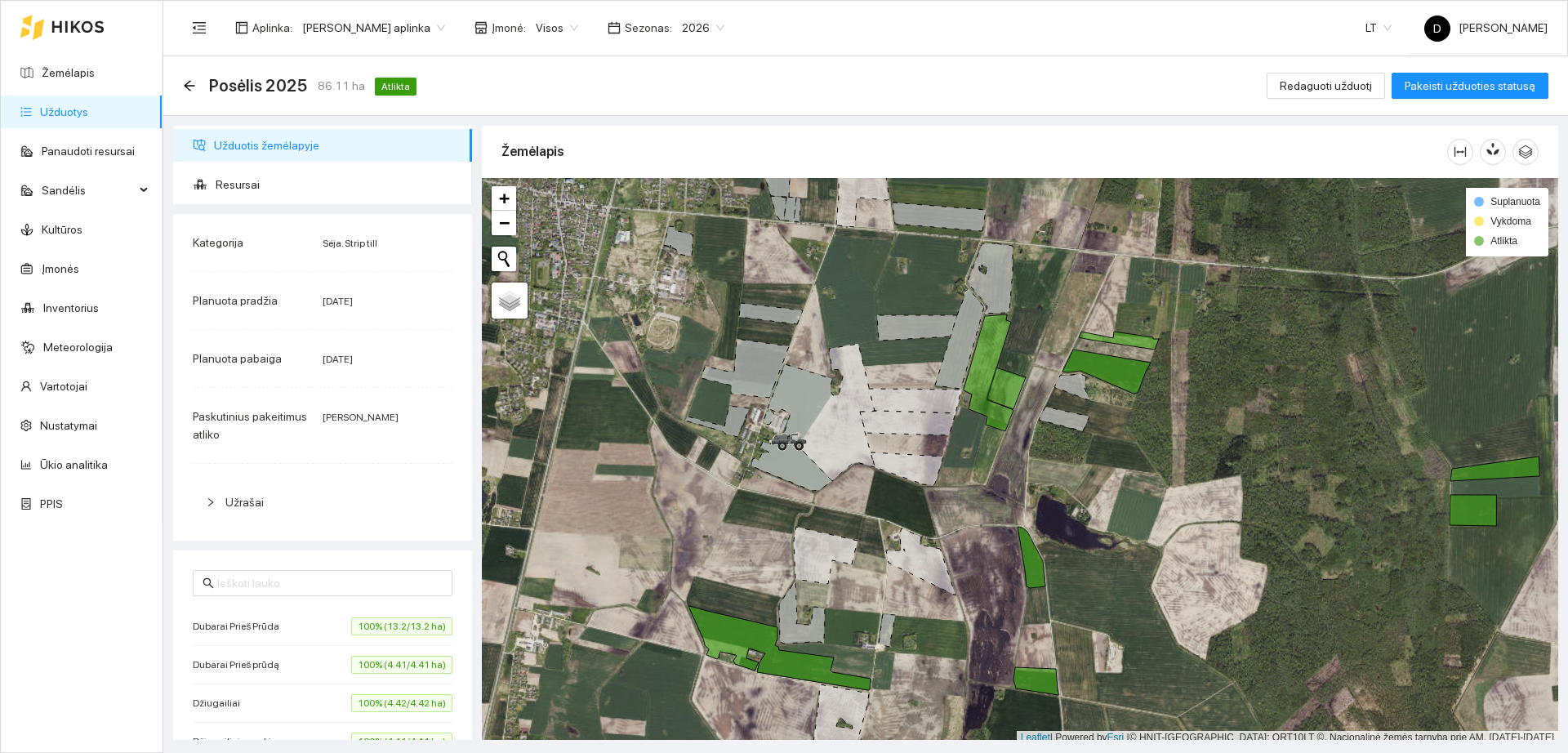
click at [247, 518] on div "Užrašai" at bounding box center [323, 502] width 260 height 38
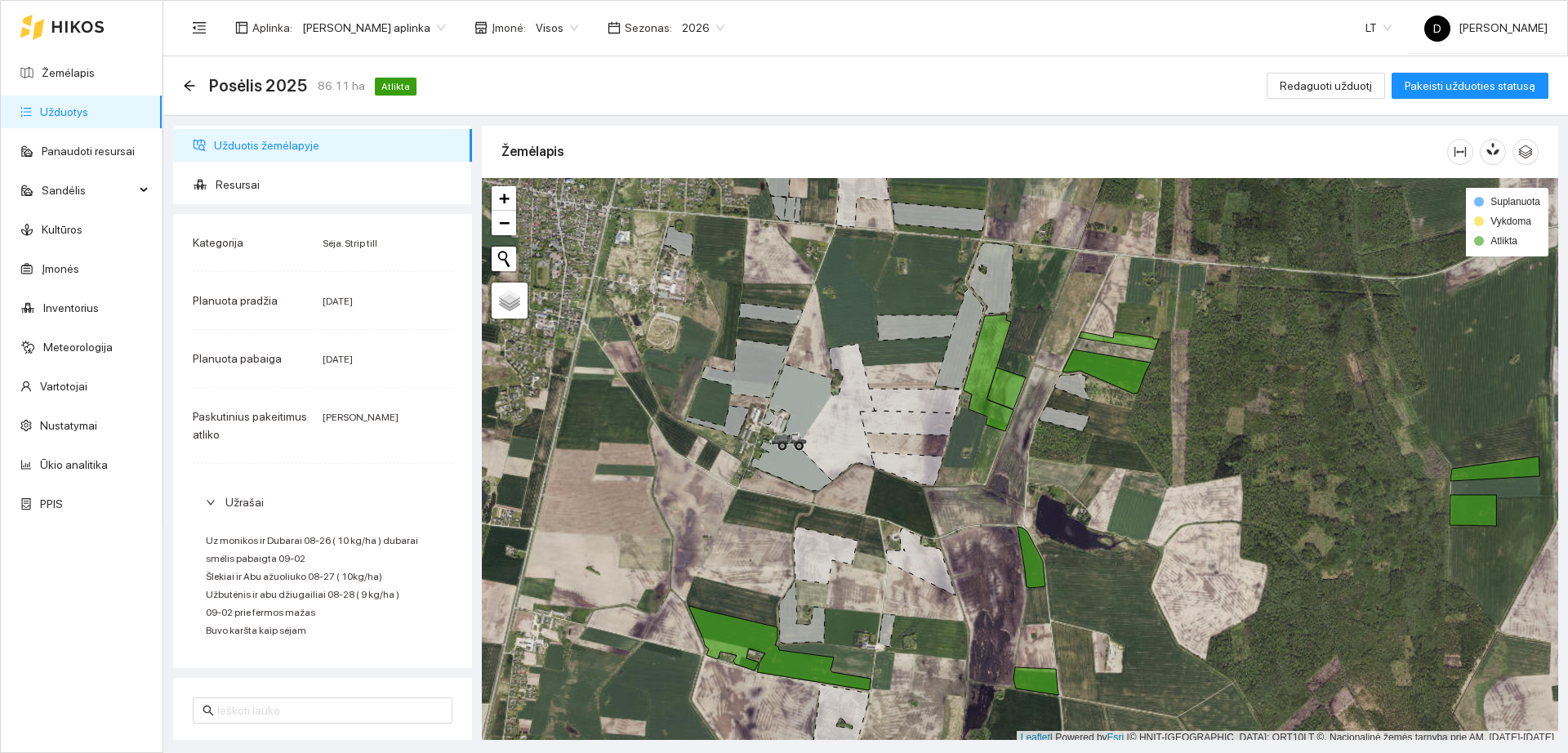
scroll to position [5, 0]
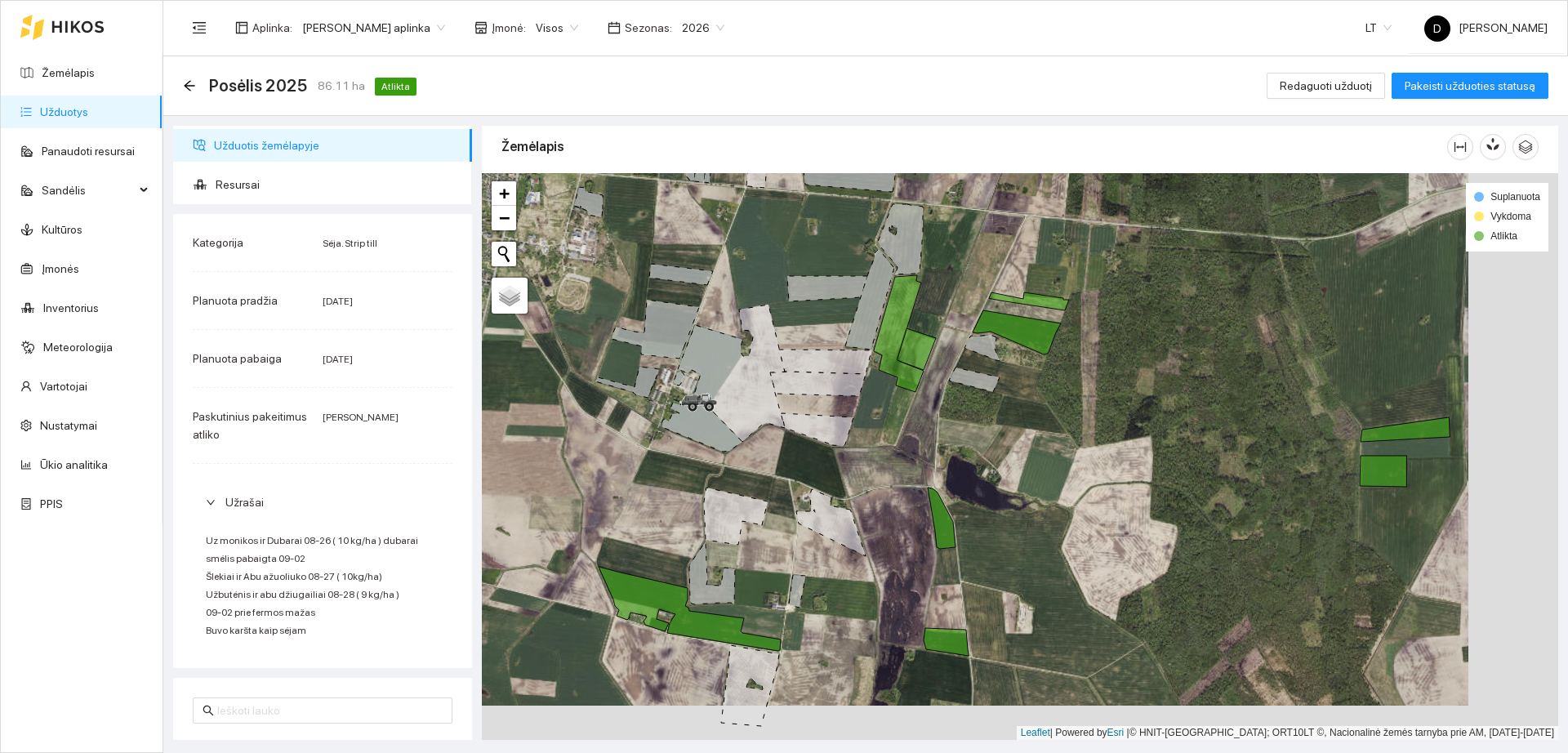
drag, startPoint x: 959, startPoint y: 566, endPoint x: 869, endPoint y: 532, distance: 96.2
click at [869, 532] on div "+ − Nieko nerasta. Bandykite dar kartą." at bounding box center [1020, 457] width 1077 height 567
click at [67, 105] on link "Užduotys" at bounding box center [64, 112] width 48 height 13
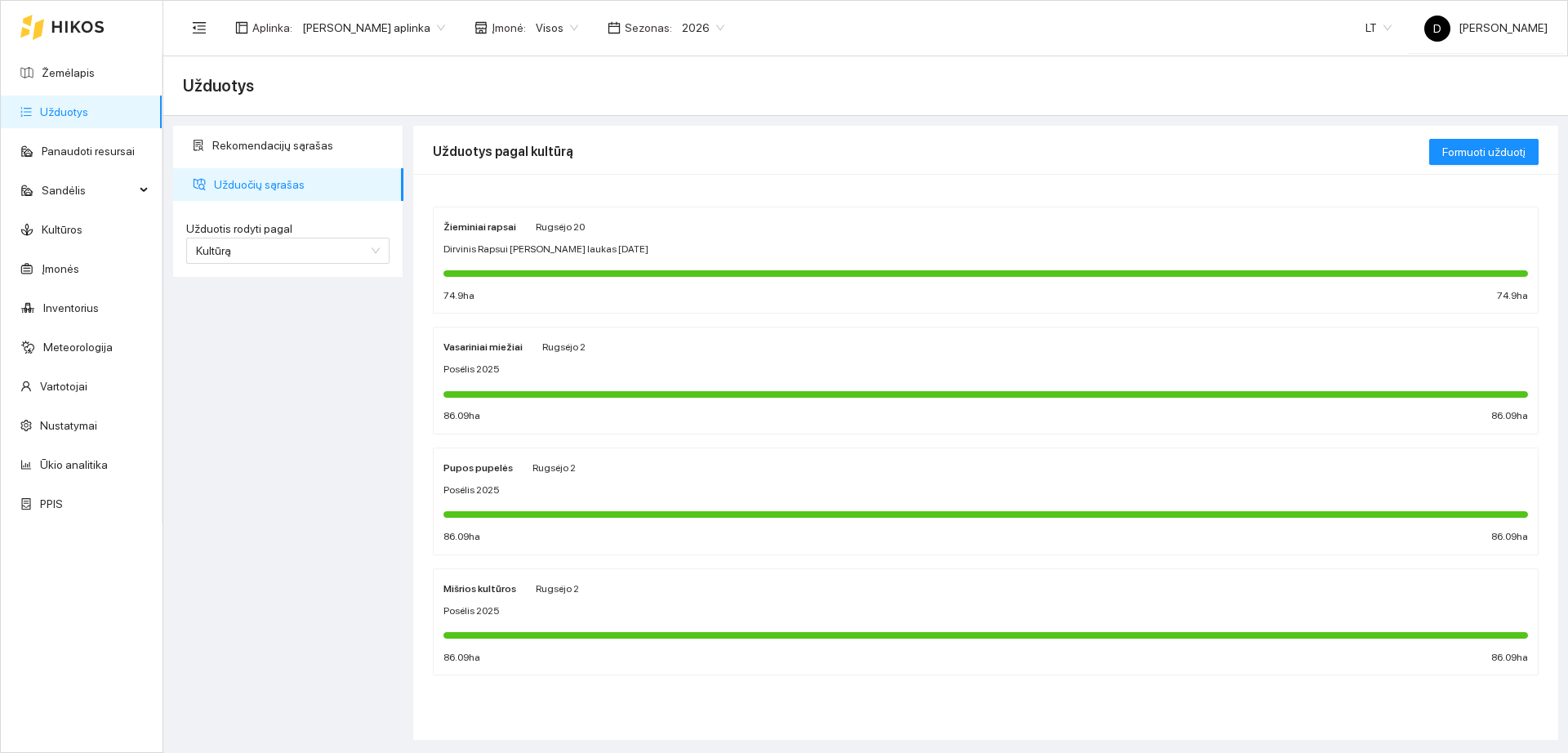
click at [88, 118] on link "Užduotys" at bounding box center [64, 112] width 48 height 13
click at [94, 76] on link "Žemėlapis" at bounding box center [68, 73] width 53 height 13
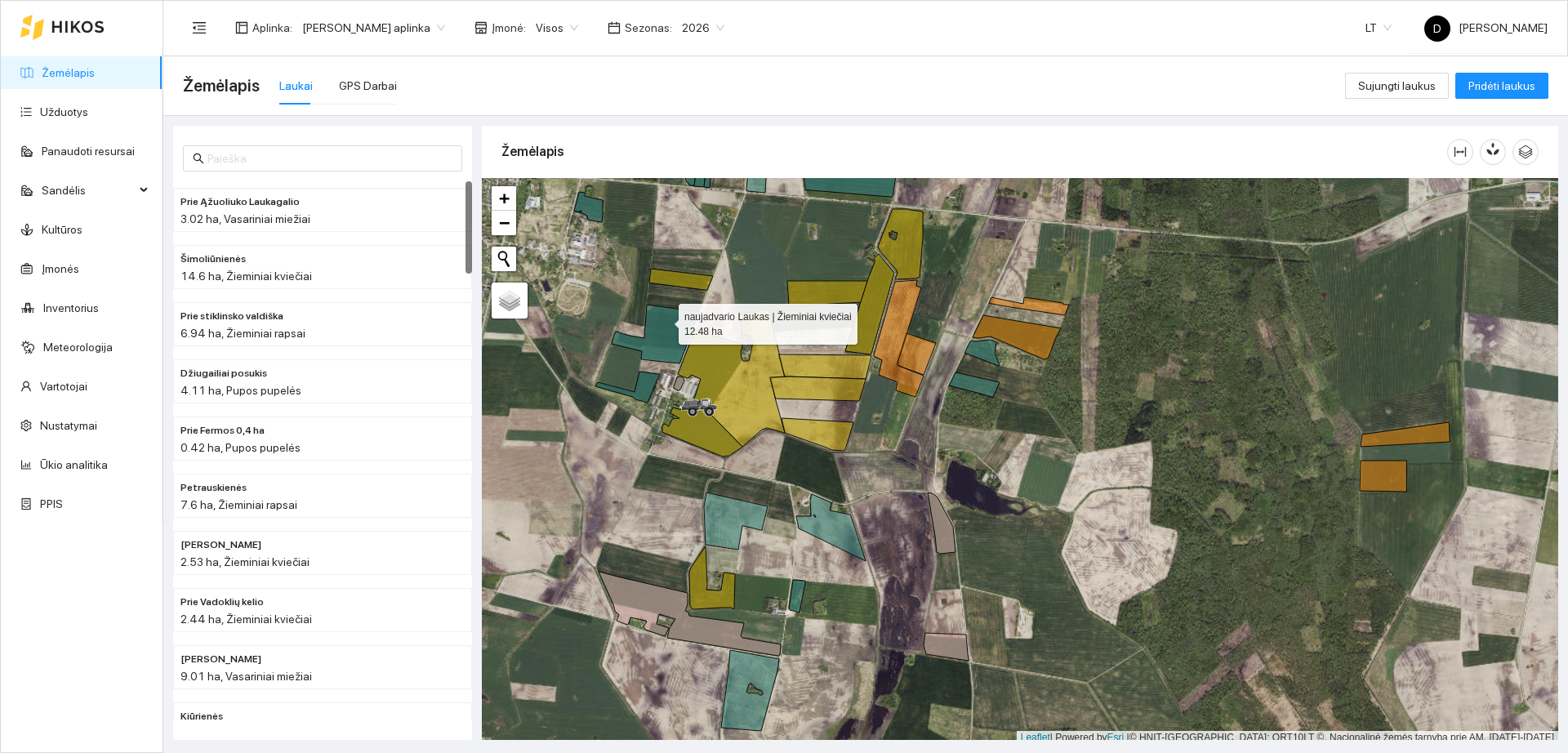
scroll to position [5, 0]
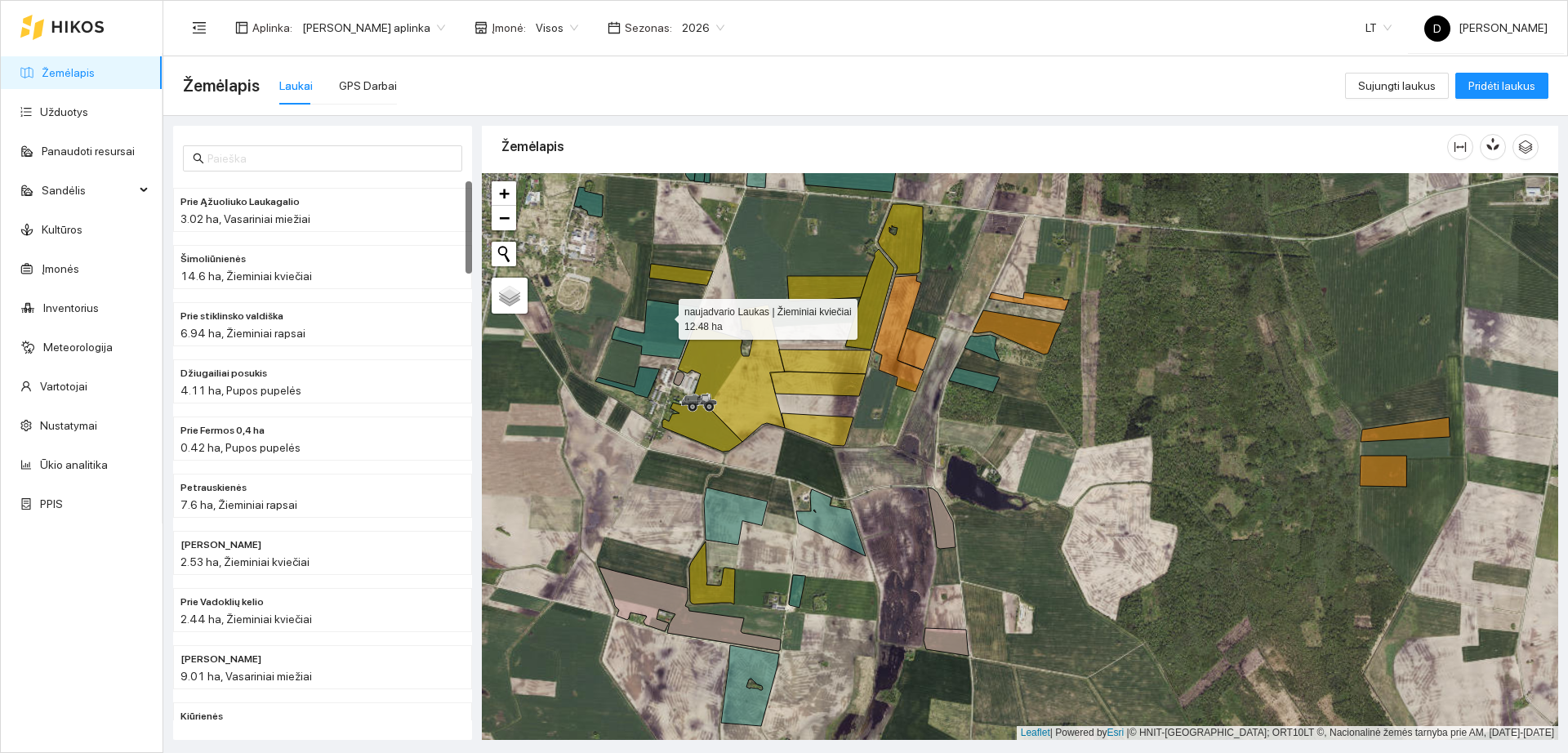
click at [664, 321] on icon at bounding box center [655, 330] width 87 height 59
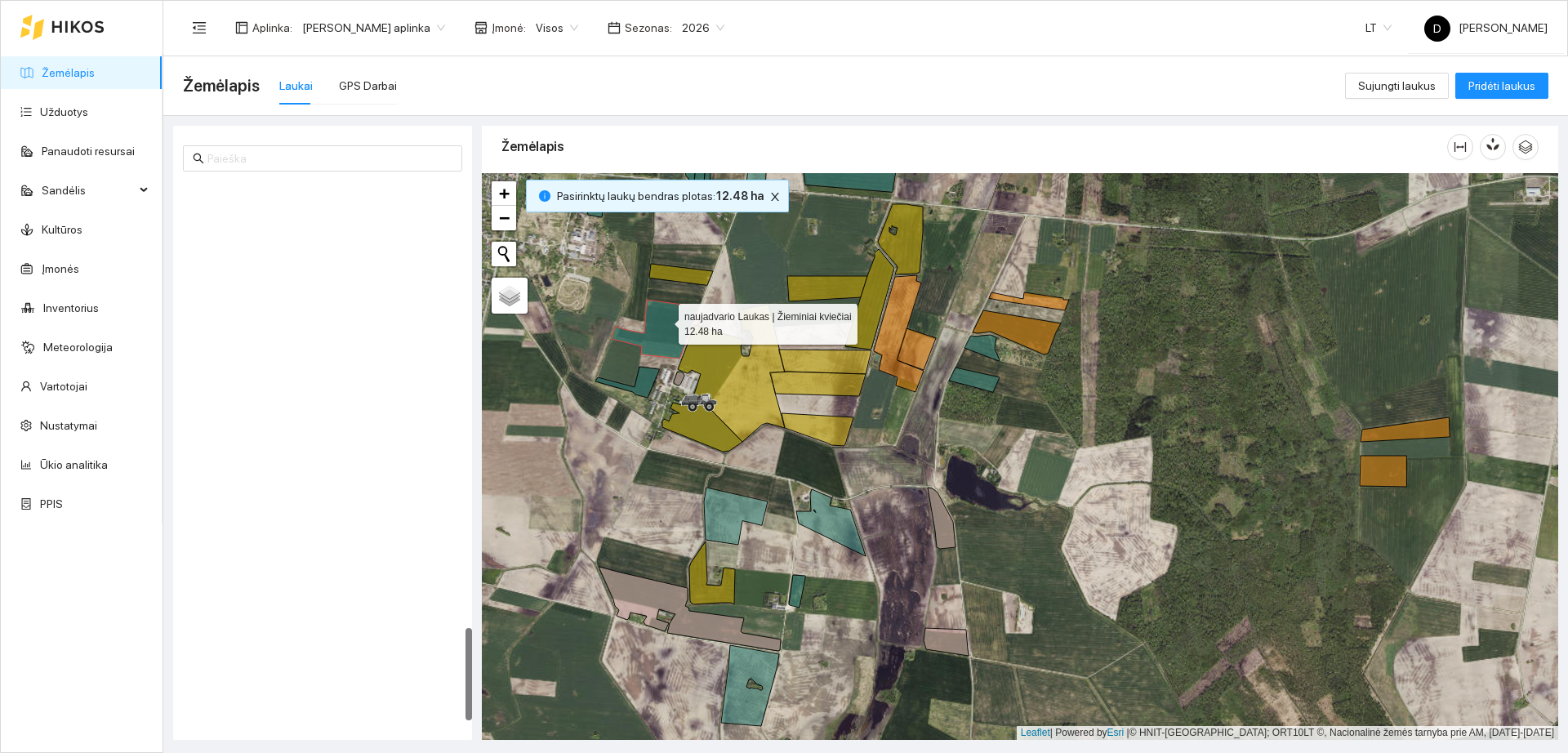
scroll to position [2600, 0]
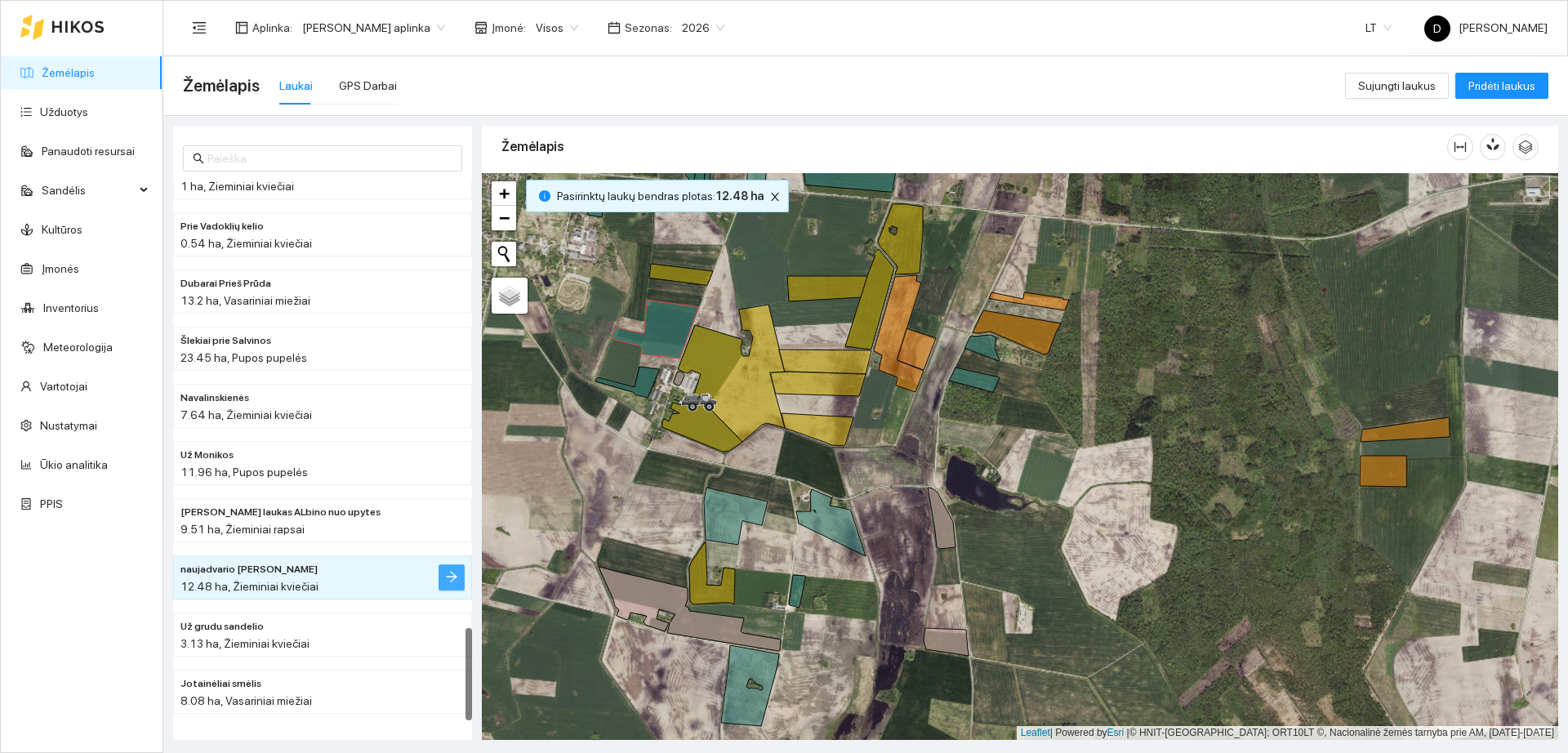
click at [449, 584] on span "arrow-right" at bounding box center [452, 578] width 13 height 16
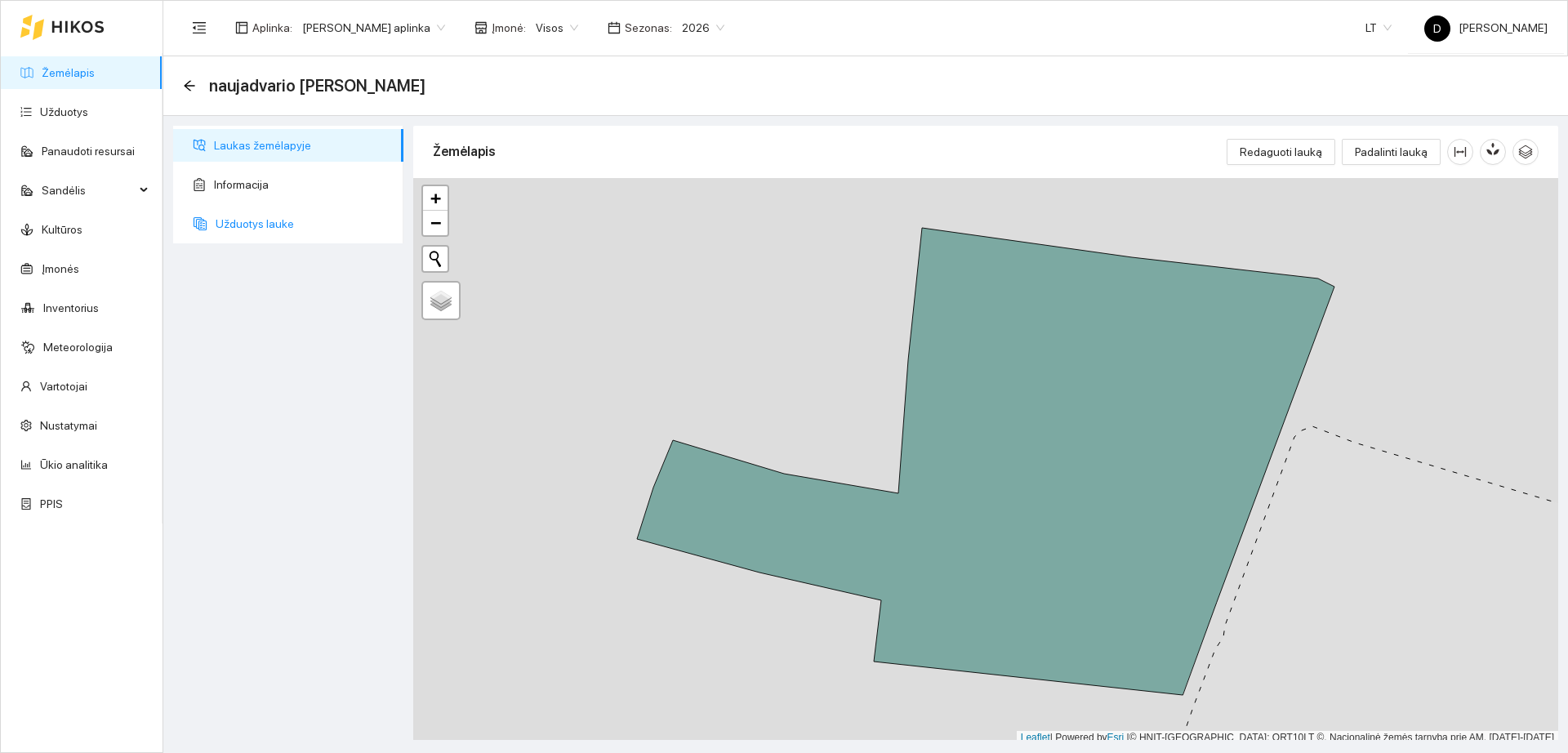
click at [274, 235] on span "Užduotys lauke" at bounding box center [302, 224] width 175 height 33
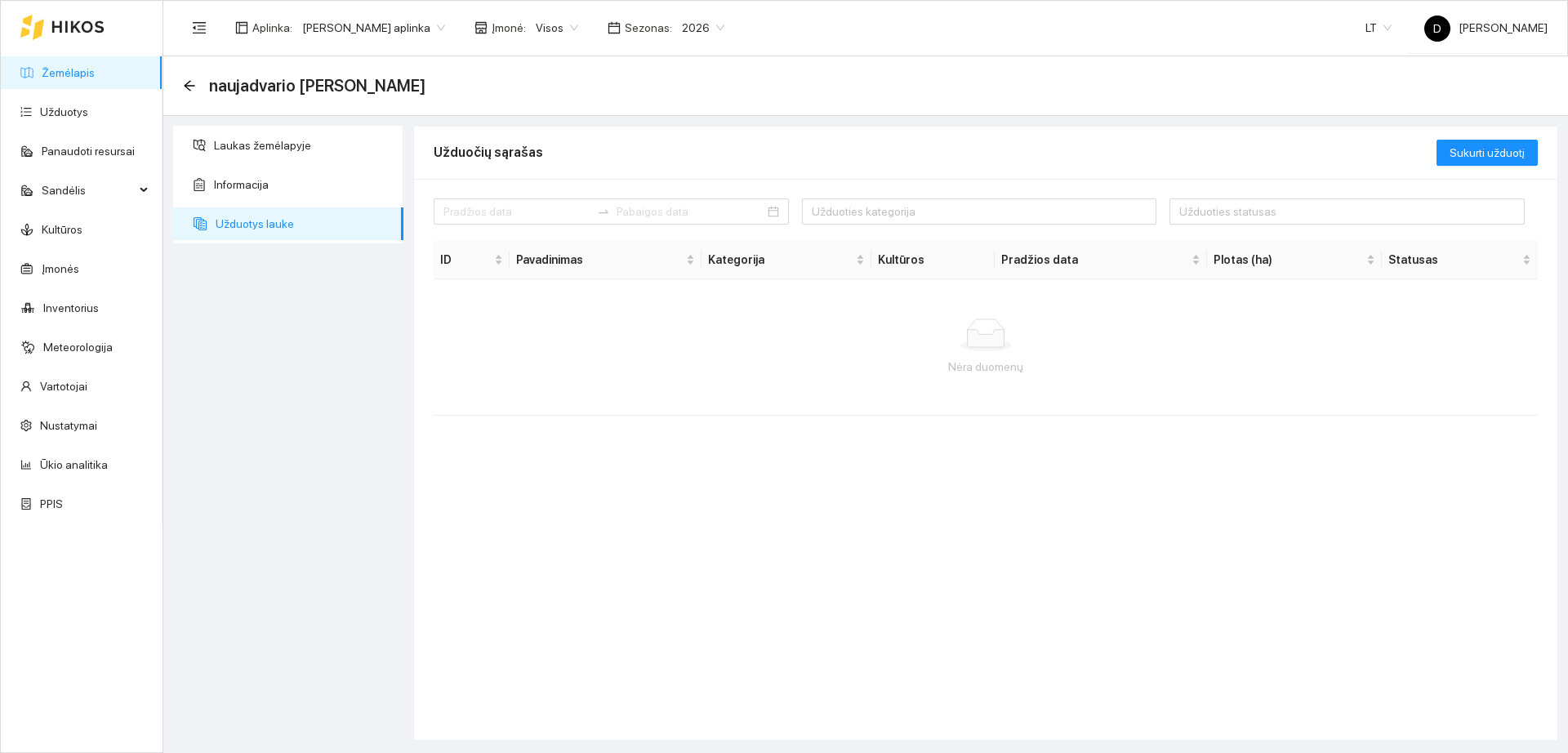
click at [85, 67] on link "Žemėlapis" at bounding box center [68, 73] width 53 height 13
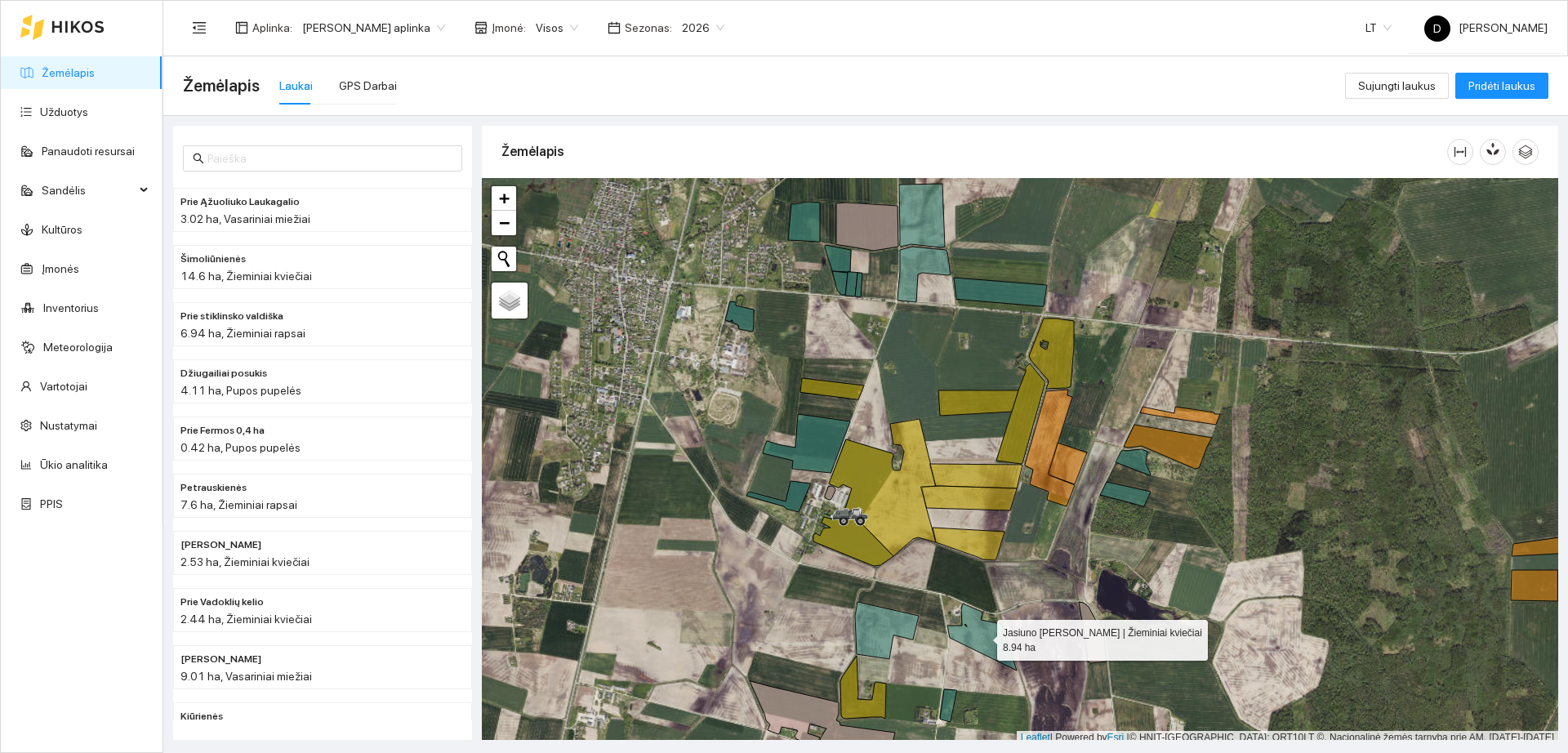
scroll to position [5, 0]
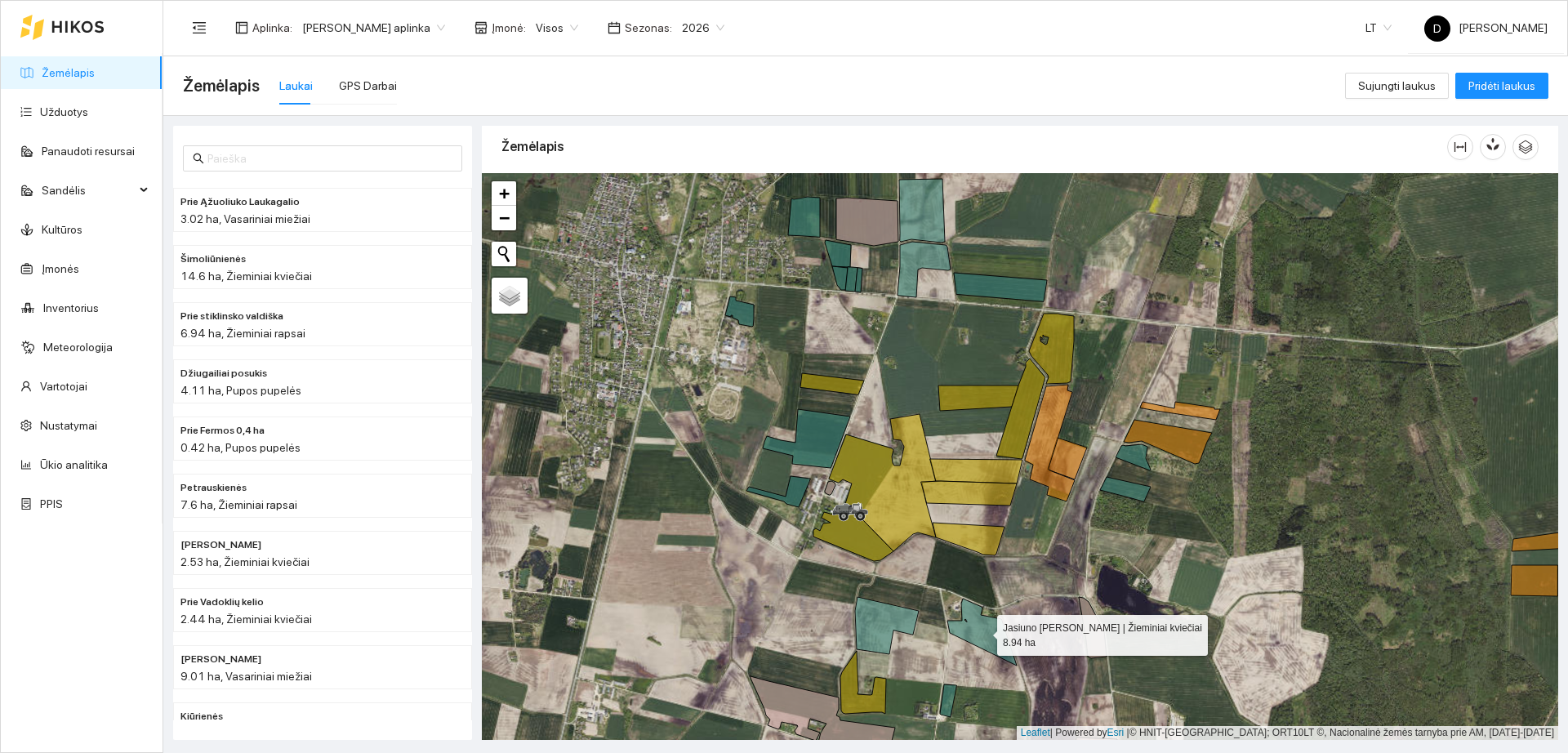
click at [967, 640] on icon at bounding box center [982, 632] width 69 height 67
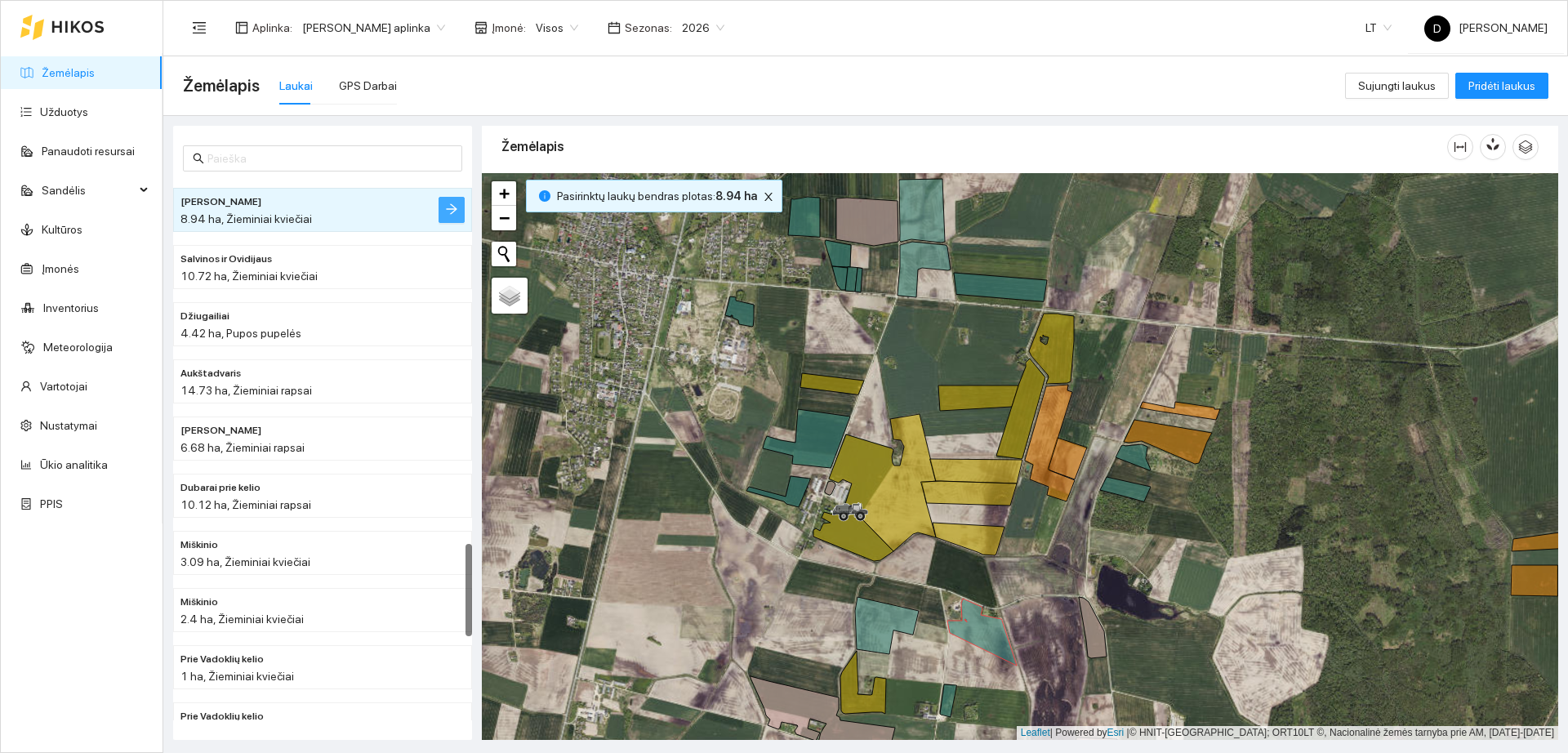
click at [442, 208] on button "button" at bounding box center [452, 210] width 26 height 26
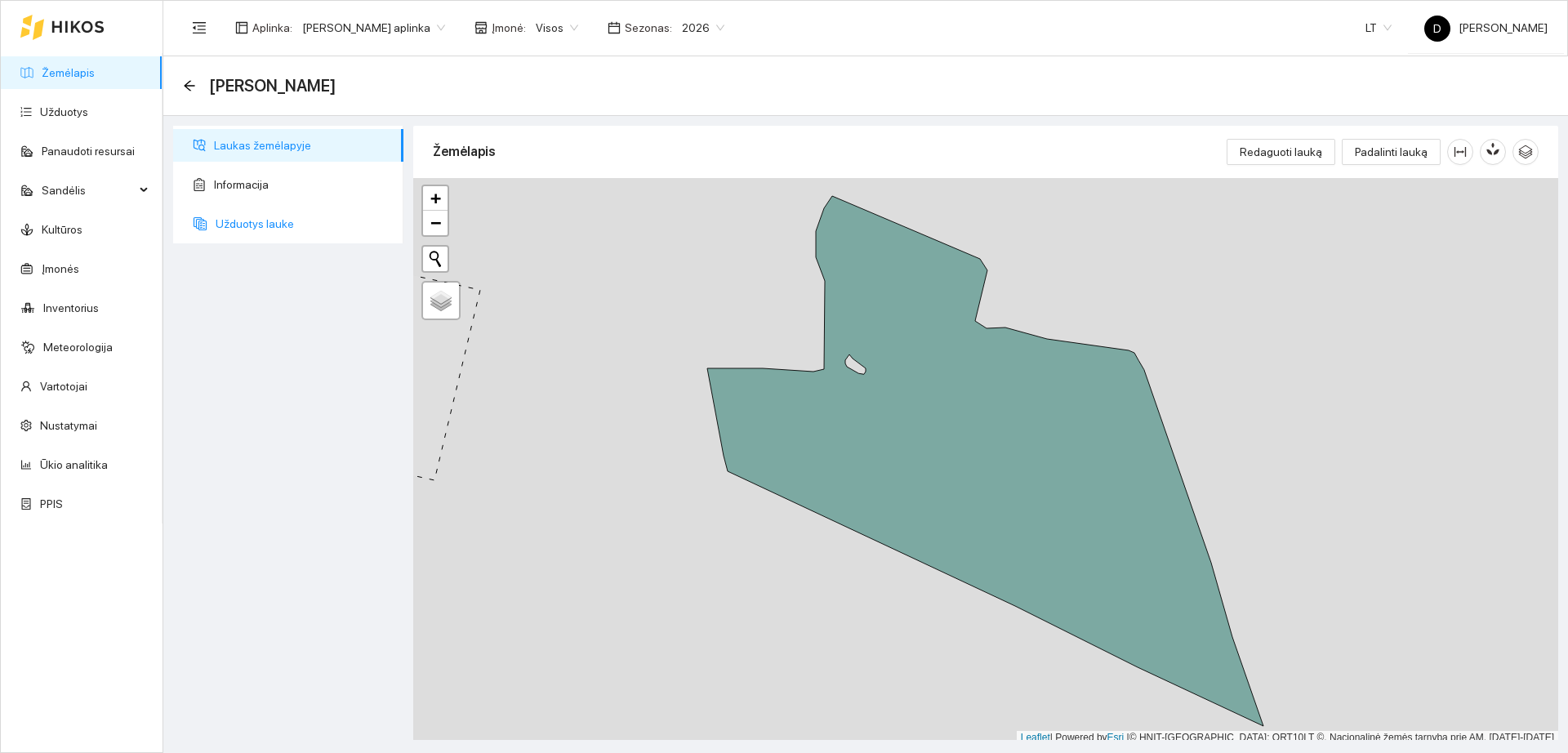
click at [278, 228] on span "Užduotys lauke" at bounding box center [302, 224] width 175 height 33
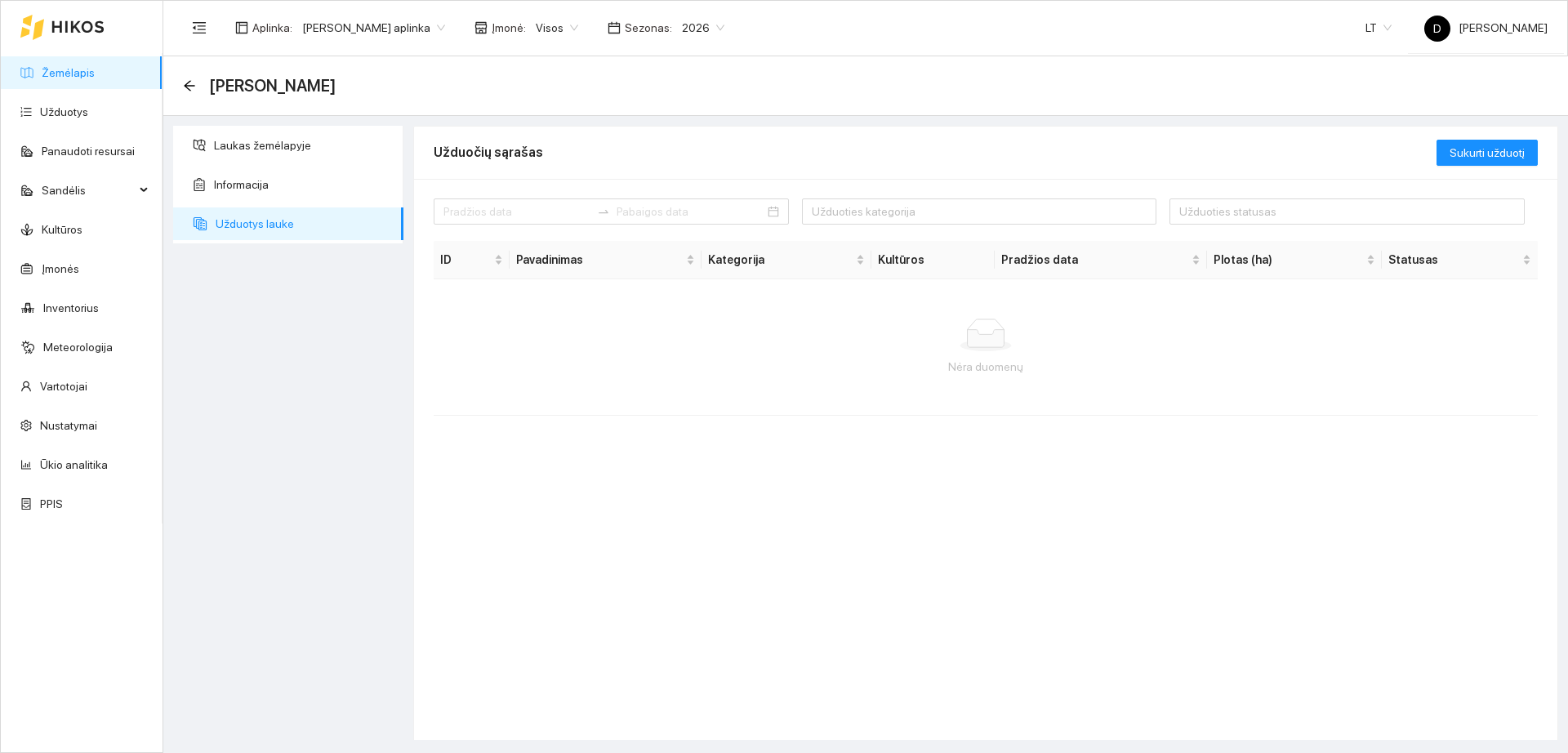
click at [87, 79] on link "Žemėlapis" at bounding box center [68, 73] width 53 height 13
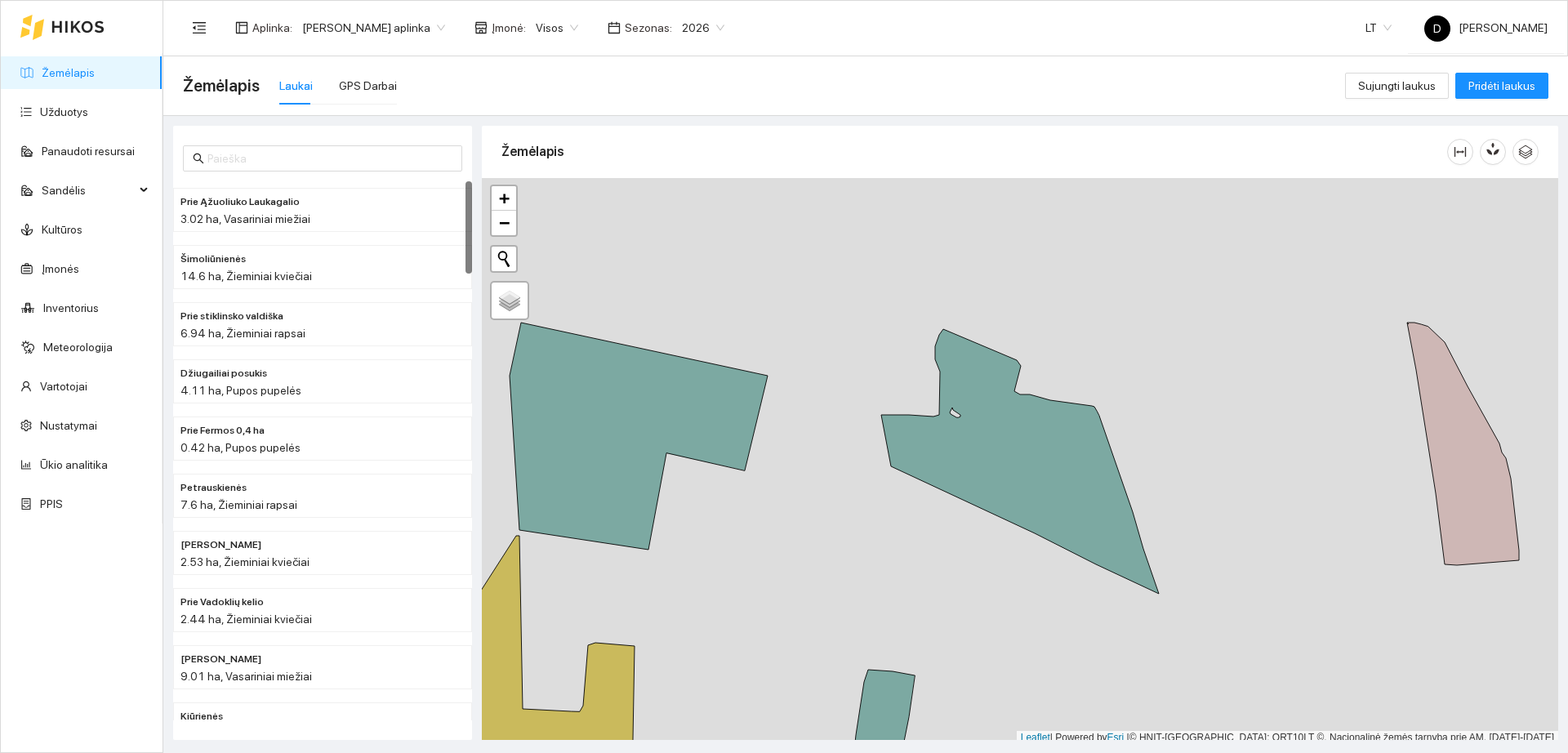
click at [692, 20] on span "2026" at bounding box center [703, 28] width 43 height 25
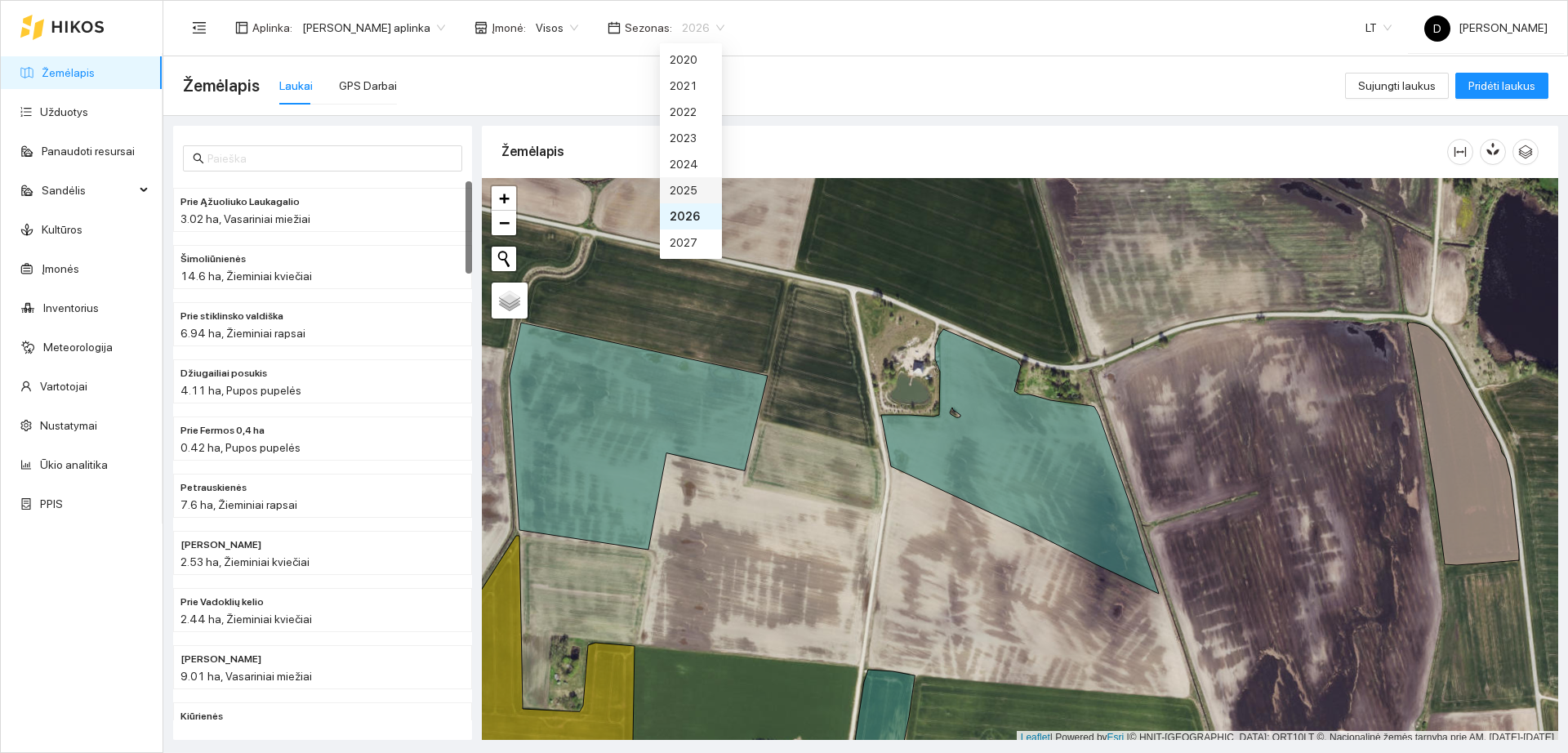
click at [673, 199] on div "2025" at bounding box center [691, 191] width 43 height 18
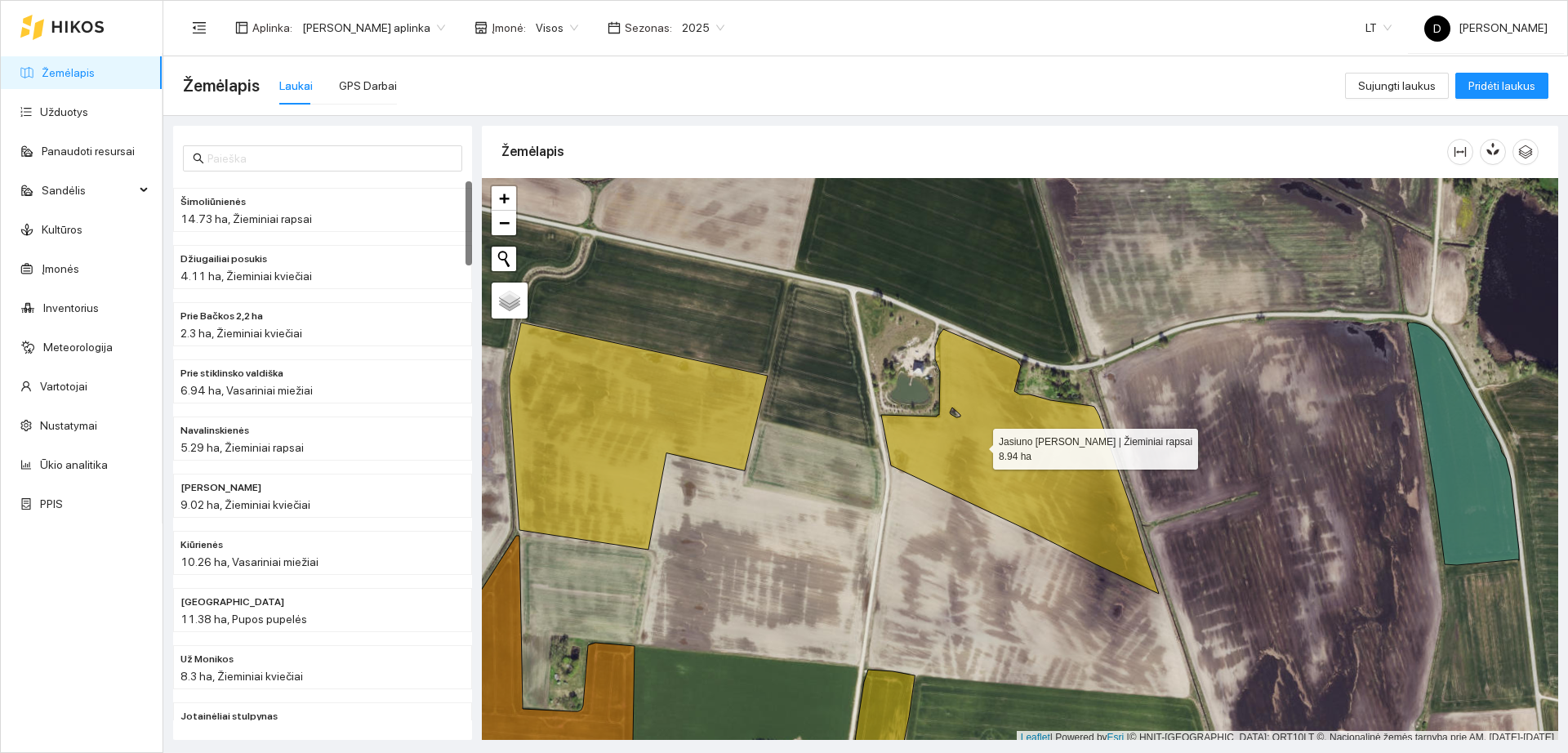
scroll to position [5, 0]
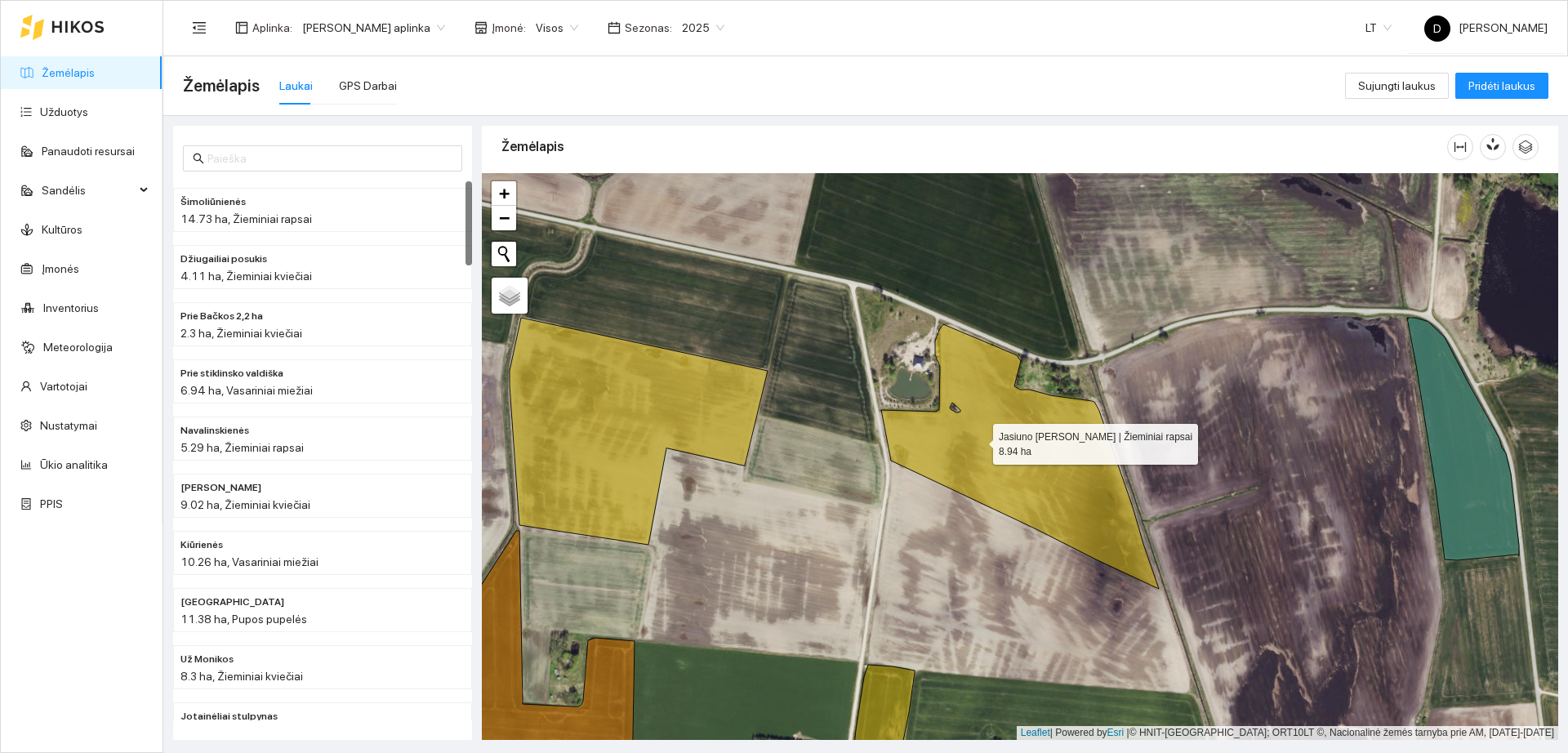
click at [979, 446] on icon at bounding box center [1020, 457] width 278 height 265
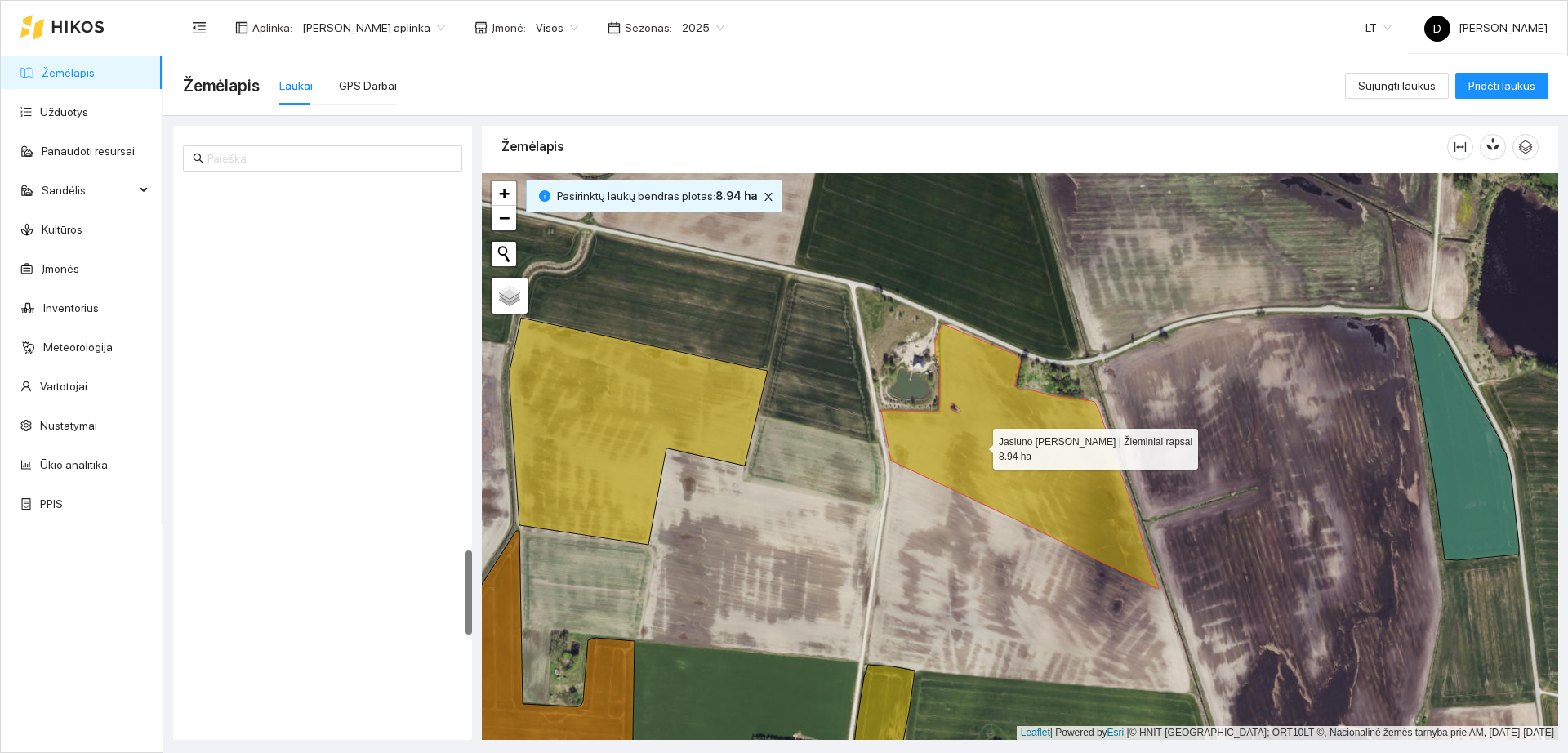
scroll to position [2340, 0]
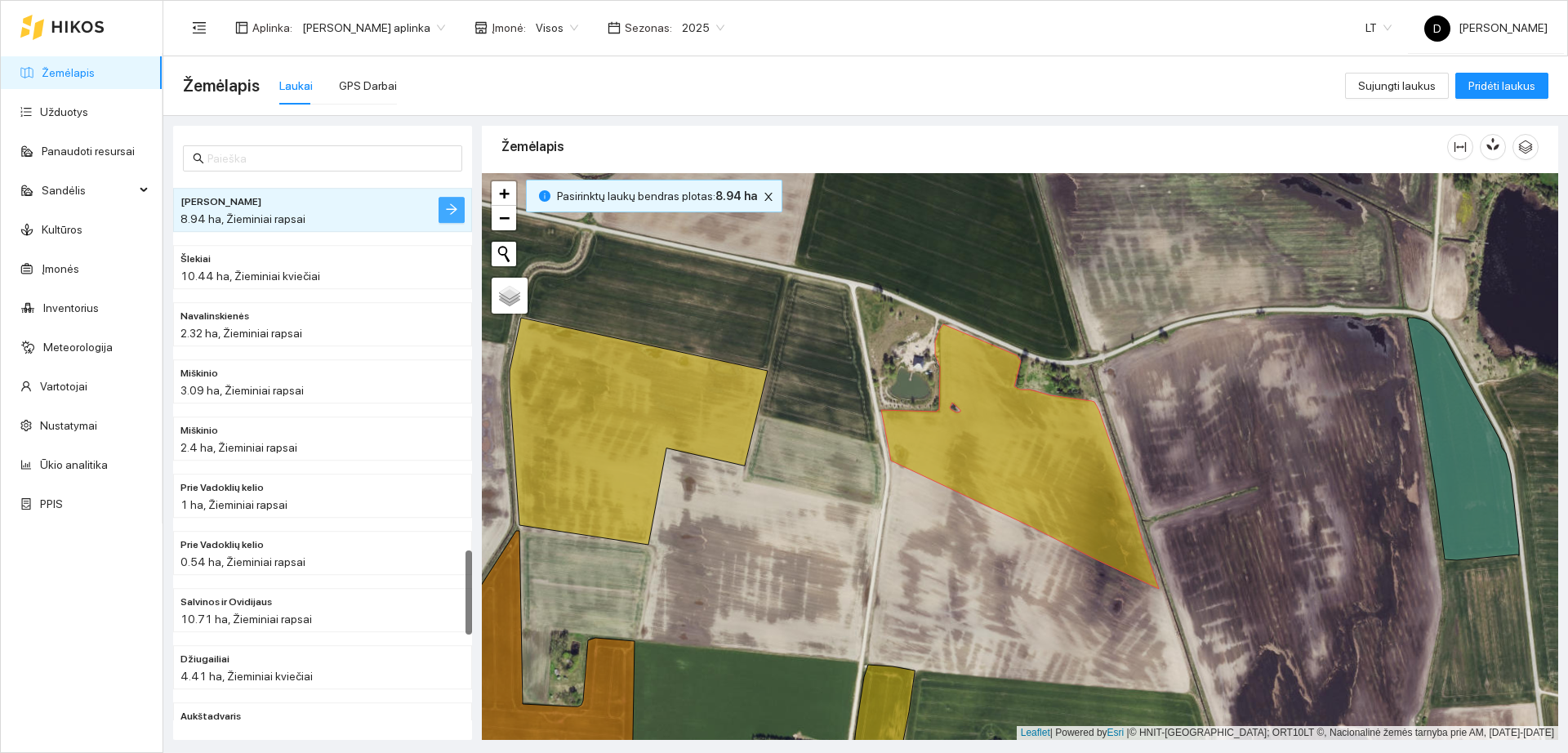
click at [463, 210] on li at bounding box center [455, 210] width 33 height 26
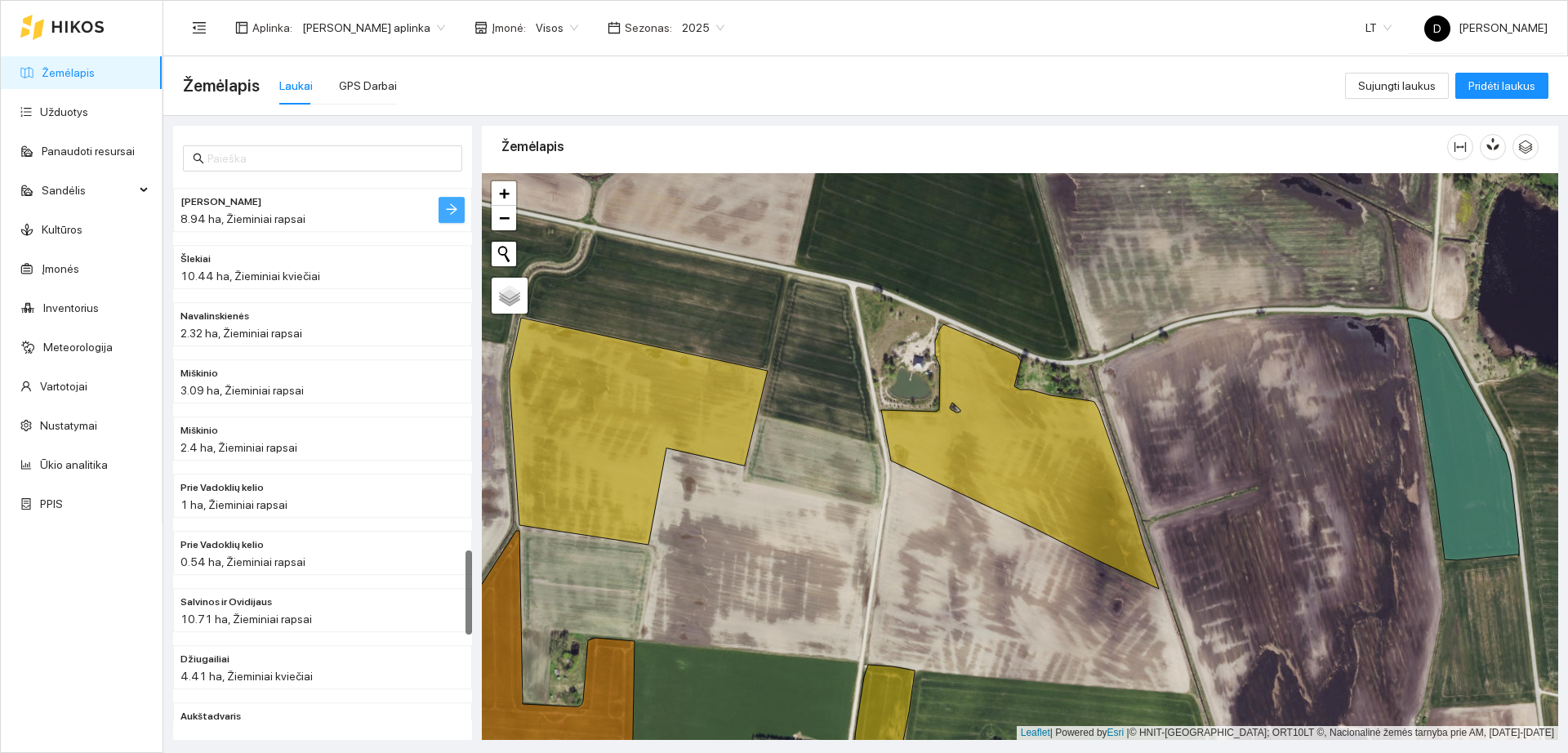
click at [443, 217] on button "button" at bounding box center [452, 210] width 26 height 26
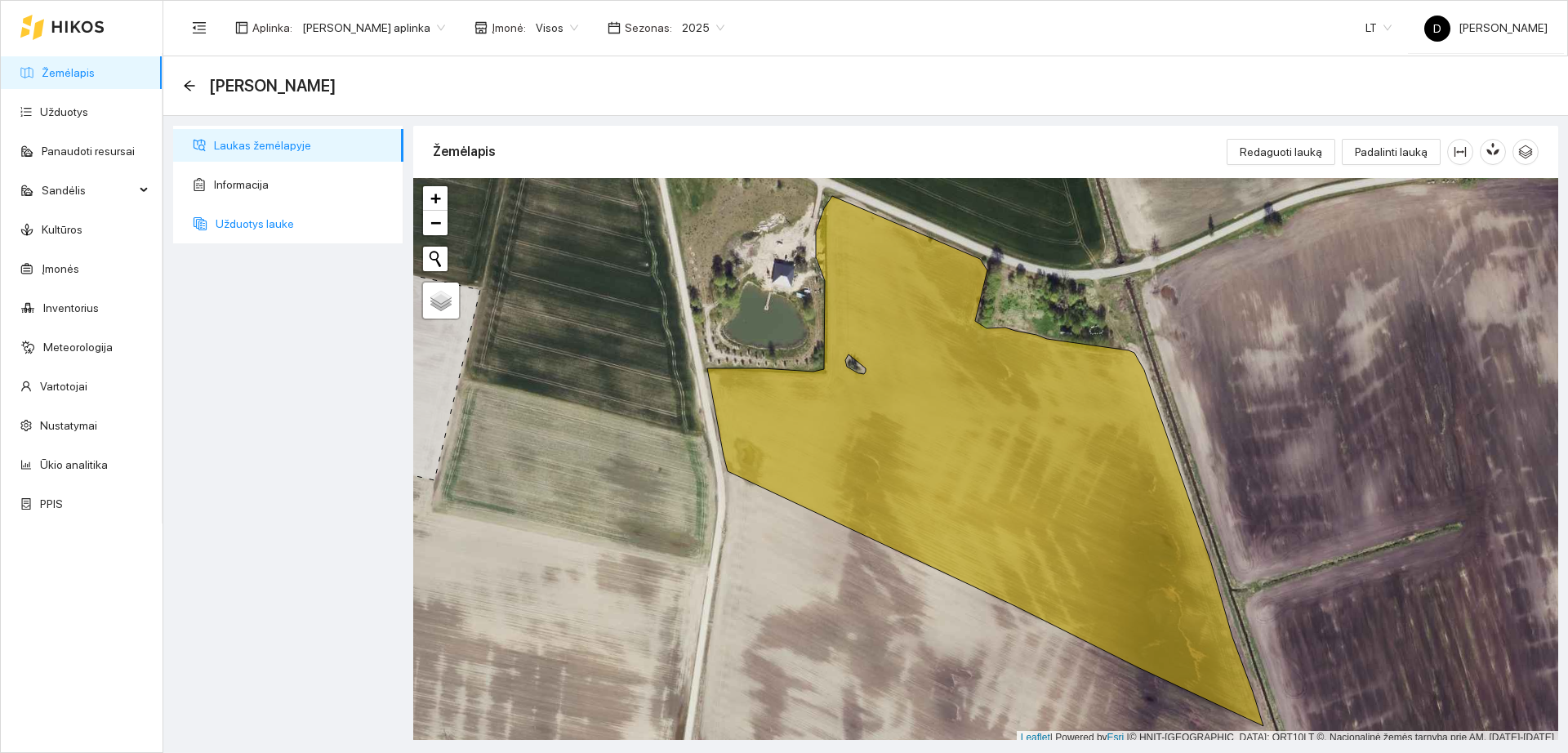
click at [249, 214] on span "Užduotys lauke" at bounding box center [302, 224] width 175 height 33
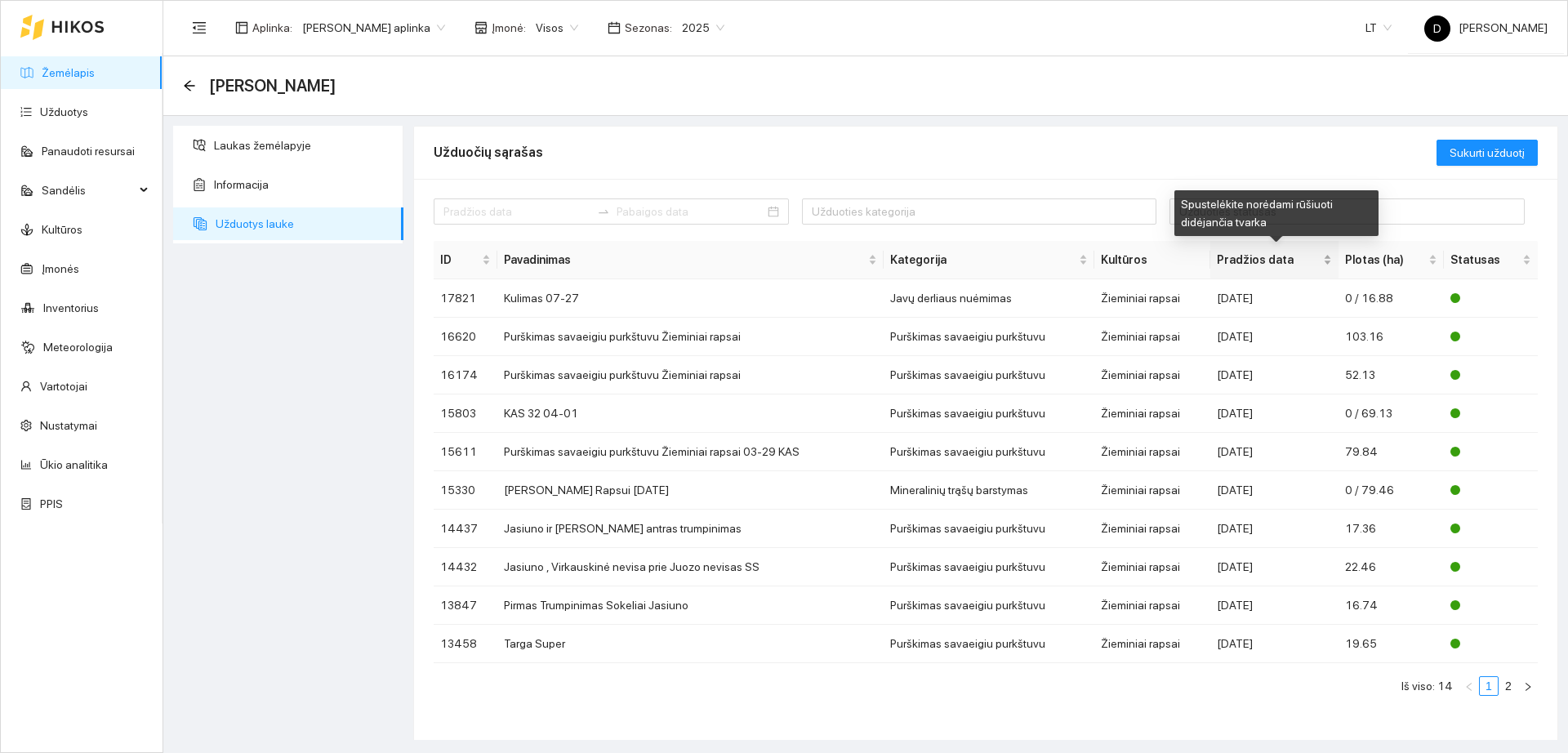
click at [1250, 260] on span "Pradžios data" at bounding box center [1268, 260] width 103 height 18
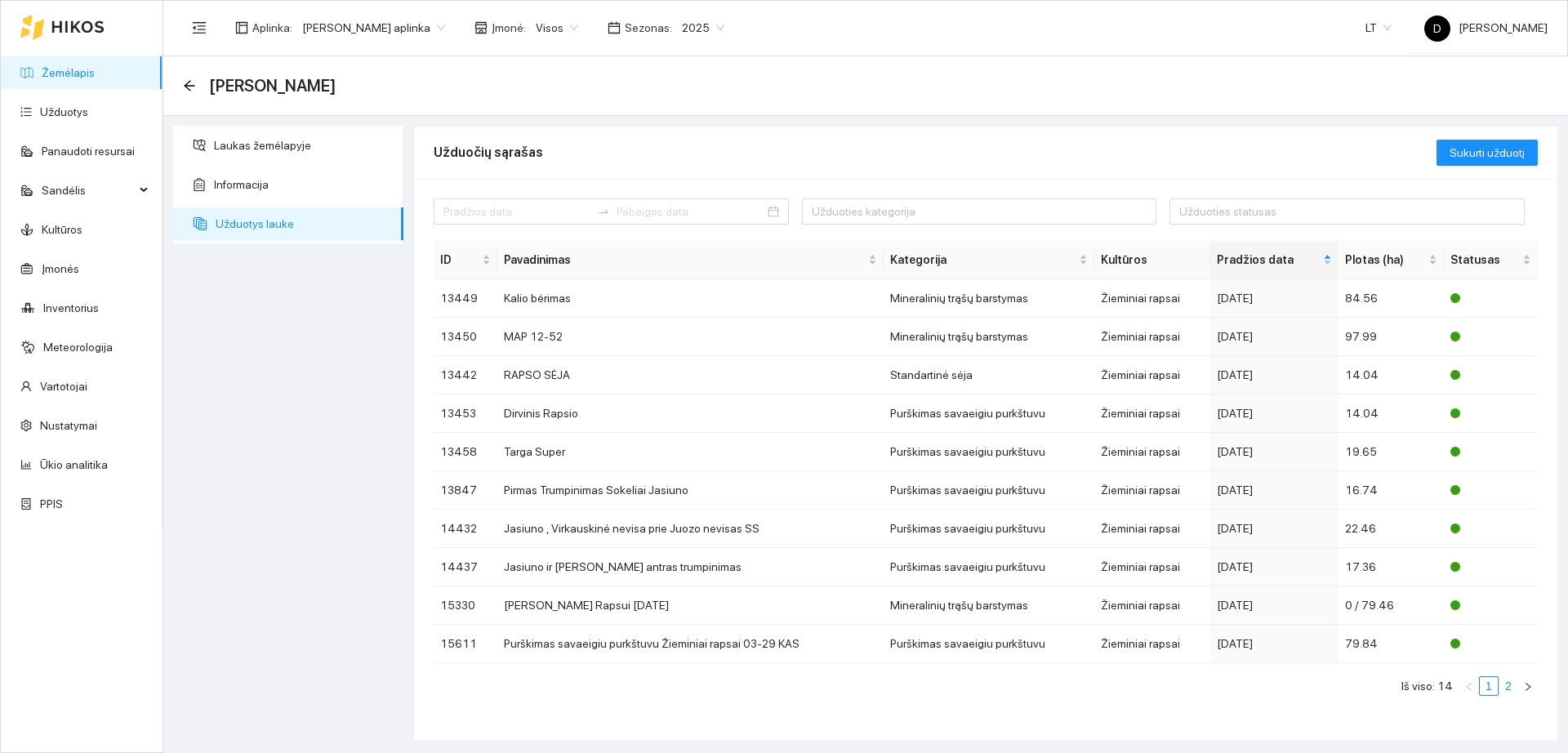
click at [1512, 680] on link "2" at bounding box center [1509, 686] width 18 height 18
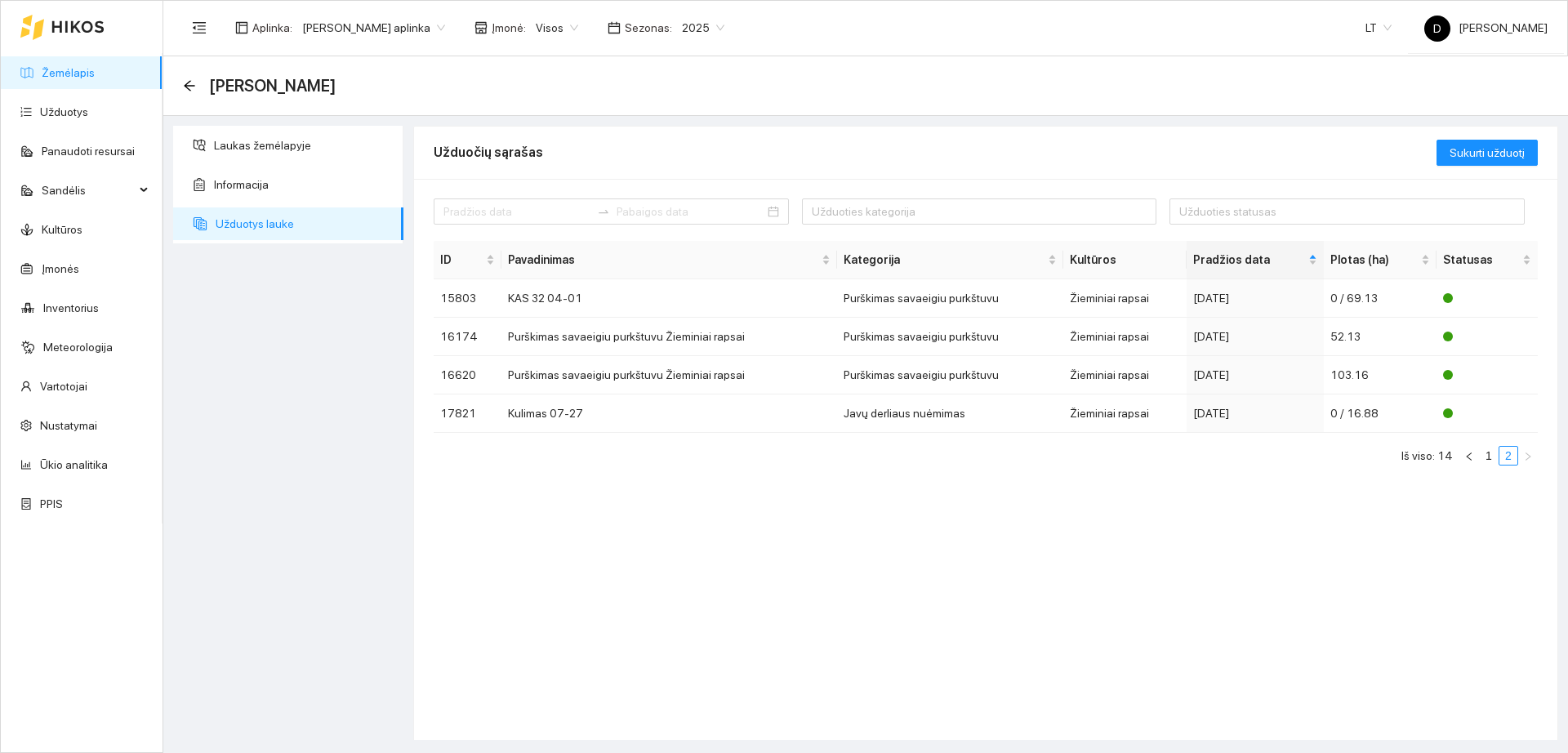
click at [95, 67] on link "Žemėlapis" at bounding box center [68, 73] width 53 height 13
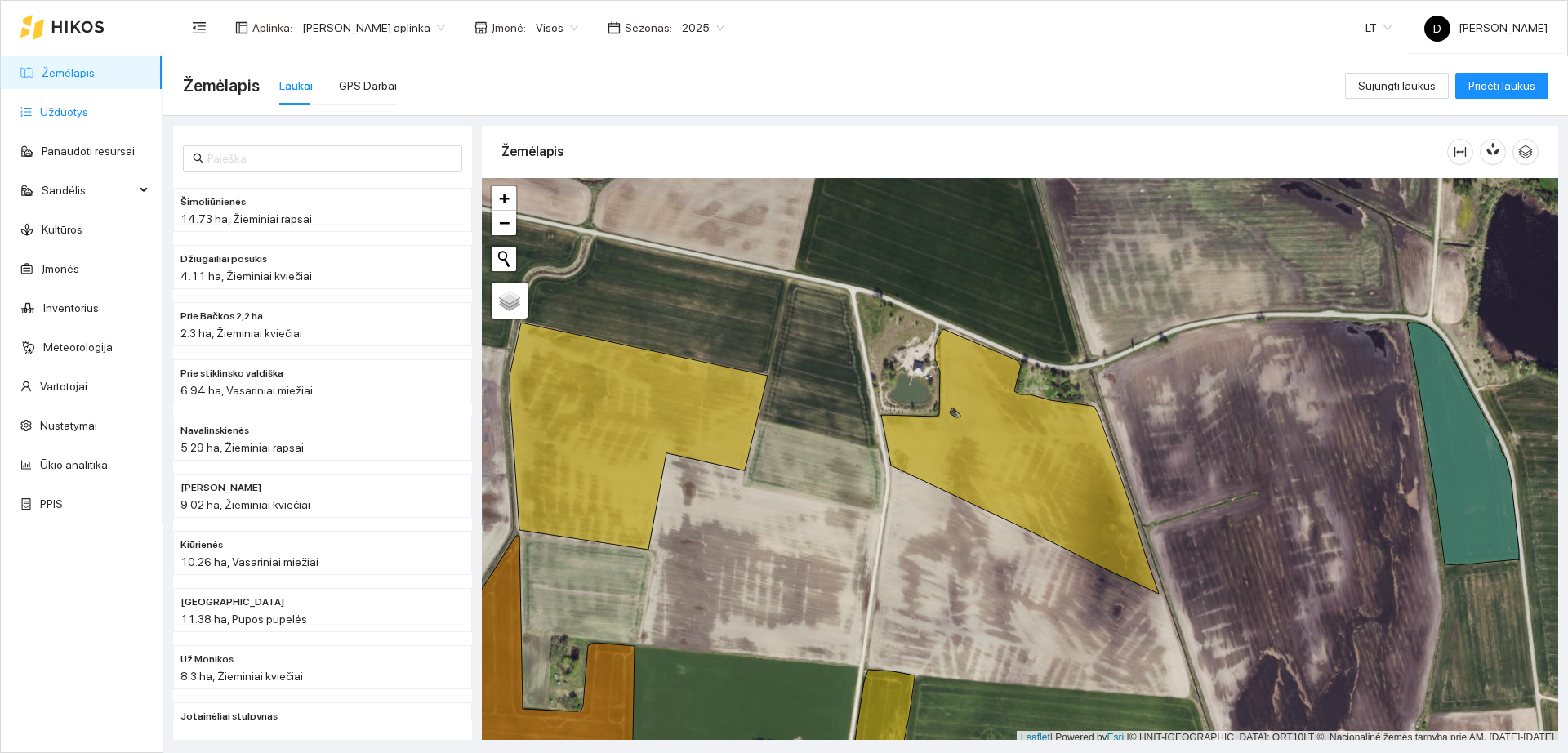
click at [88, 118] on link "Užduotys" at bounding box center [64, 112] width 48 height 13
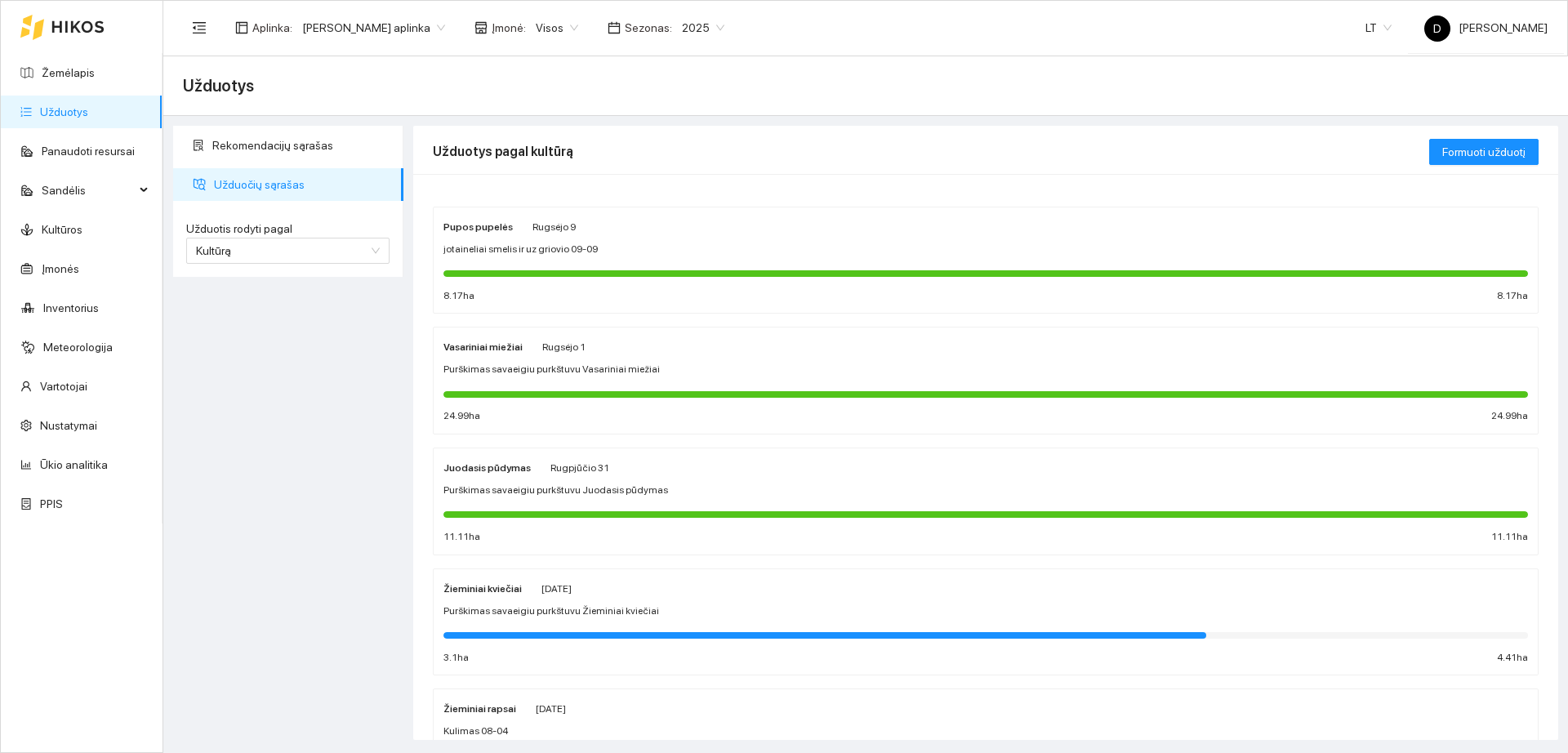
scroll to position [102, 0]
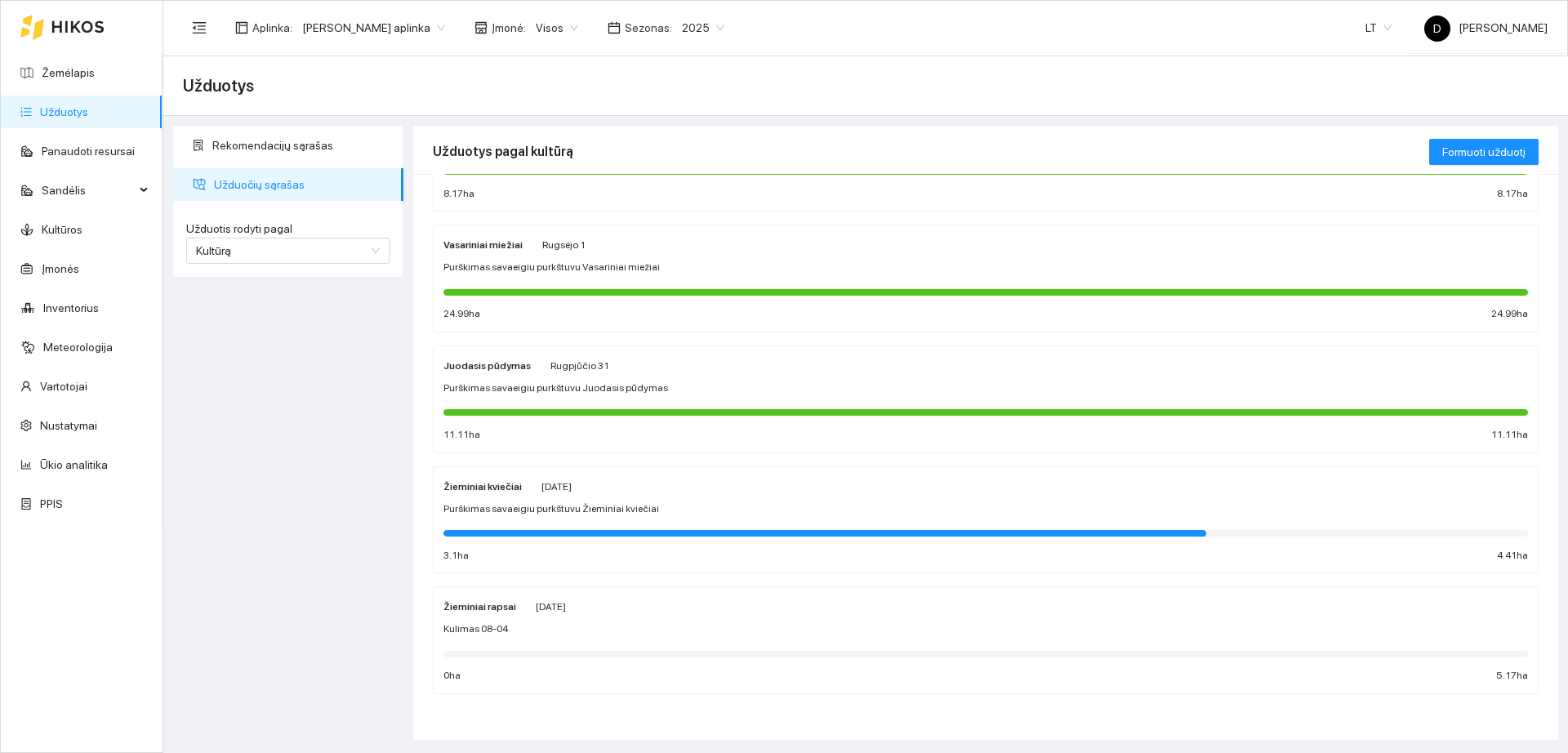
click at [700, 21] on span "2025" at bounding box center [703, 28] width 43 height 25
click at [694, 215] on div "2026" at bounding box center [691, 216] width 43 height 18
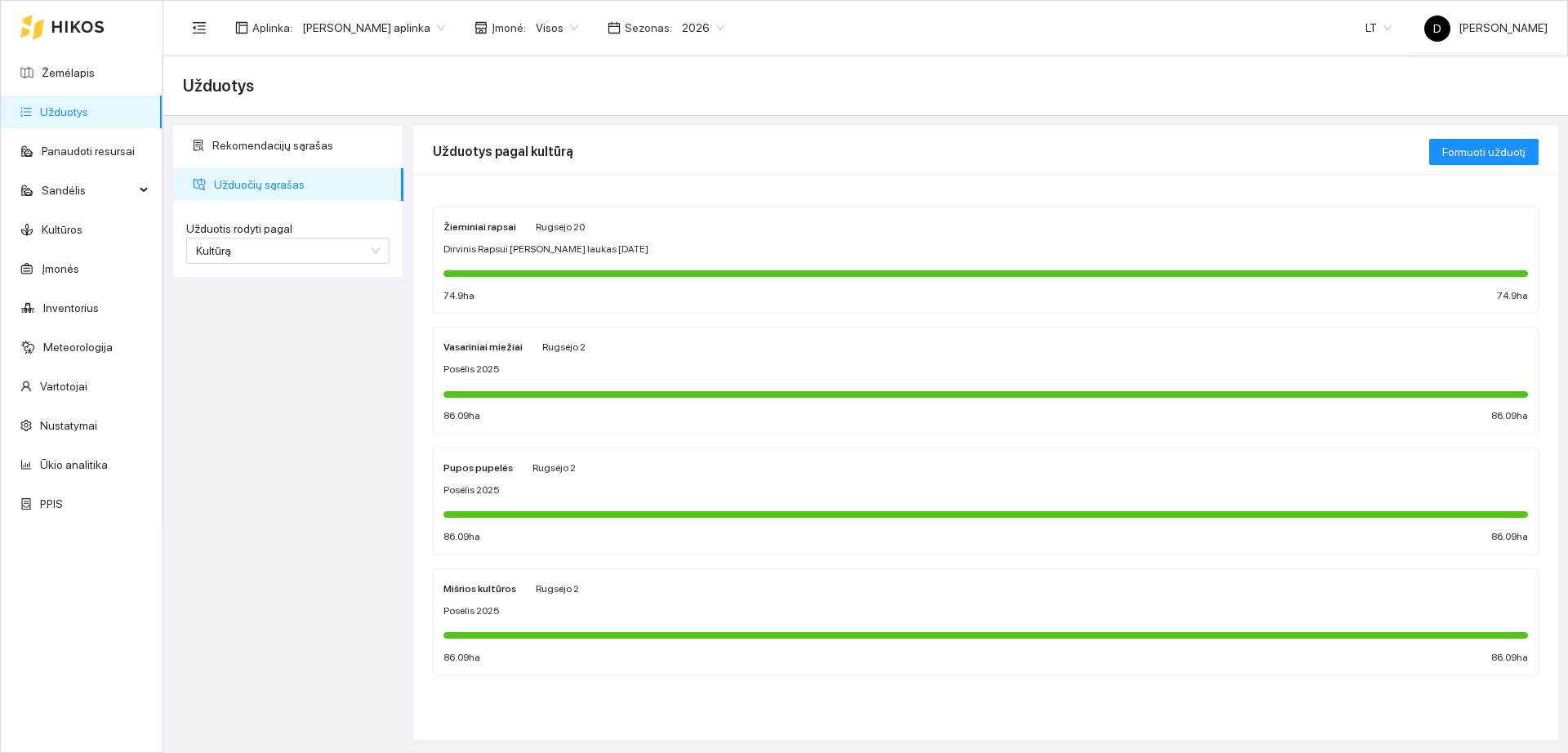
click at [707, 424] on div "Vasariniai miežiai [PERSON_NAME][DATE] Posėlis 2025 86.09 ha 86.09 ha" at bounding box center [986, 381] width 1105 height 106
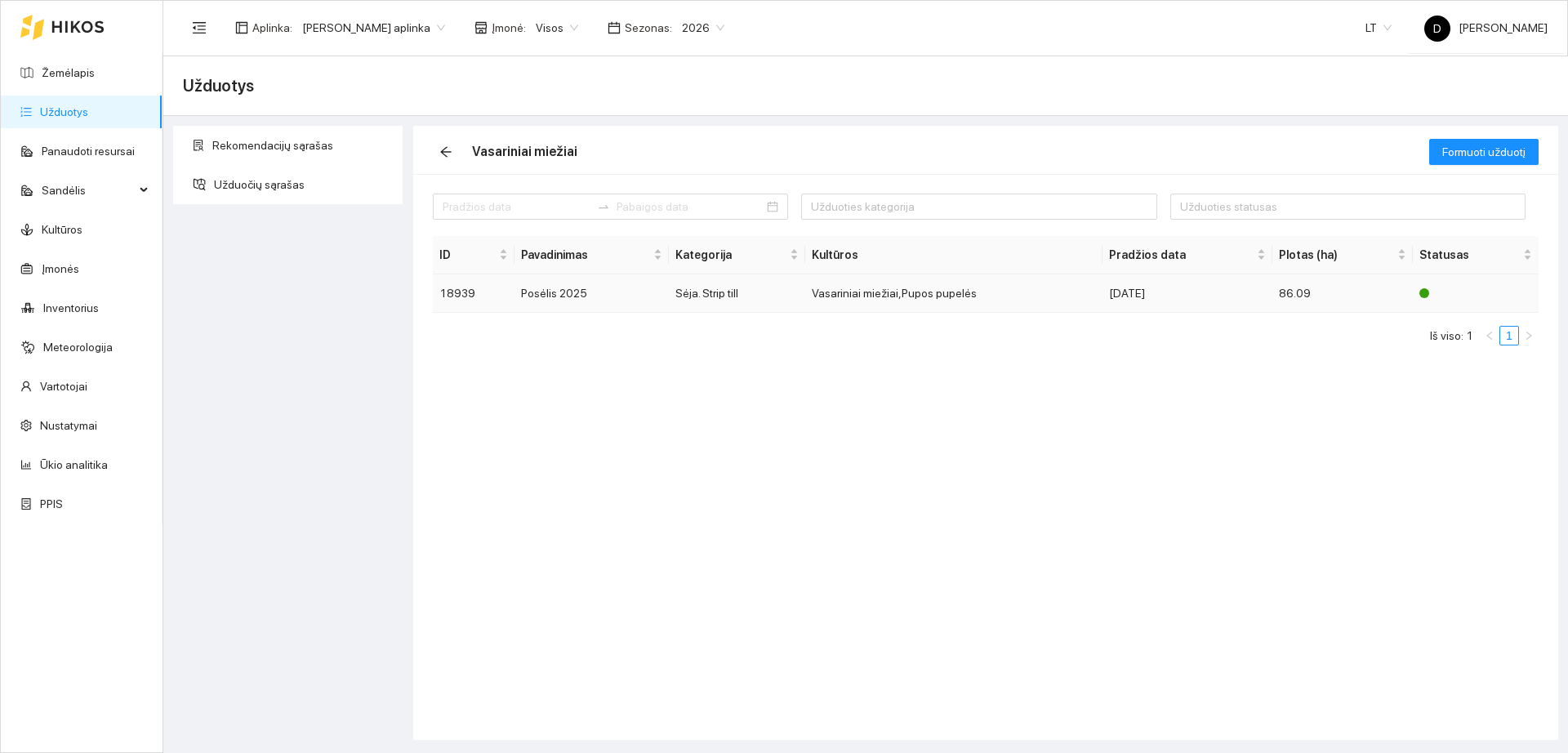
click at [956, 297] on td "Vasariniai miežiai,Pupos pupelės" at bounding box center [954, 293] width 297 height 39
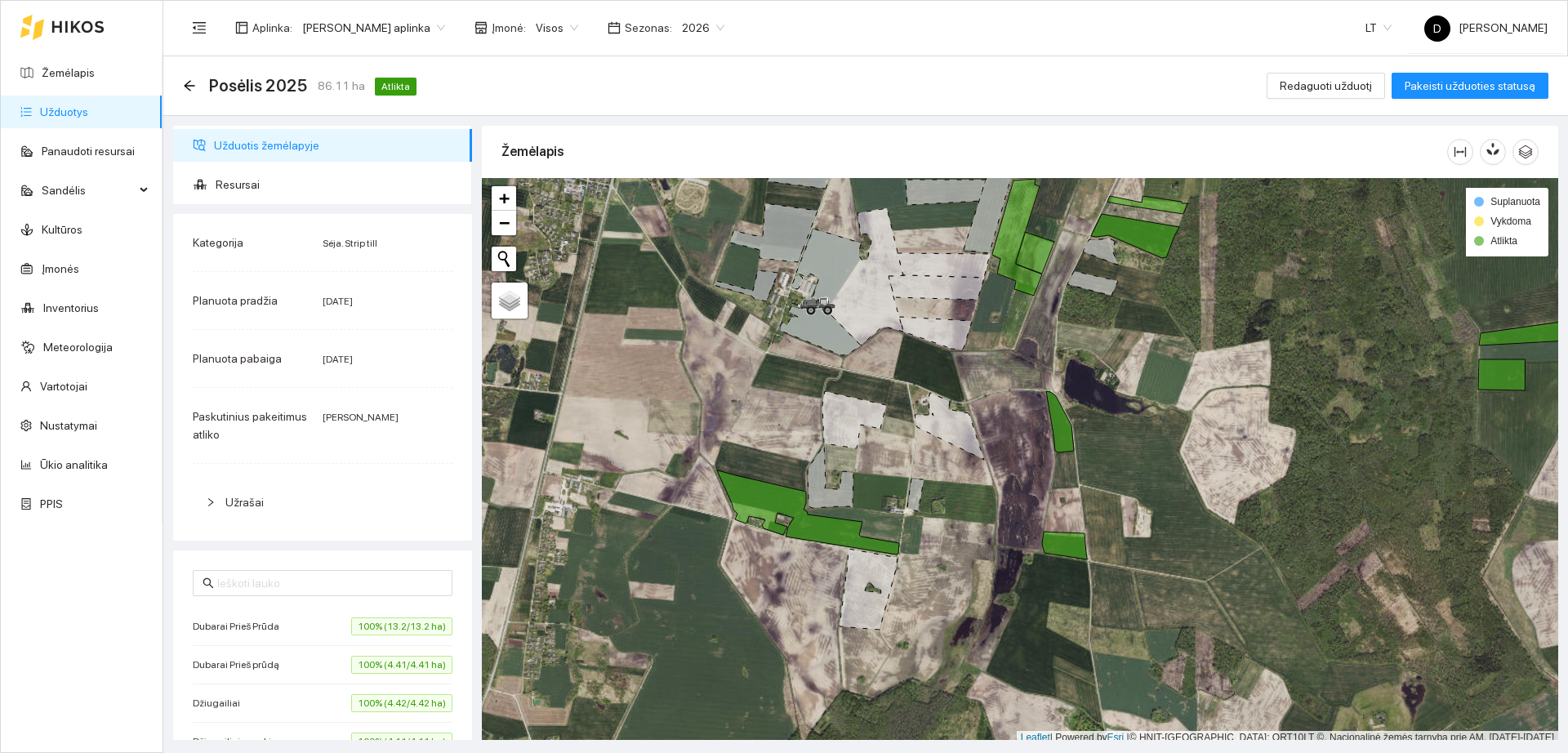
click at [88, 107] on link "Užduotys" at bounding box center [64, 112] width 48 height 13
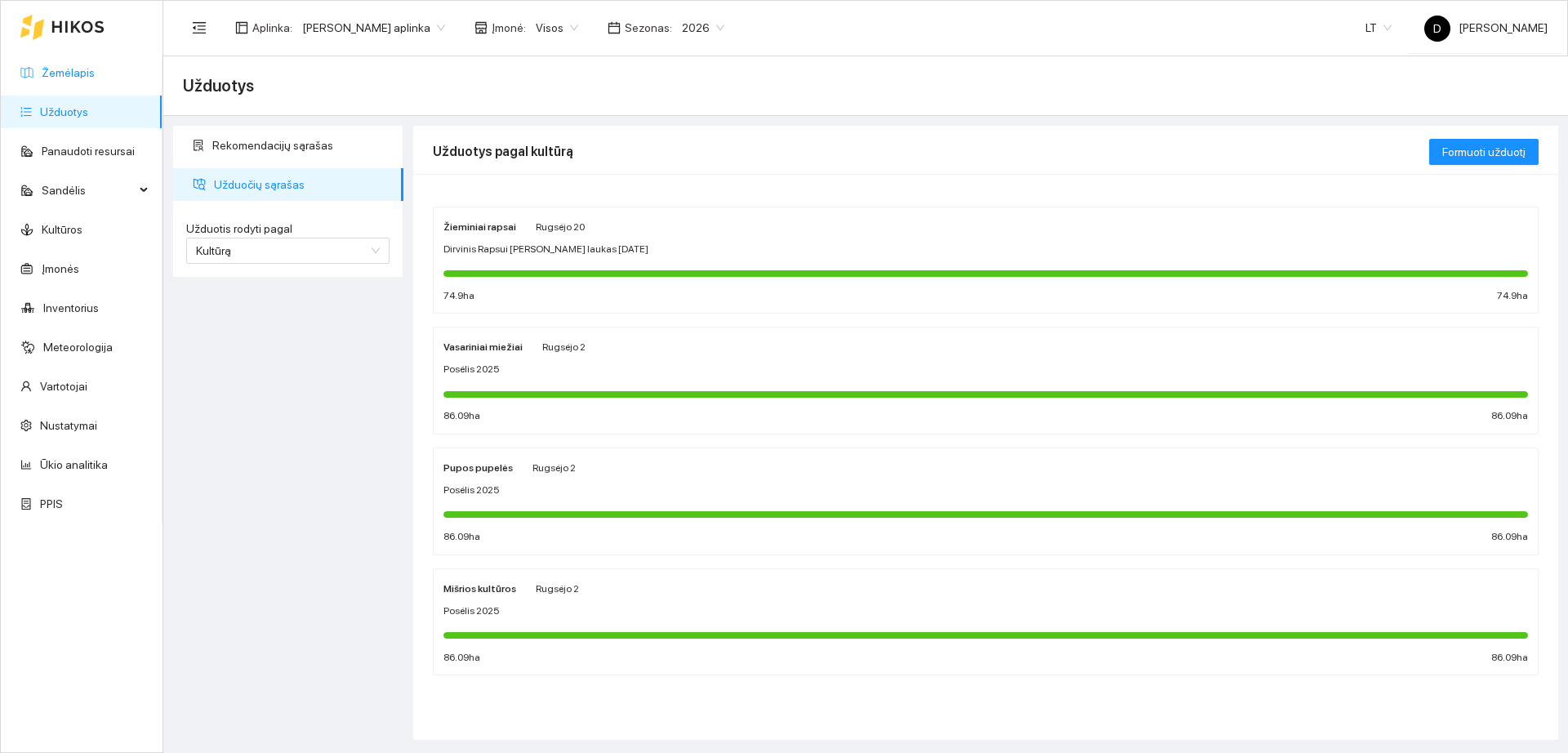
click at [95, 79] on link "Žemėlapis" at bounding box center [68, 73] width 53 height 13
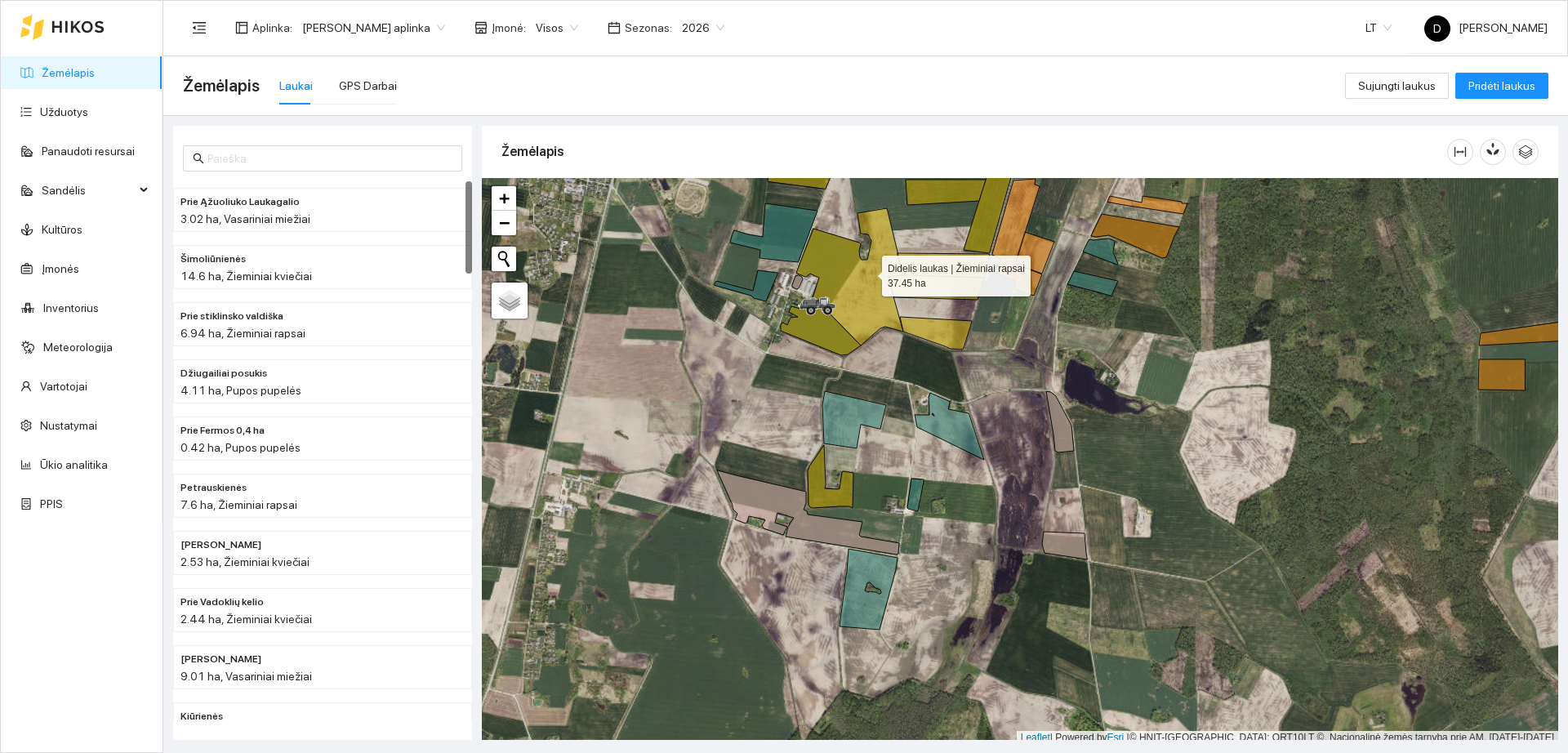
click at [855, 273] on icon at bounding box center [850, 276] width 107 height 137
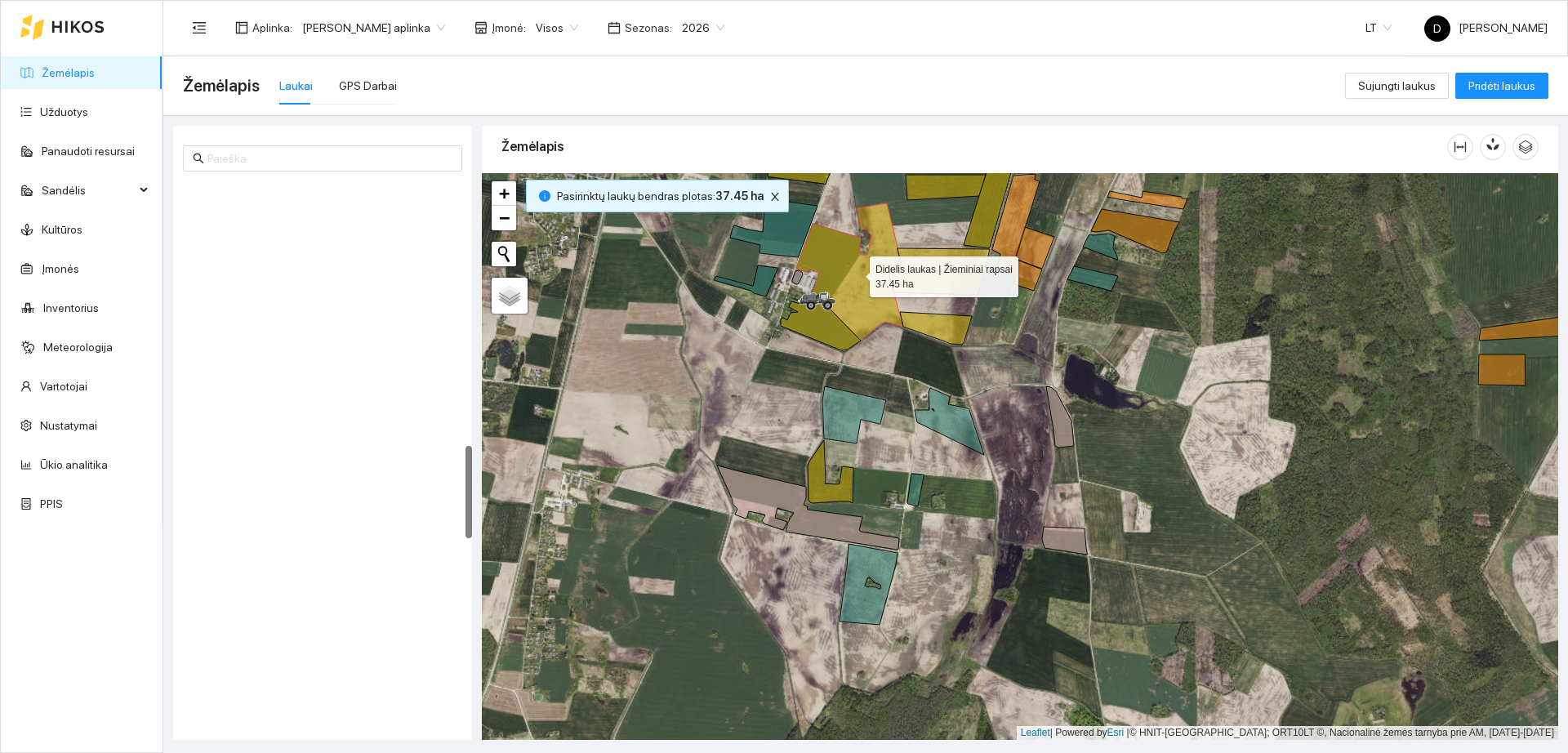
scroll to position [1541, 0]
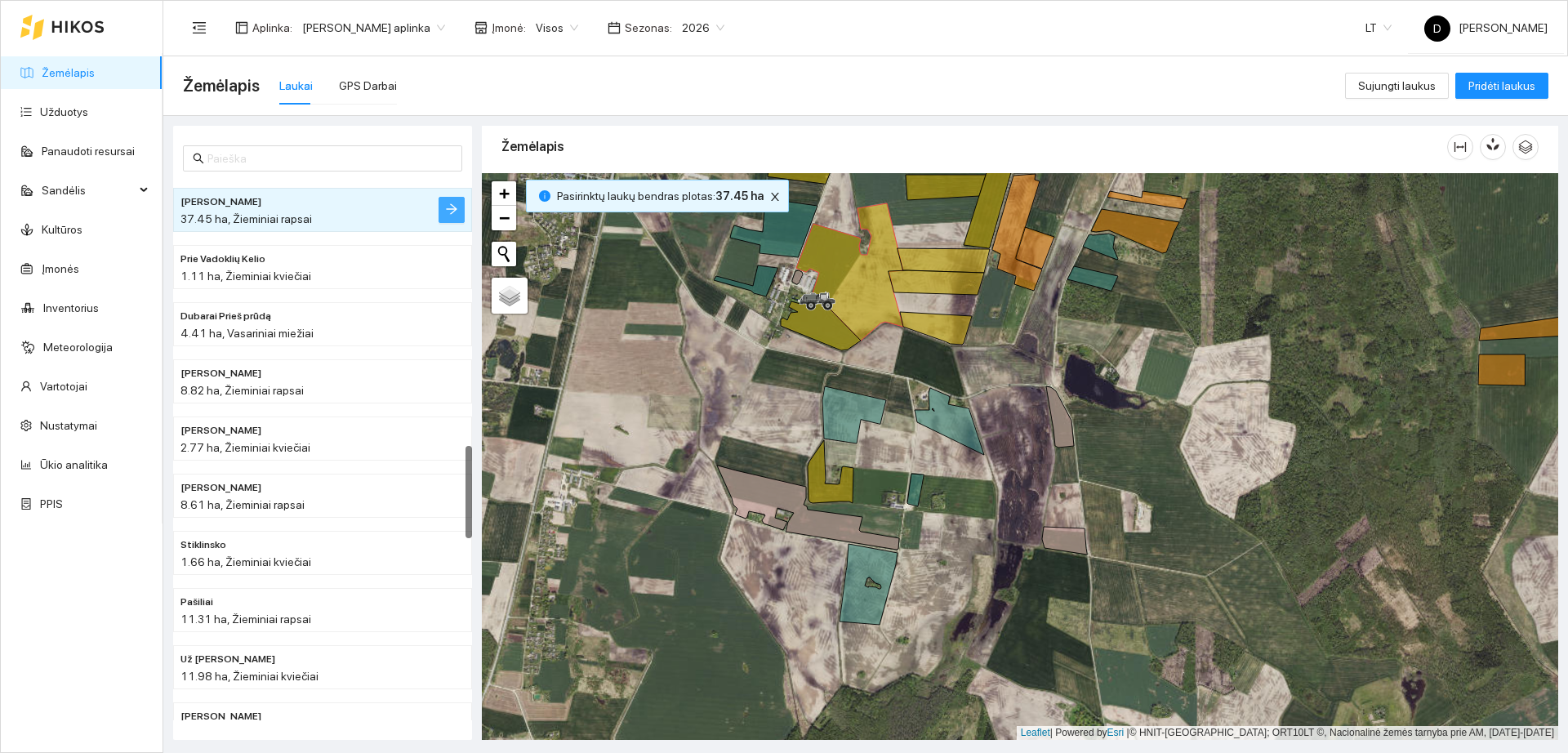
click at [445, 200] on button "button" at bounding box center [452, 210] width 26 height 26
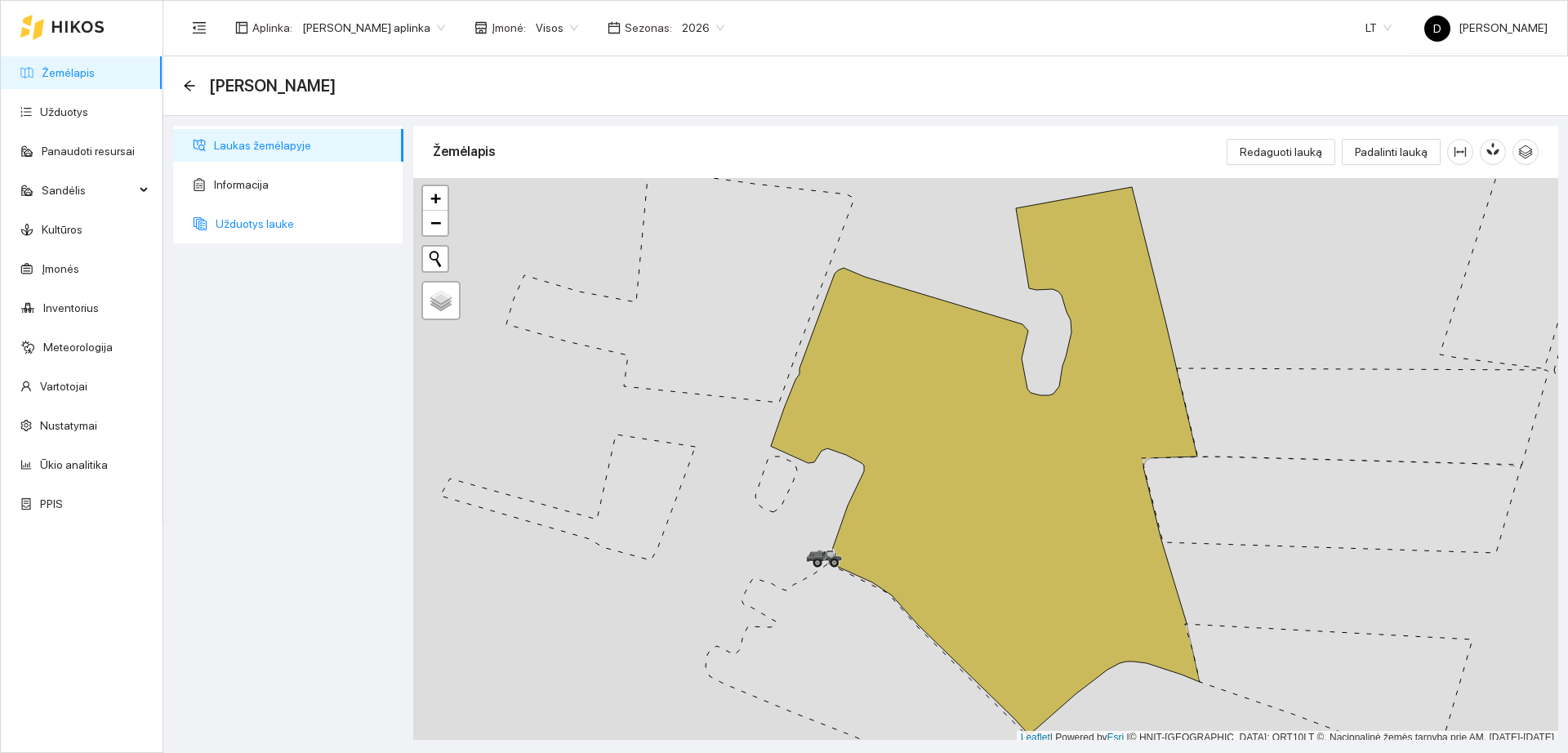
click at [355, 226] on span "Užduotys lauke" at bounding box center [302, 224] width 175 height 33
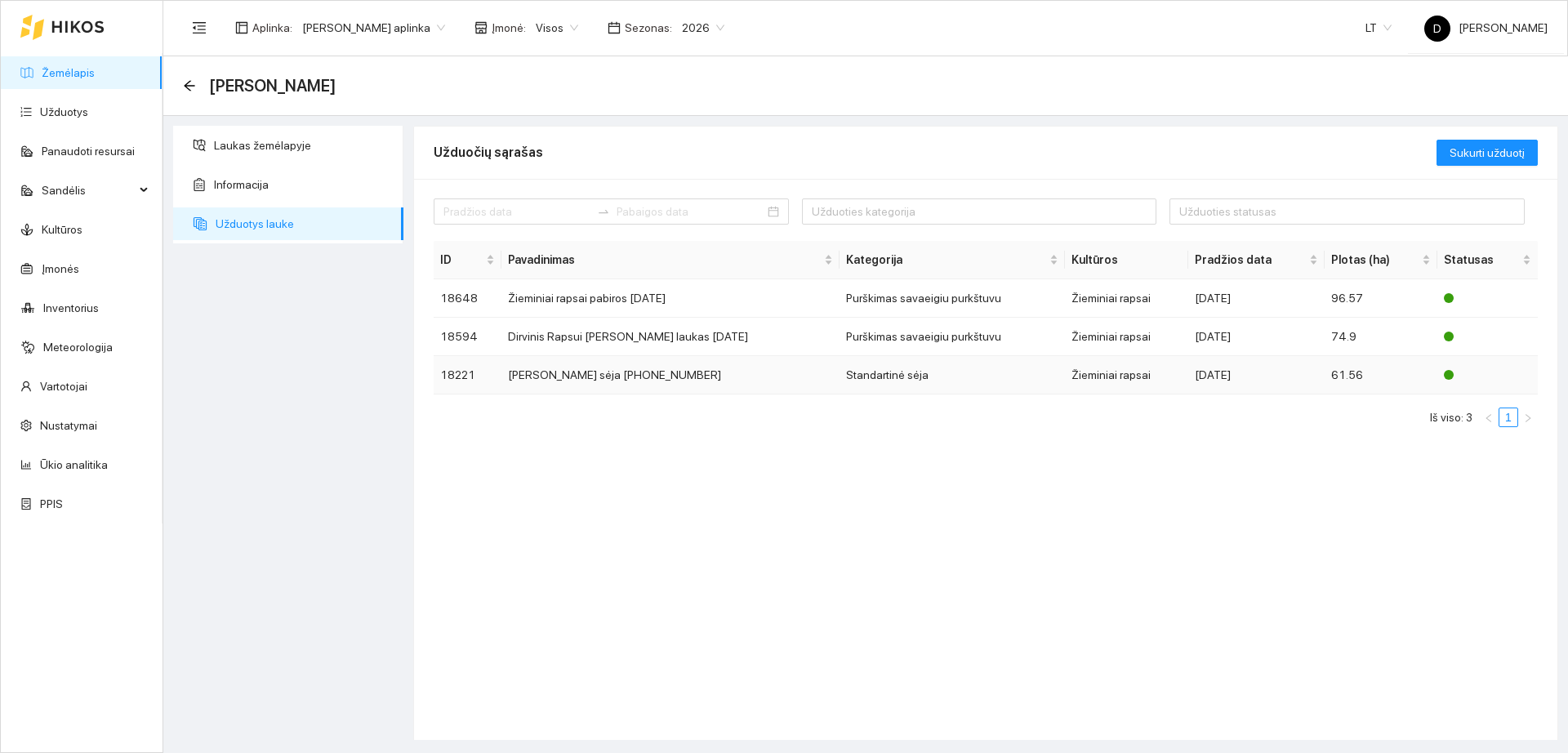
click at [872, 384] on td "Standartinė sėja" at bounding box center [952, 375] width 224 height 39
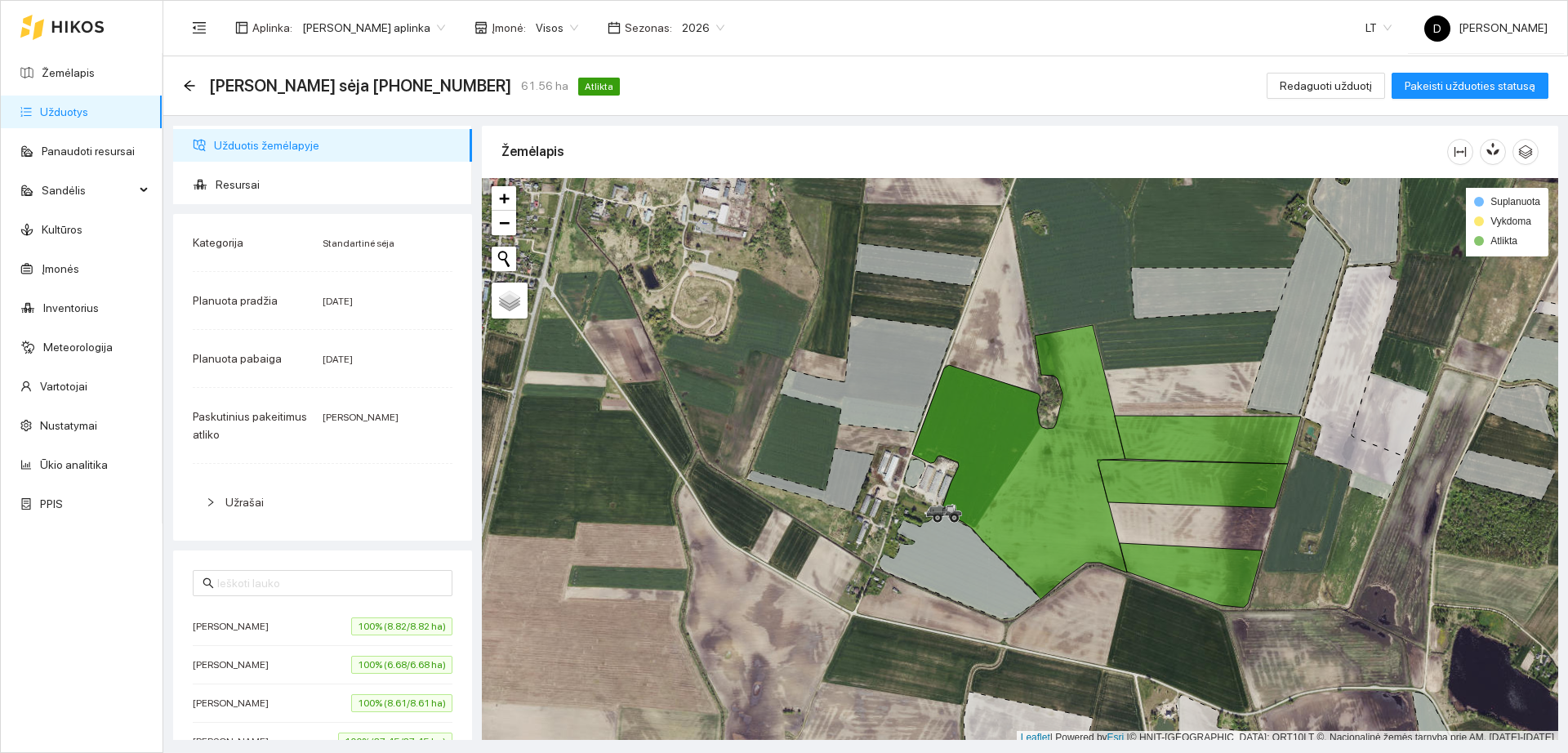
click at [262, 491] on div "Užrašai" at bounding box center [323, 502] width 260 height 38
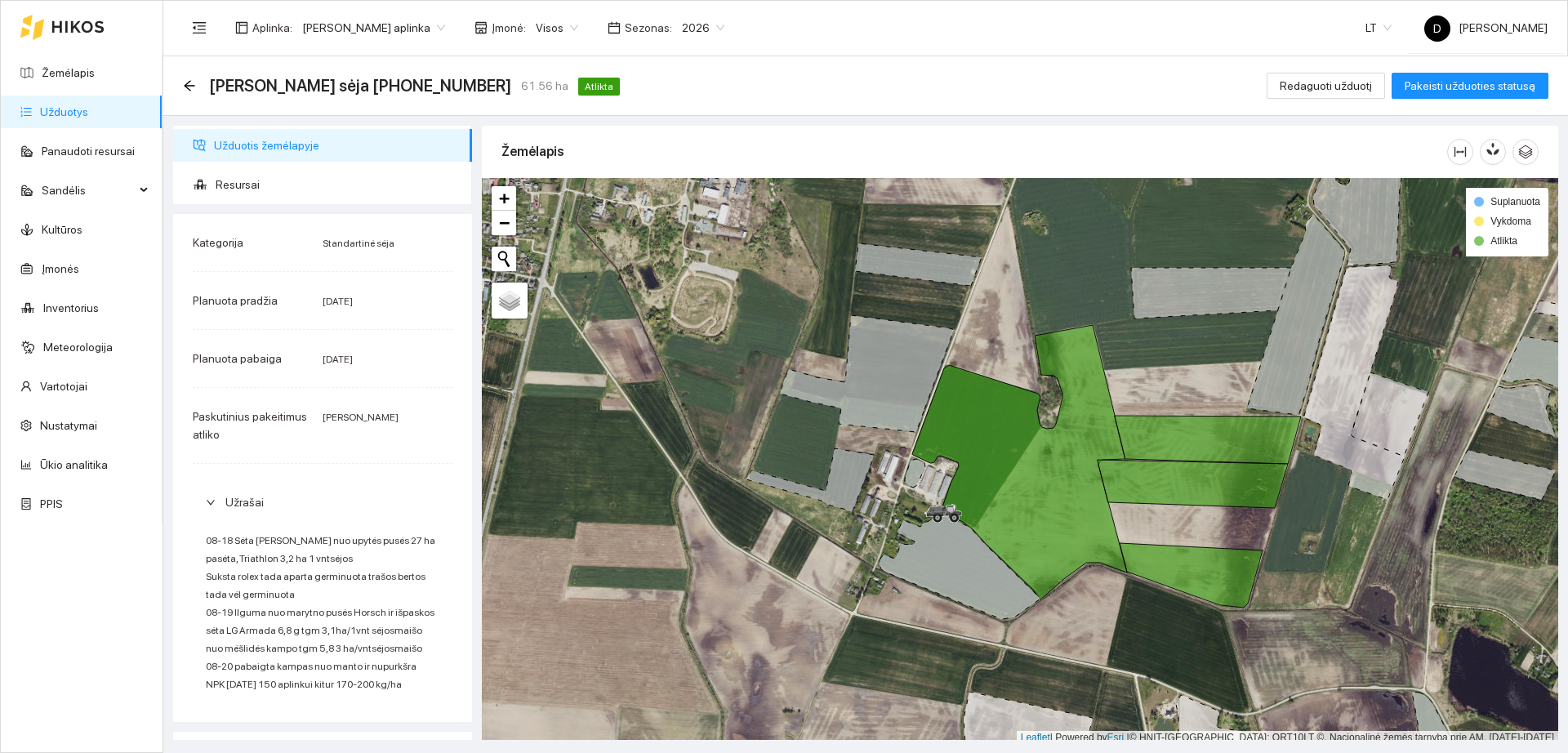
click at [262, 491] on div "Užrašai" at bounding box center [323, 502] width 260 height 38
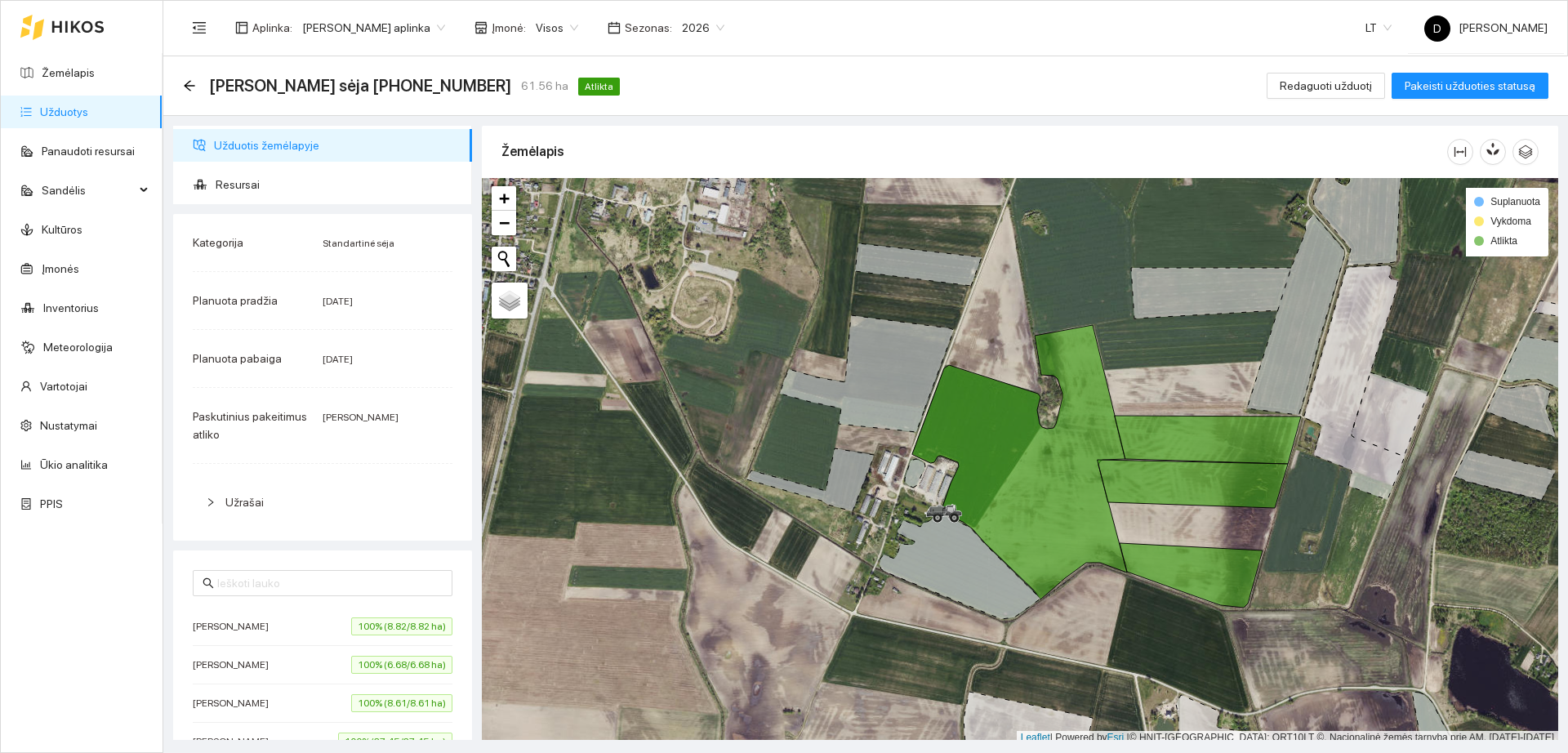
click at [88, 112] on link "Užduotys" at bounding box center [64, 112] width 48 height 13
